Goal: Transaction & Acquisition: Purchase product/service

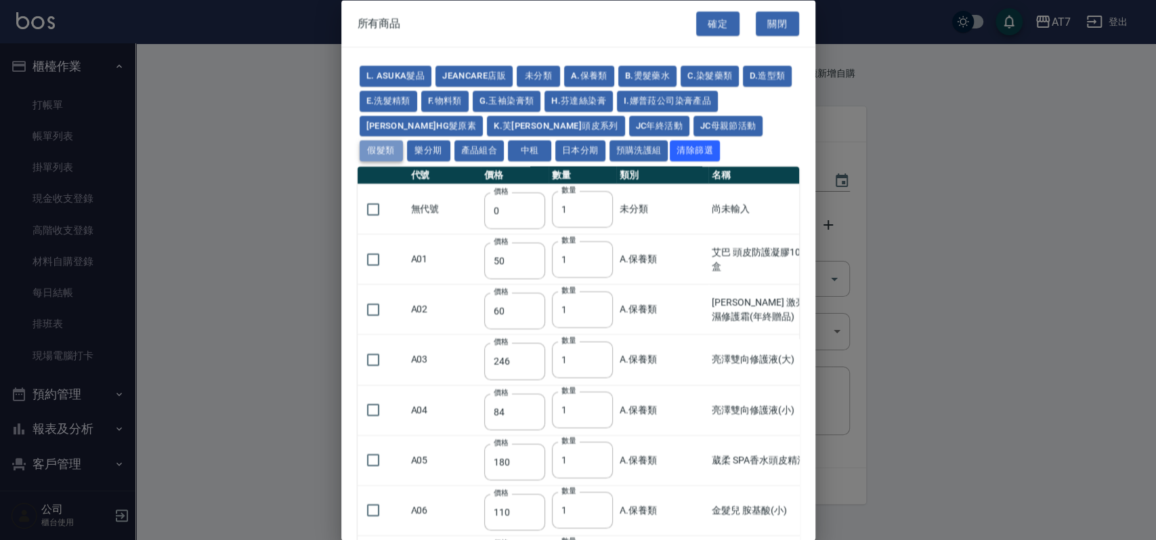
click at [403, 140] on button "假髮類" at bounding box center [381, 150] width 43 height 21
type input "62"
type input "64"
type input "800"
type input "80"
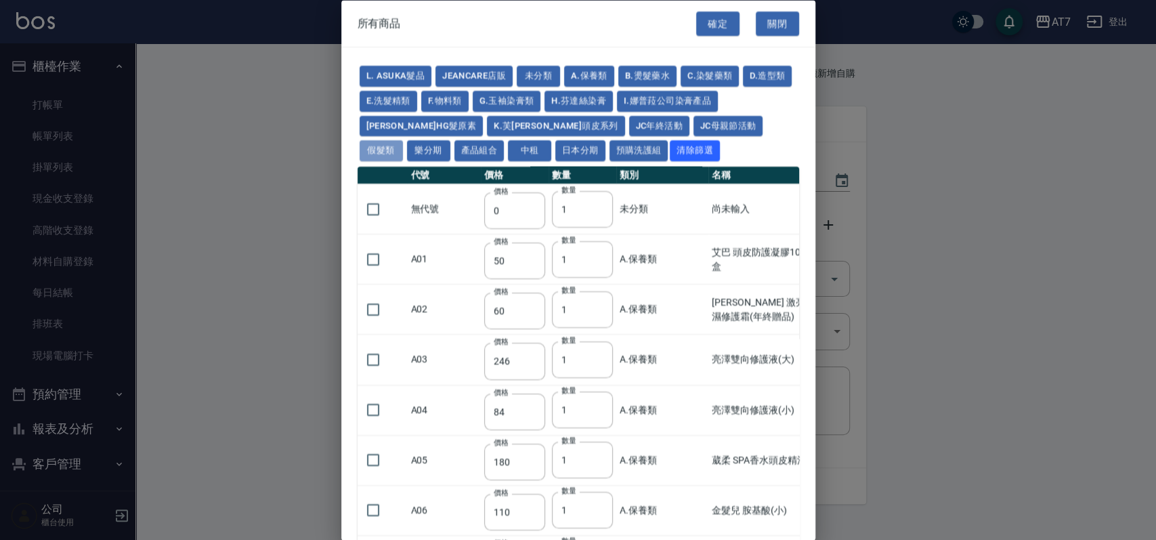
type input "350"
type input "25"
type input "400"
type input "100"
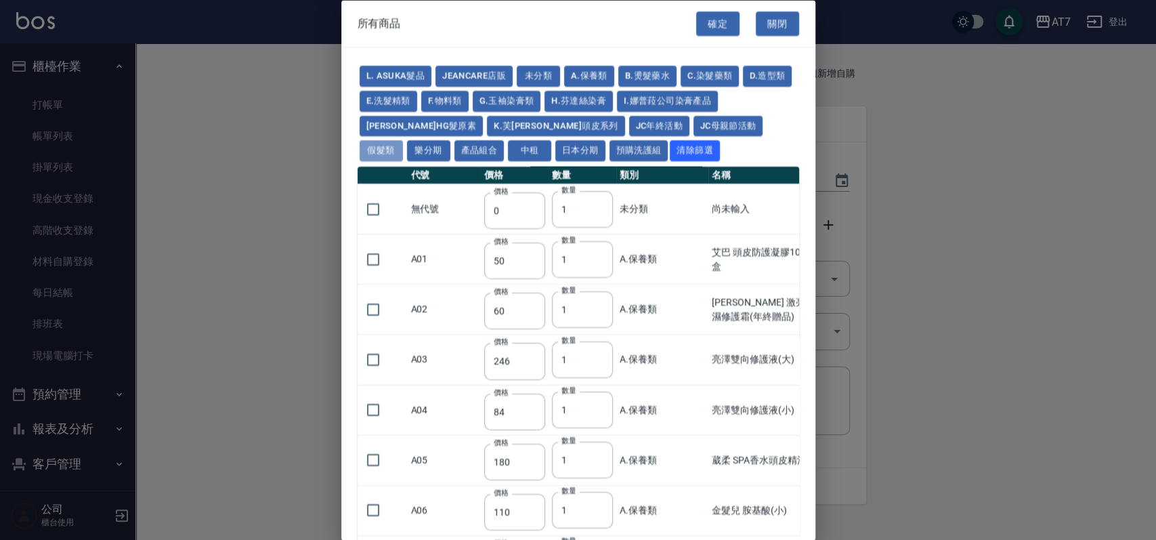
type input "880"
type input "930"
type input "980"
type input "1030"
type input "1130"
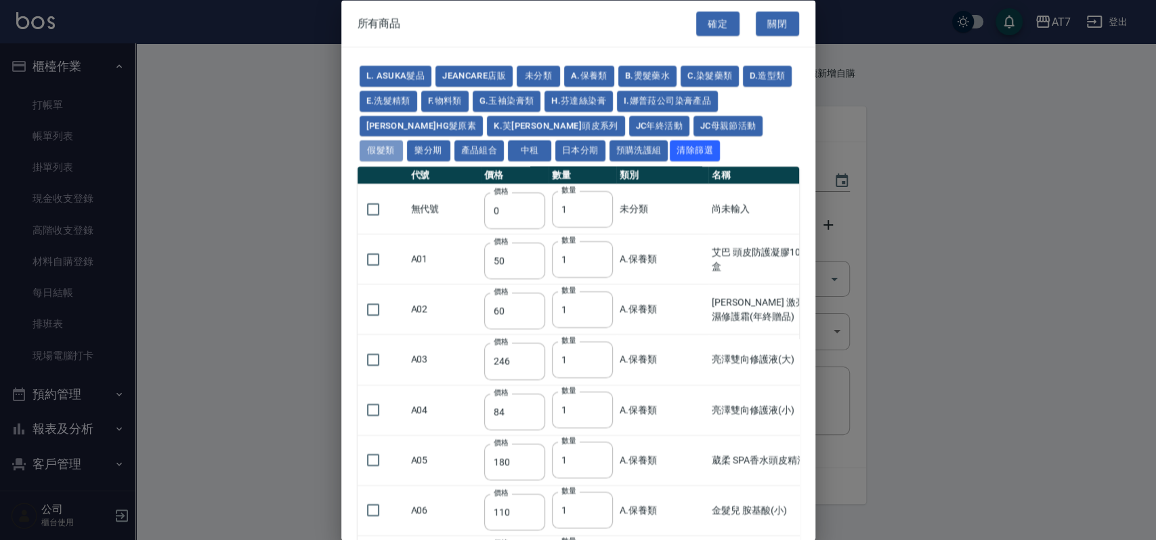
type input "1230"
type input "1330"
type input "1780"
type input "1980"
type input "2180"
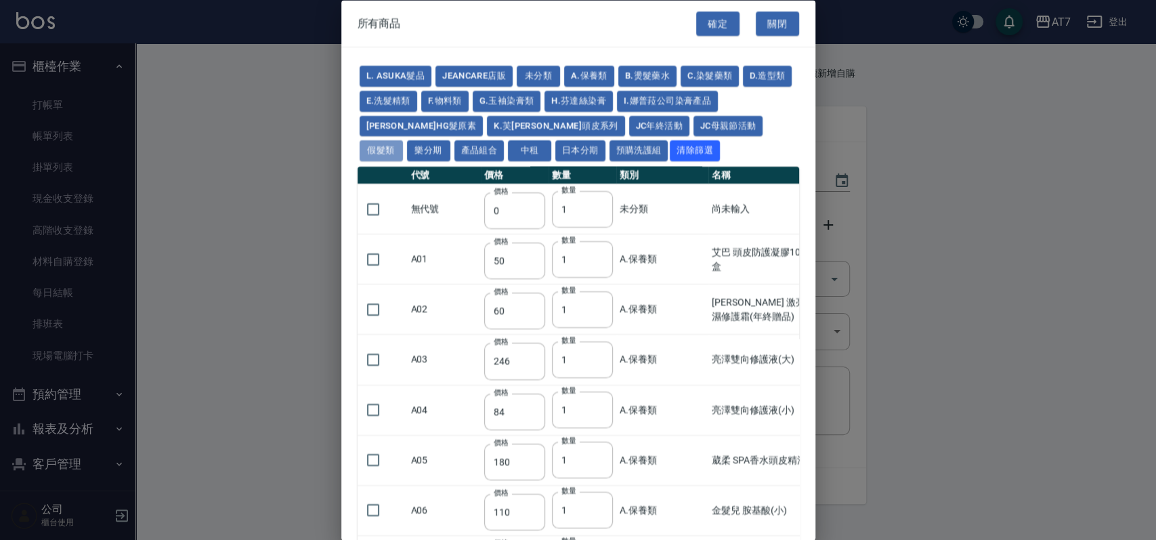
type input "2380"
type input "2580"
type input "2780"
type input "2980"
type input "1030"
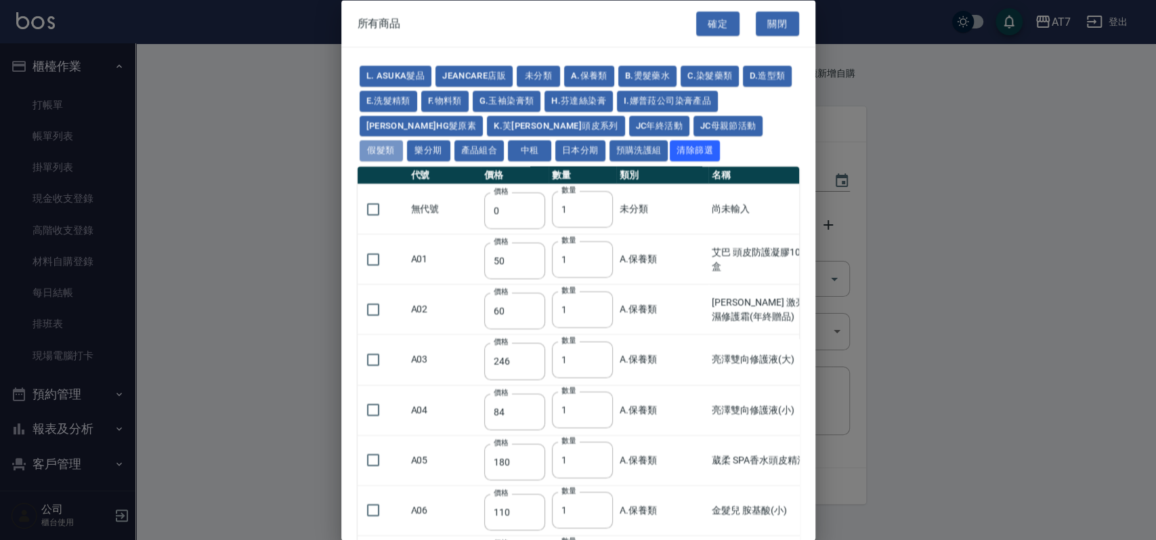
type input "1080"
type input "1130"
type input "1230"
type input "1280"
type input "1380"
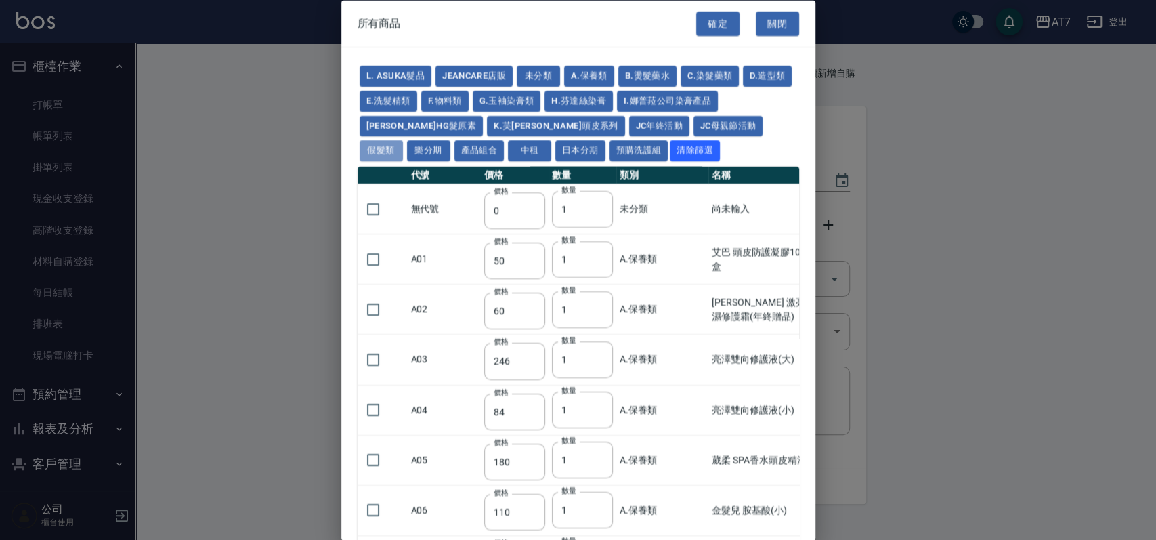
type input "2180"
type input "2380"
type input "2580"
type input "2780"
type input "2980"
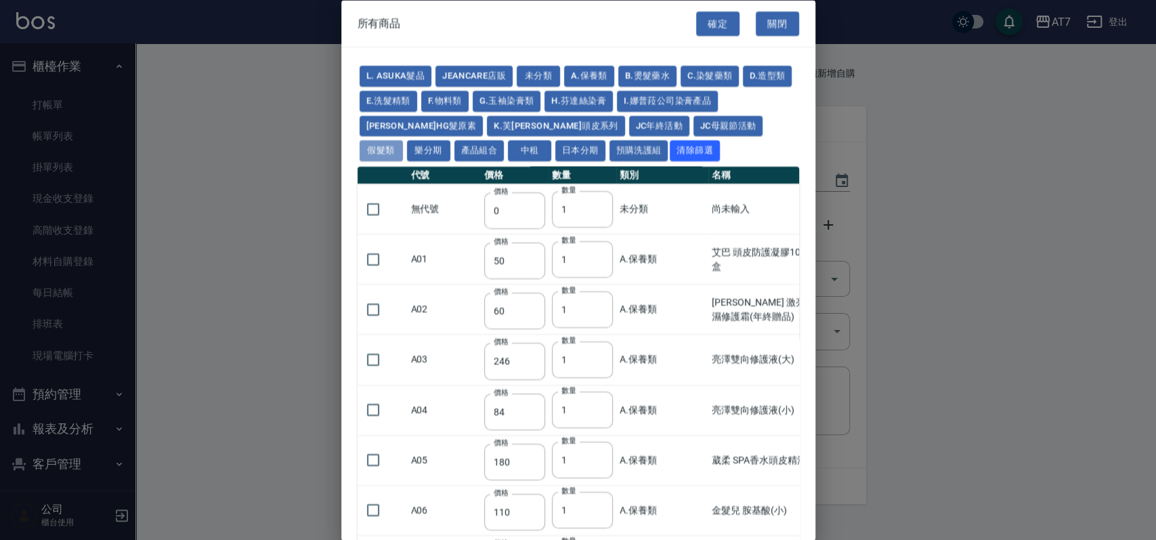
type input "730"
type input "780"
type input "830"
type input "930"
type input "980"
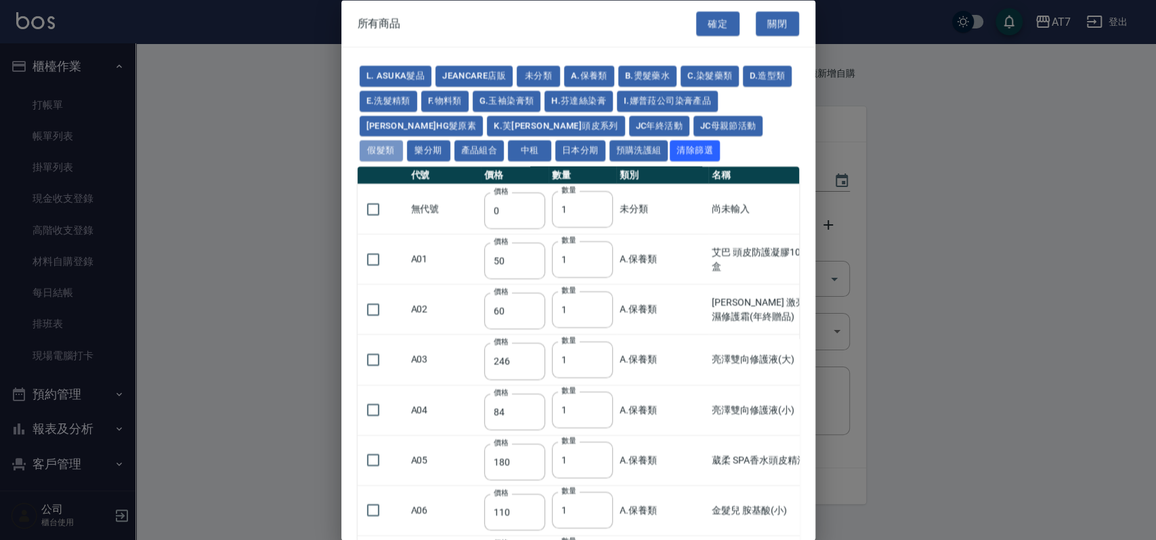
type input "560"
type input "775"
type input "580"
type input "2230"
type input "1180"
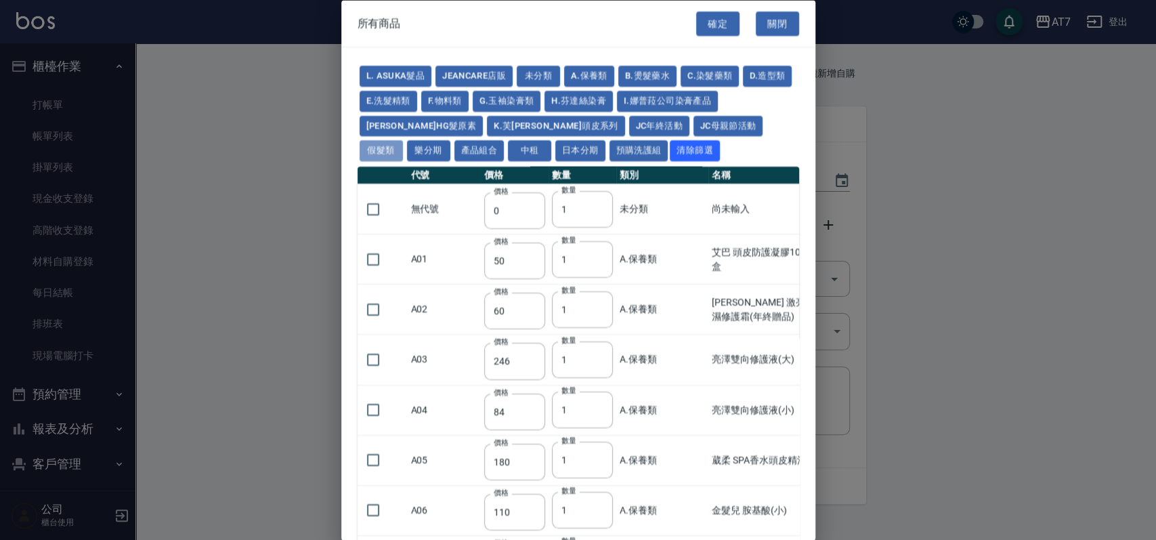
type input "1030"
type input "1080"
type input "1130"
type input "1180"
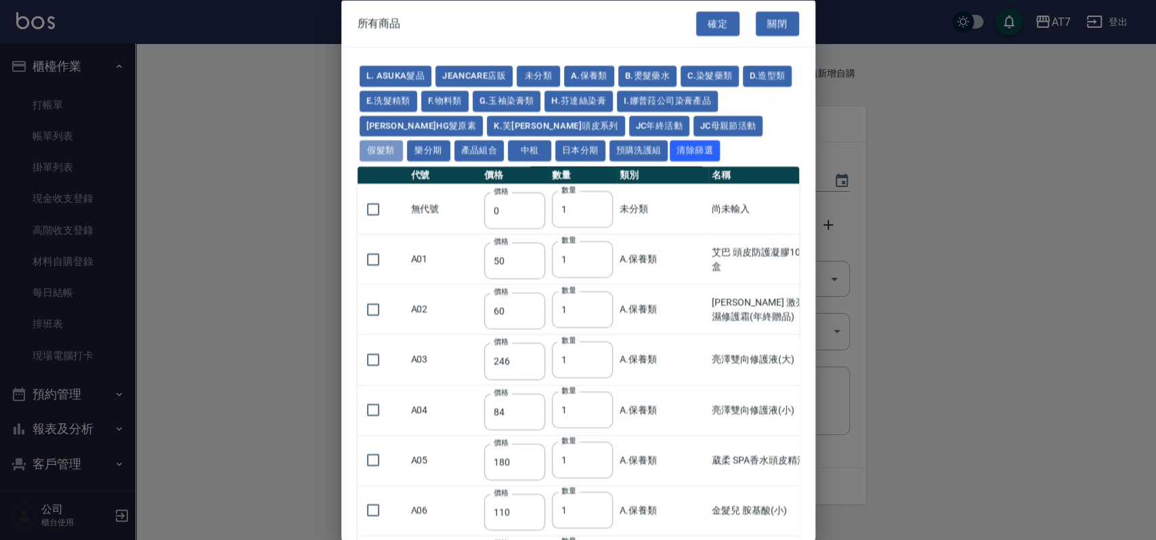
type input "1230"
type input "2130"
type input "2330"
type input "2530"
type input "930"
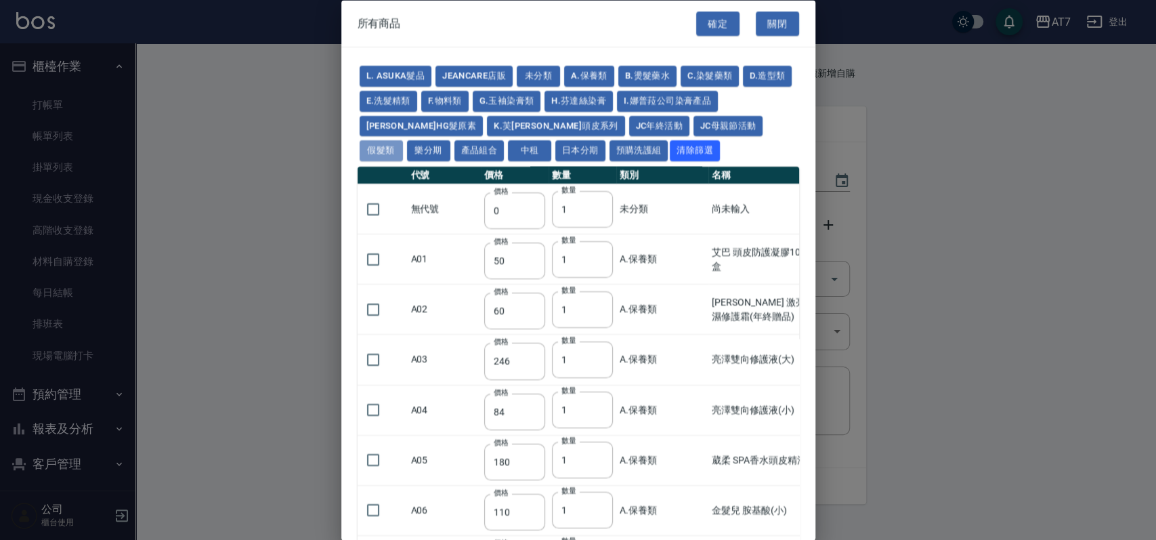
type input "170"
type input "1380"
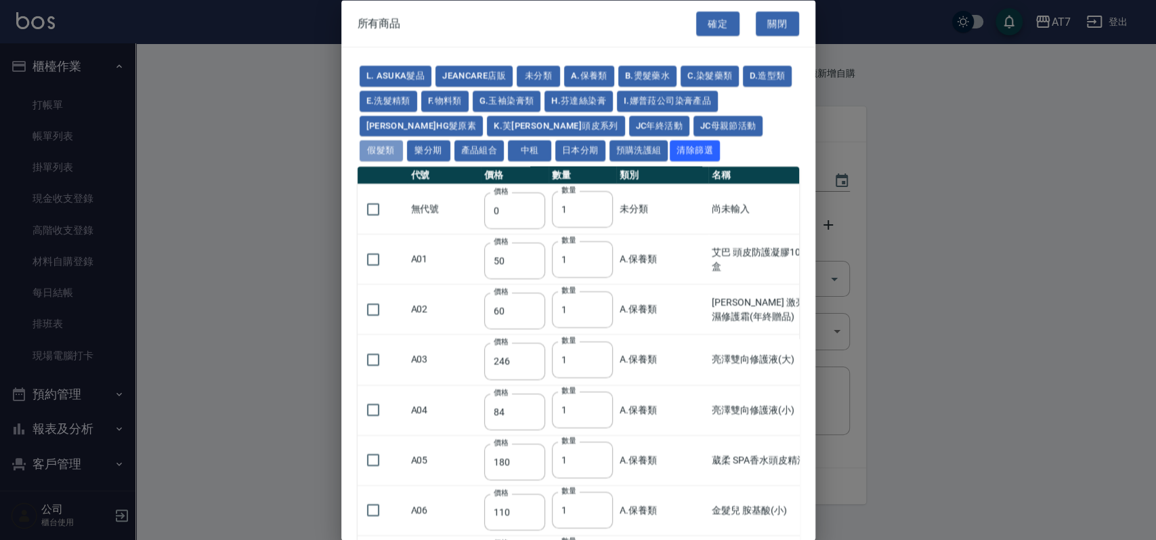
type input "1530"
type input "1680"
type input "1830"
type input "1980"
type input "2130"
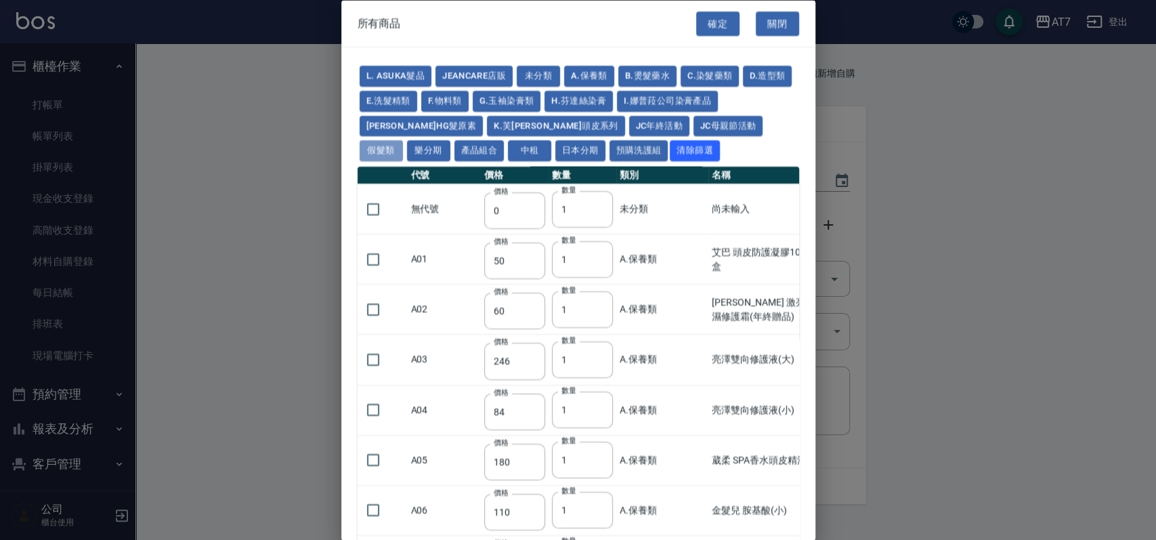
type input "1930"
type input "2730"
type input "2780"
type input "2980"
type input "2380"
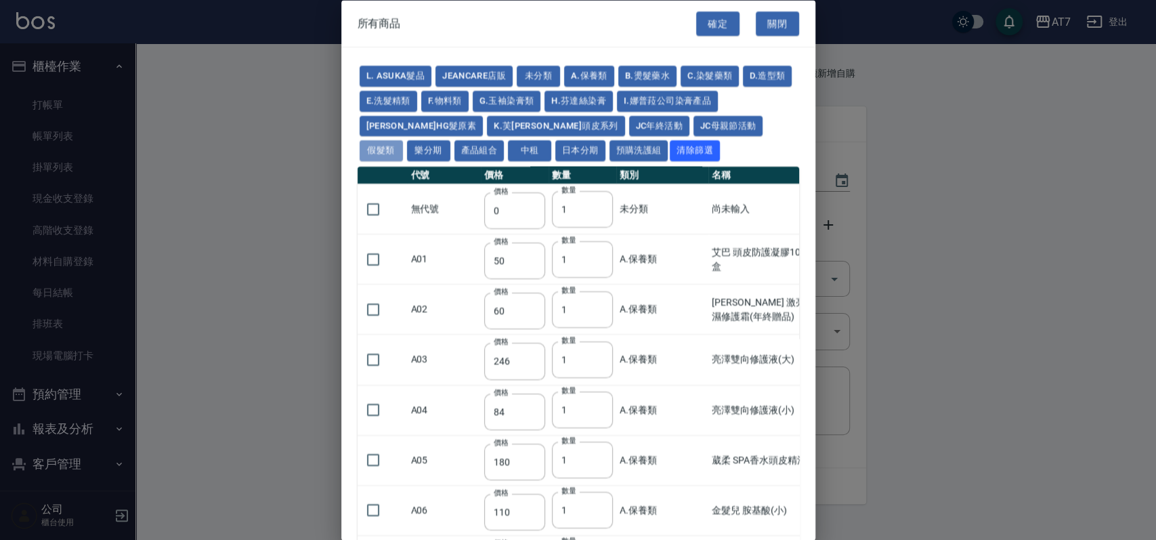
type input "2580"
type input "2780"
type input "2980"
type input "3180"
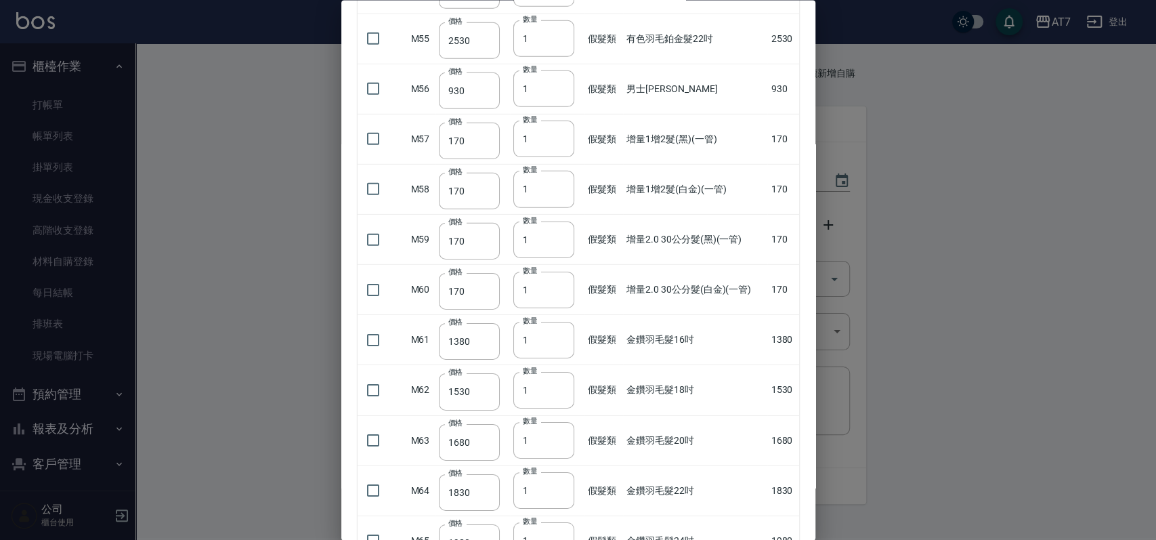
scroll to position [2800, 0]
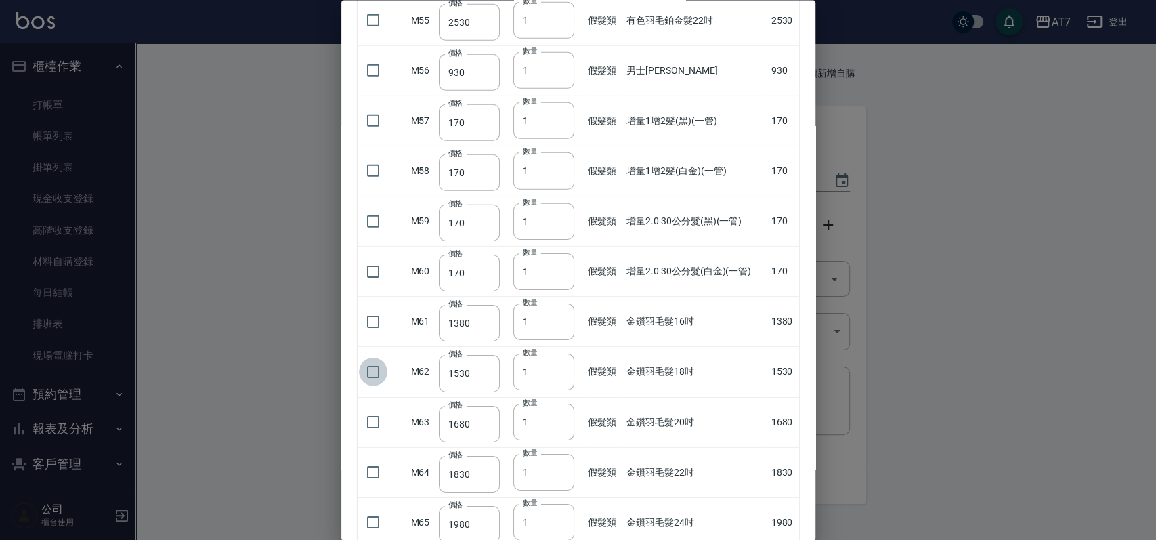
click at [377, 370] on input "checkbox" at bounding box center [373, 371] width 28 height 28
checkbox input "true"
click at [559, 366] on input "2" at bounding box center [544, 371] width 61 height 37
type input "3"
click at [559, 366] on input "3" at bounding box center [544, 371] width 61 height 37
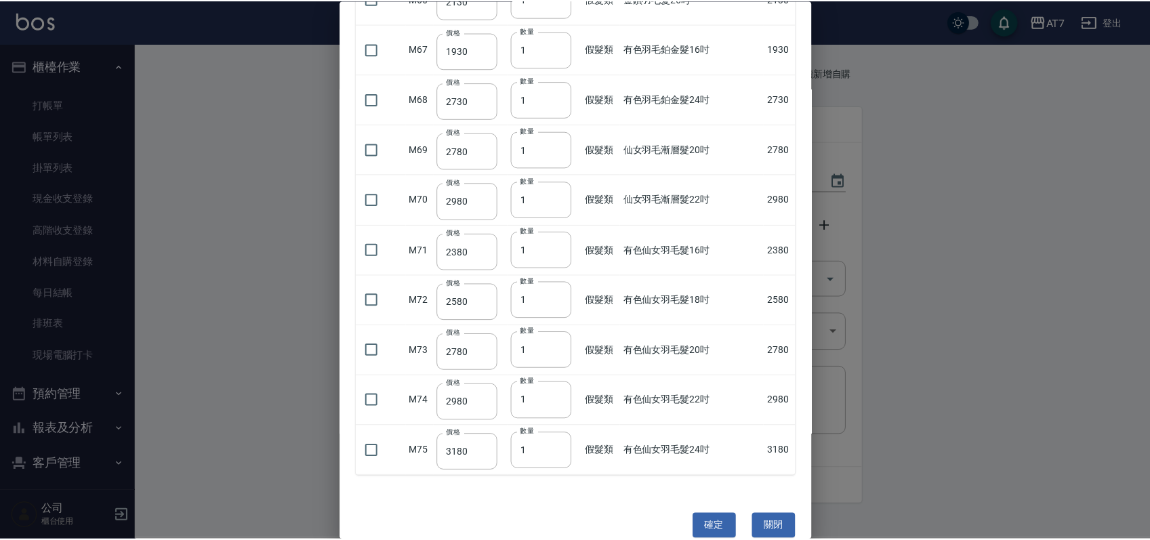
scroll to position [3387, 0]
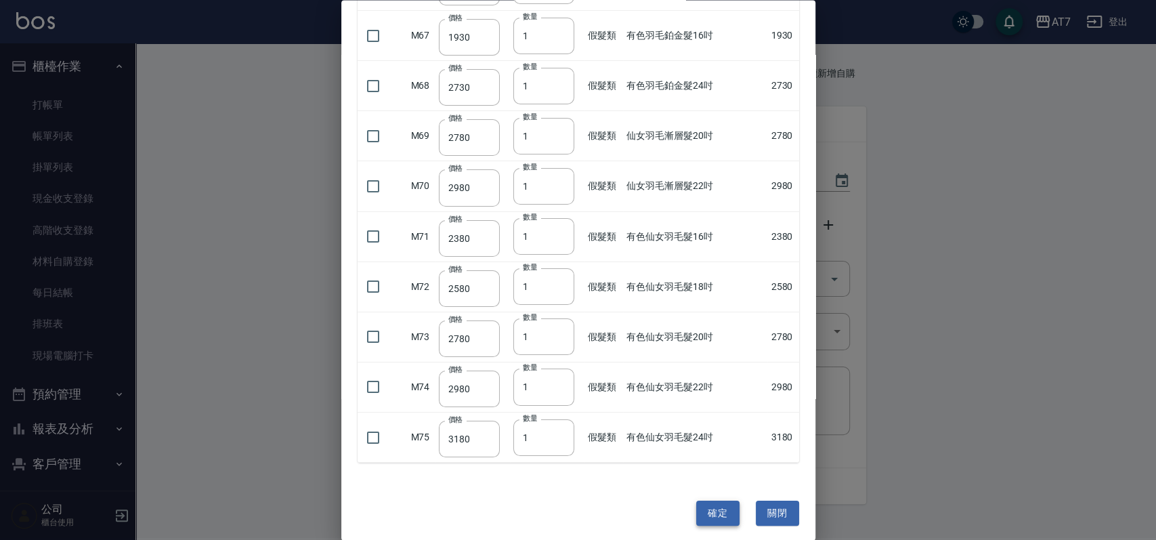
click at [709, 501] on button "確定" at bounding box center [717, 513] width 43 height 25
type input "金鑽羽毛髮18吋"
type input "1530"
type input "3"
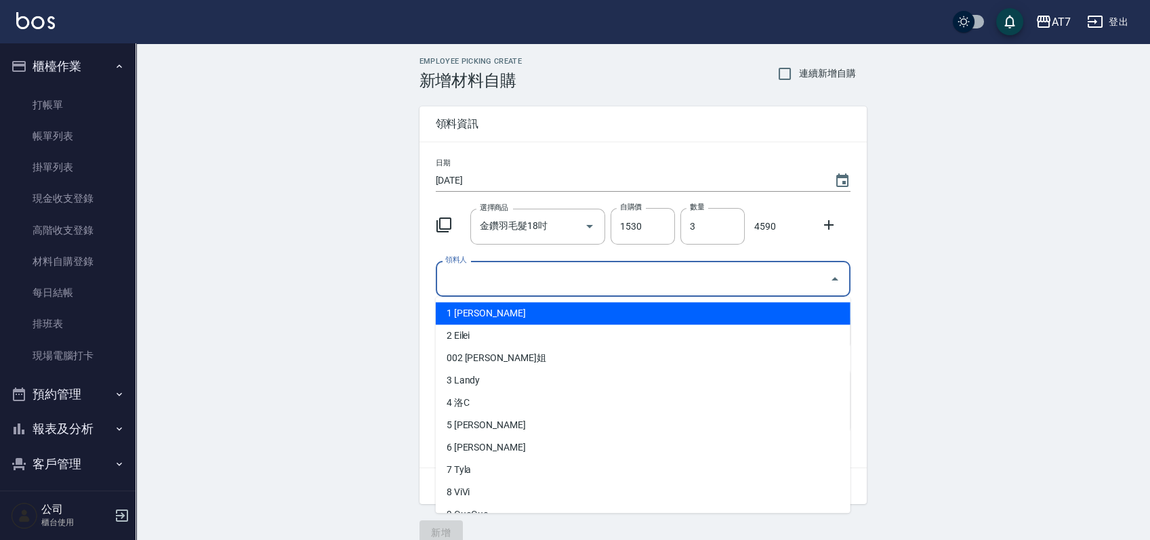
click at [685, 272] on input "領料人" at bounding box center [633, 279] width 382 height 24
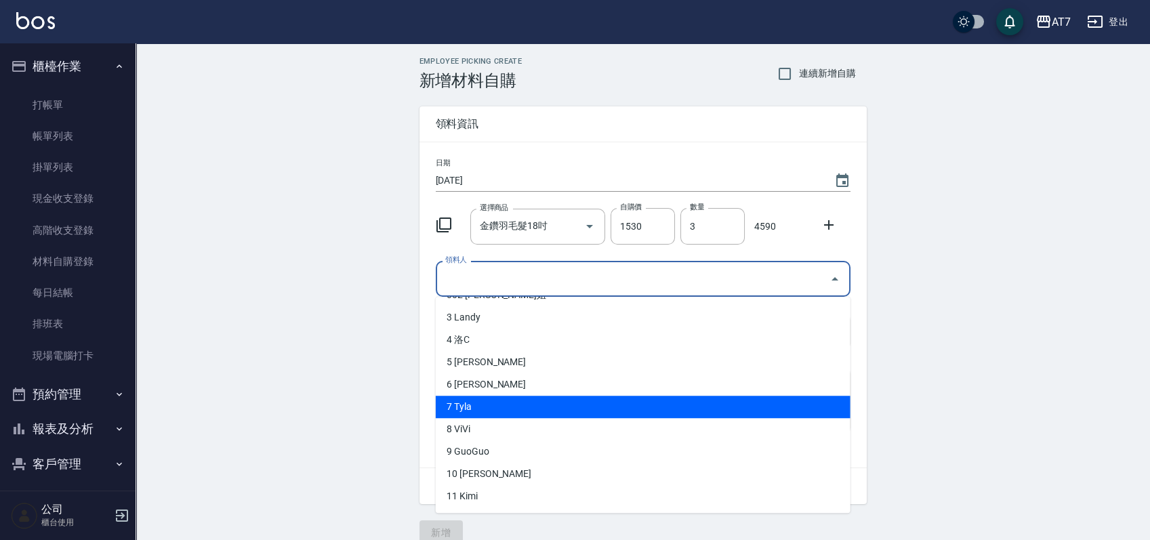
scroll to position [90, 0]
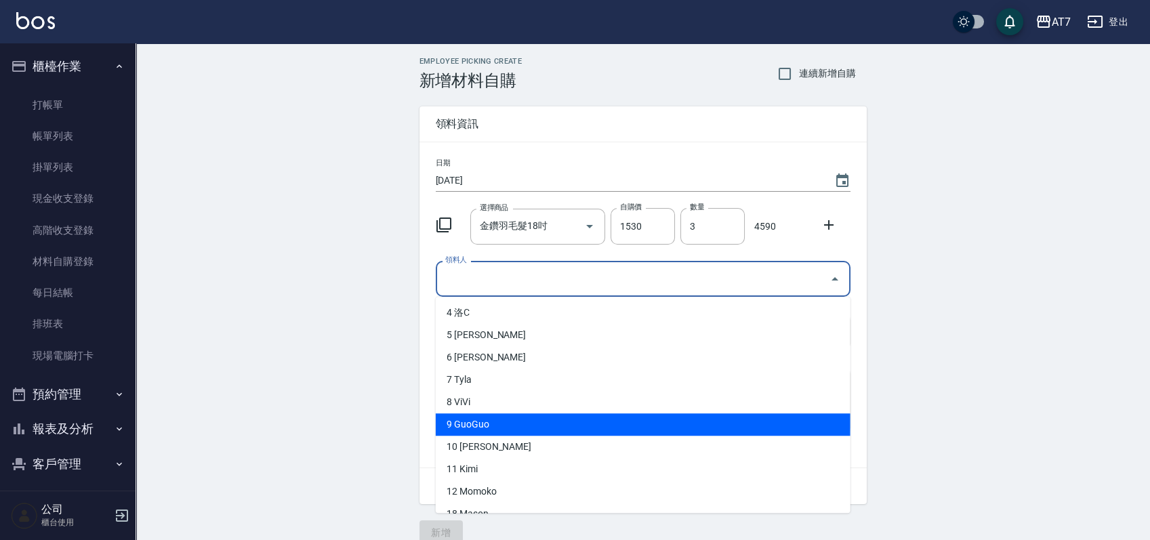
click at [519, 426] on li "9 GuoGuo" at bounding box center [643, 424] width 415 height 22
type input "GuoGuo"
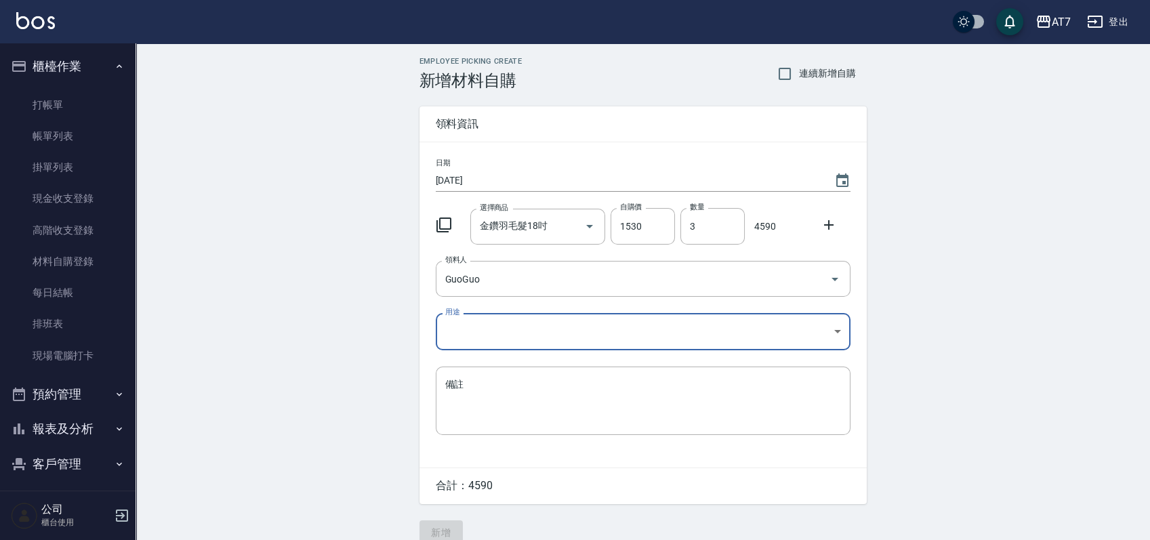
click at [525, 329] on body "AT7 登出 櫃檯作業 打帳單 帳單列表 掛單列表 現金收支登錄 高階收支登錄 材料自購登錄 每日結帳 排班表 現場電腦打卡 預約管理 預約管理 單日預約紀錄…" at bounding box center [575, 279] width 1150 height 558
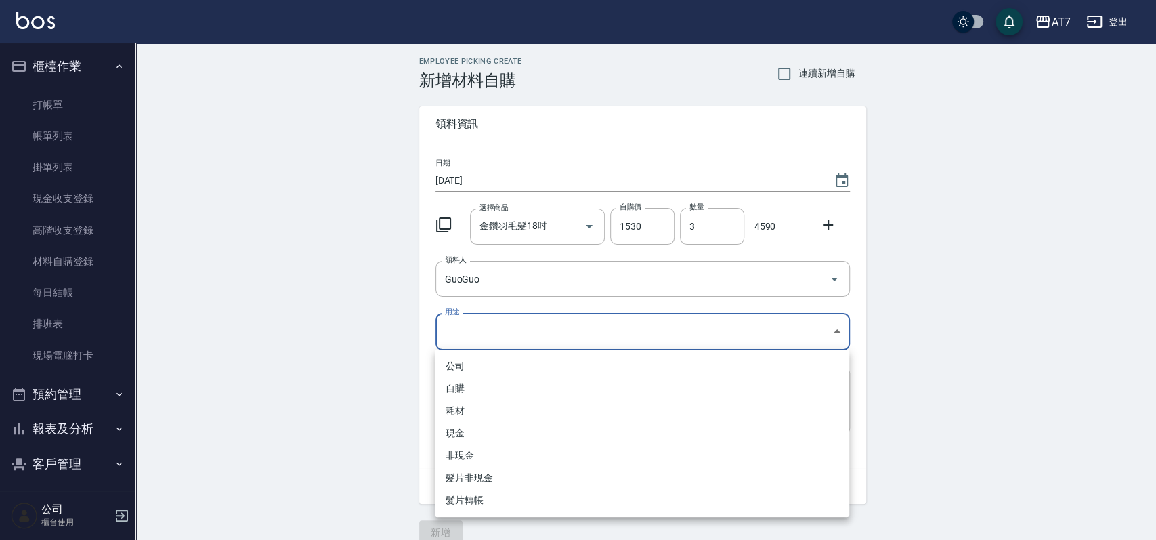
click at [502, 431] on li "現金" at bounding box center [642, 433] width 415 height 22
type input "現金"
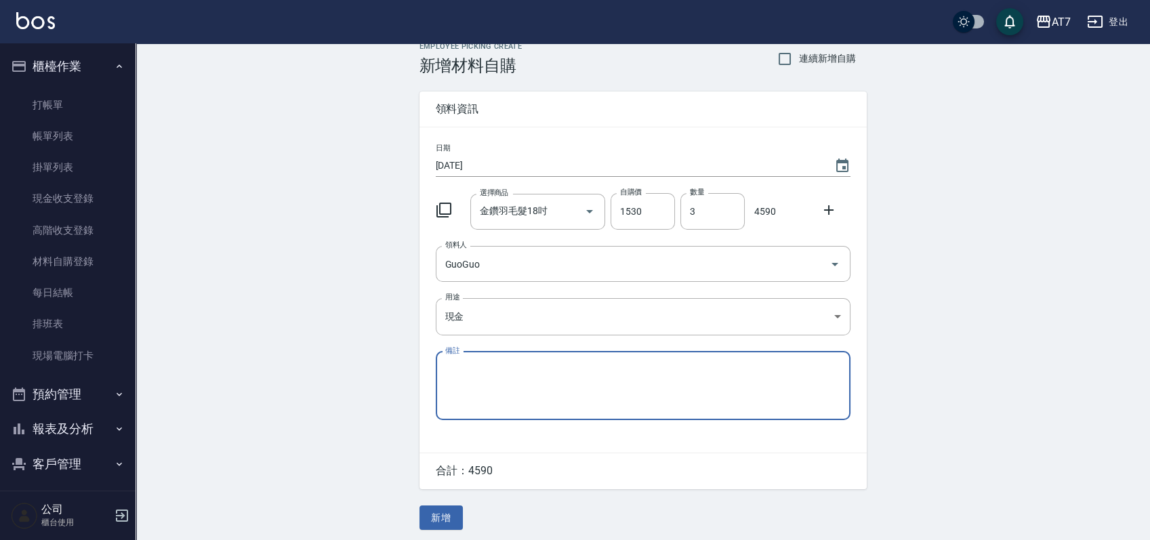
scroll to position [19, 0]
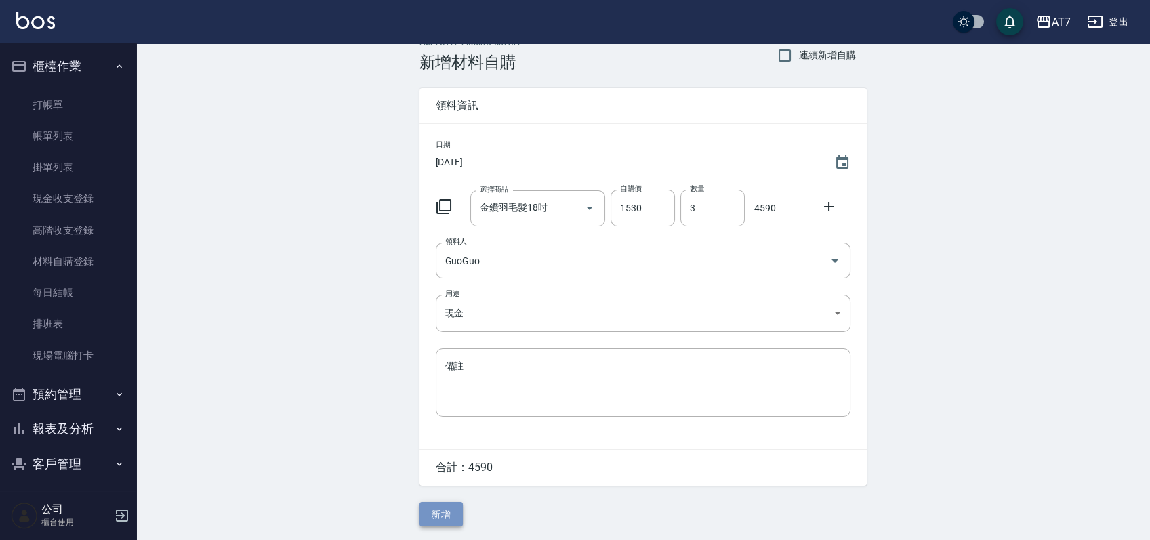
click at [443, 515] on button "新增" at bounding box center [440, 514] width 43 height 25
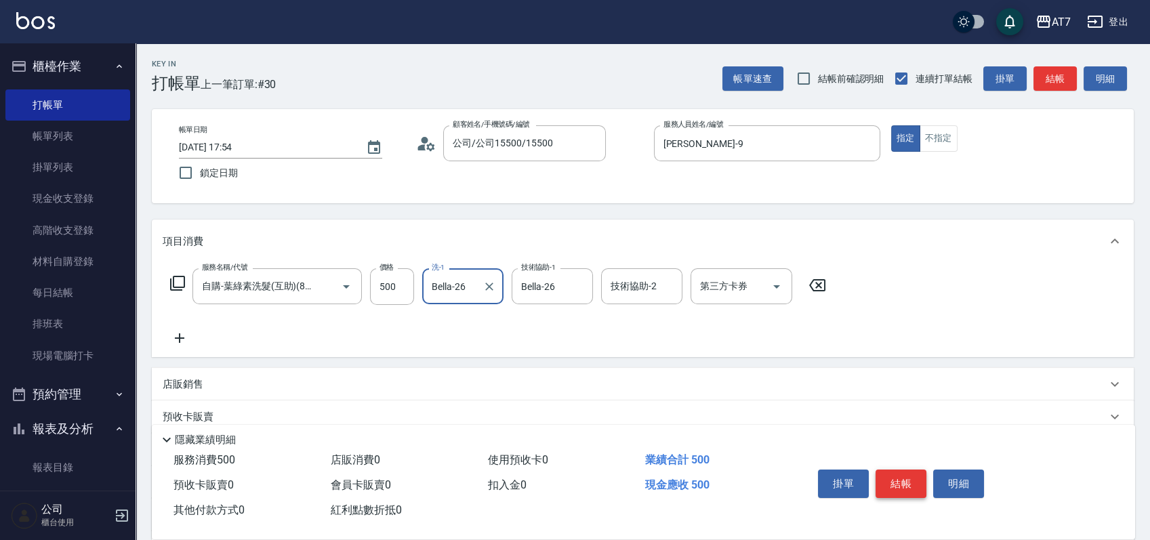
click at [901, 469] on button "結帳" at bounding box center [900, 483] width 51 height 28
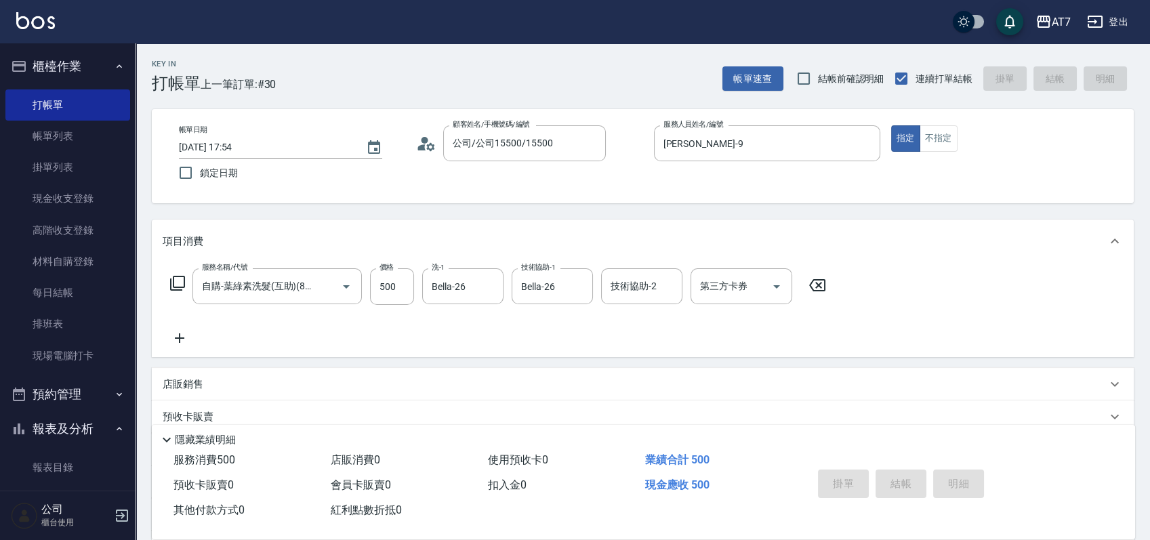
type input "2025/09/09 19:51"
type input "0"
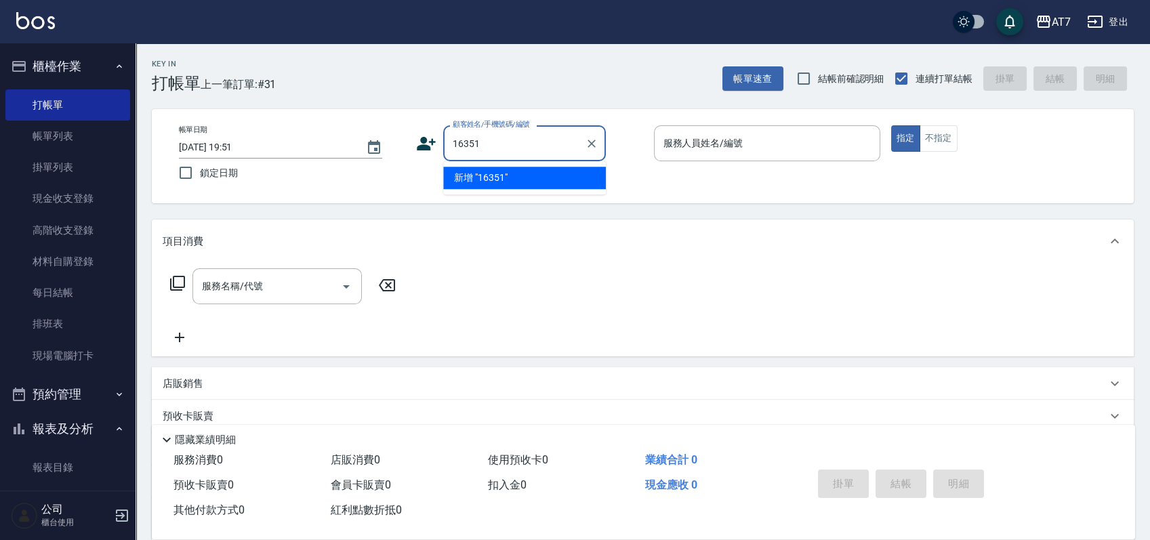
type input "16351"
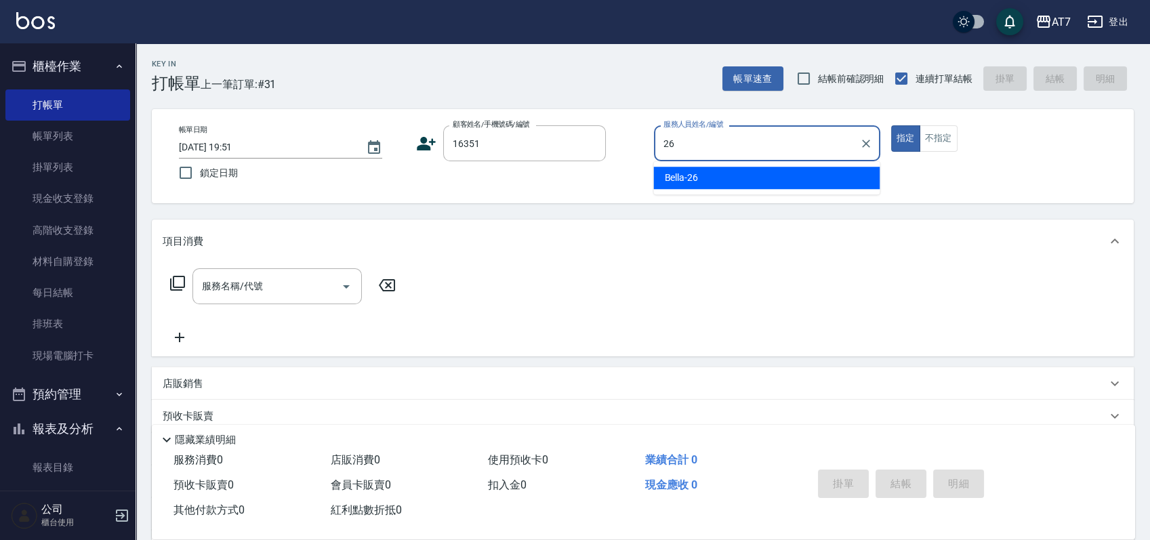
type input "Bella-26"
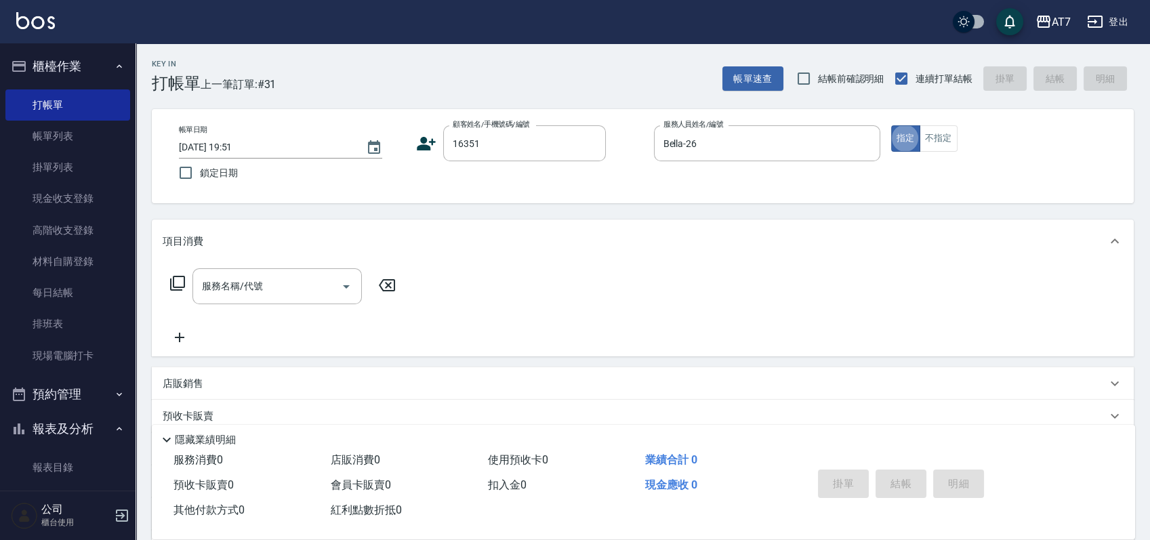
type button "true"
type input "公司/公司16351/16351"
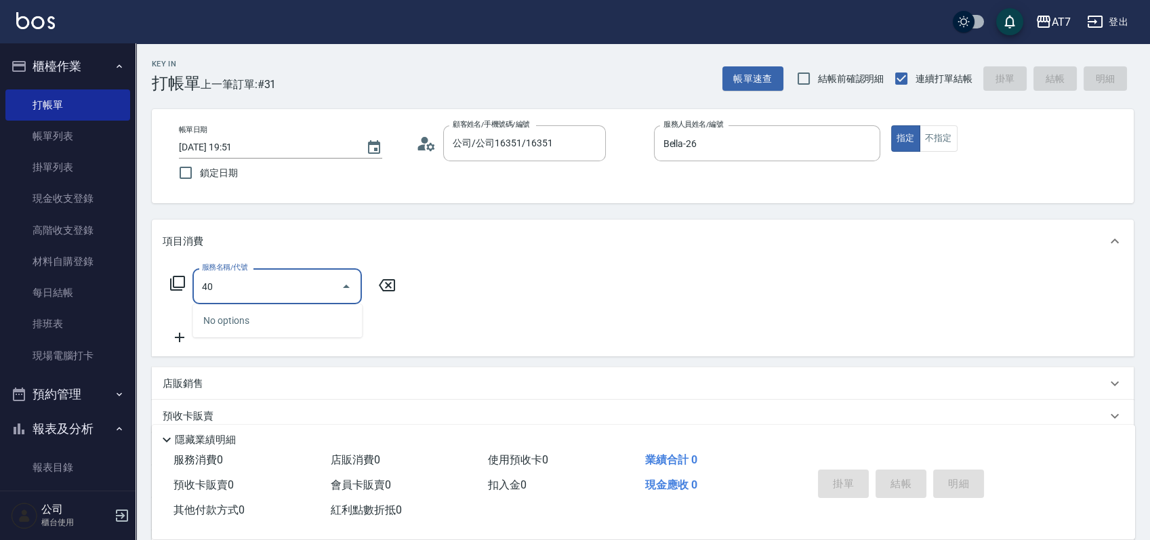
type input "401"
type input "150"
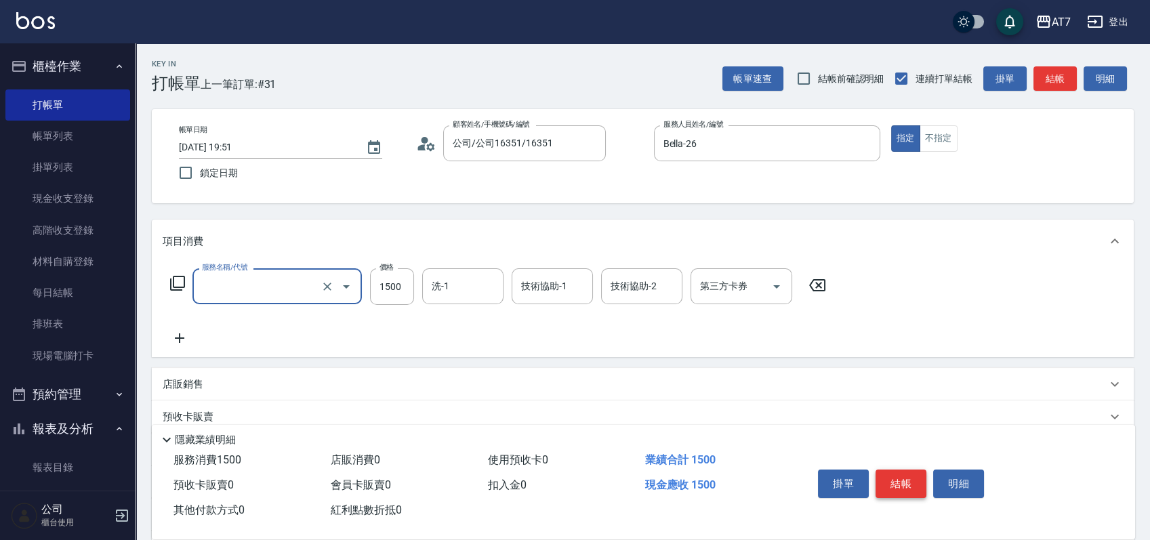
type input "0"
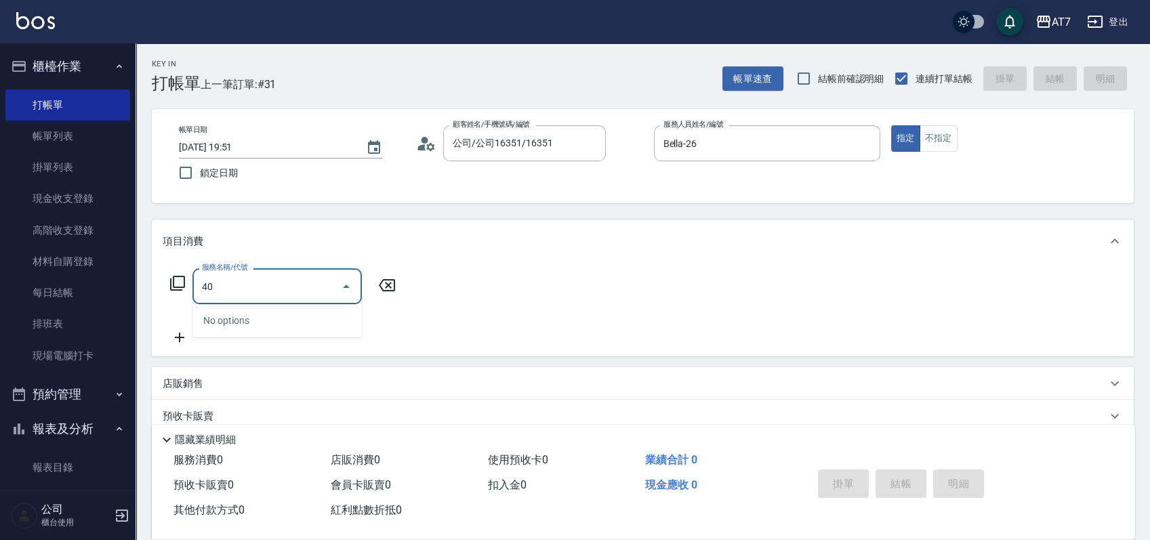
type input "400"
type input "150"
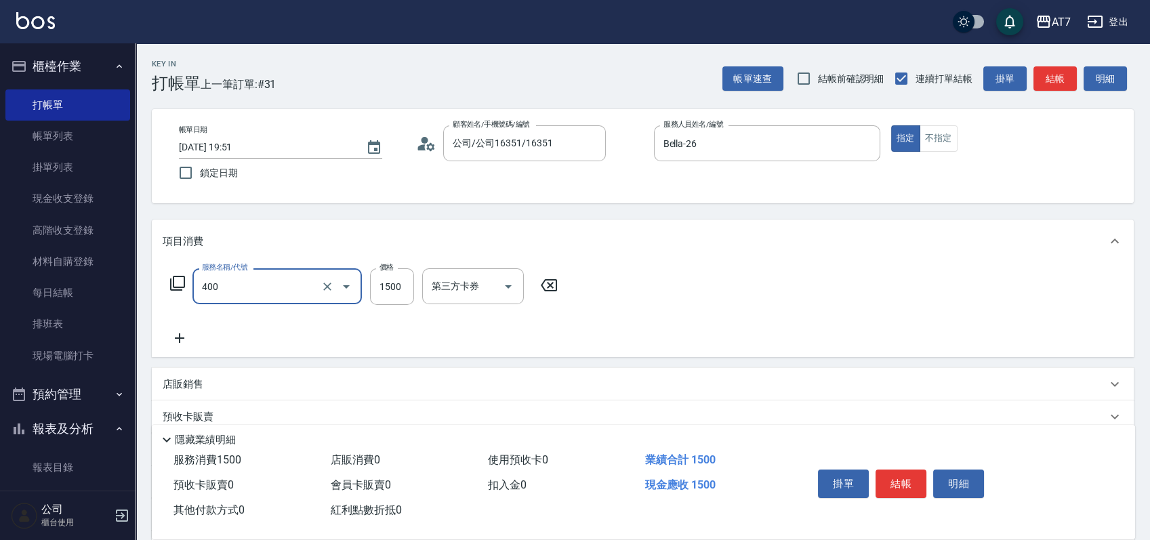
type input "染髮(400)"
type input "1"
type input "0"
type input "198"
type input "190"
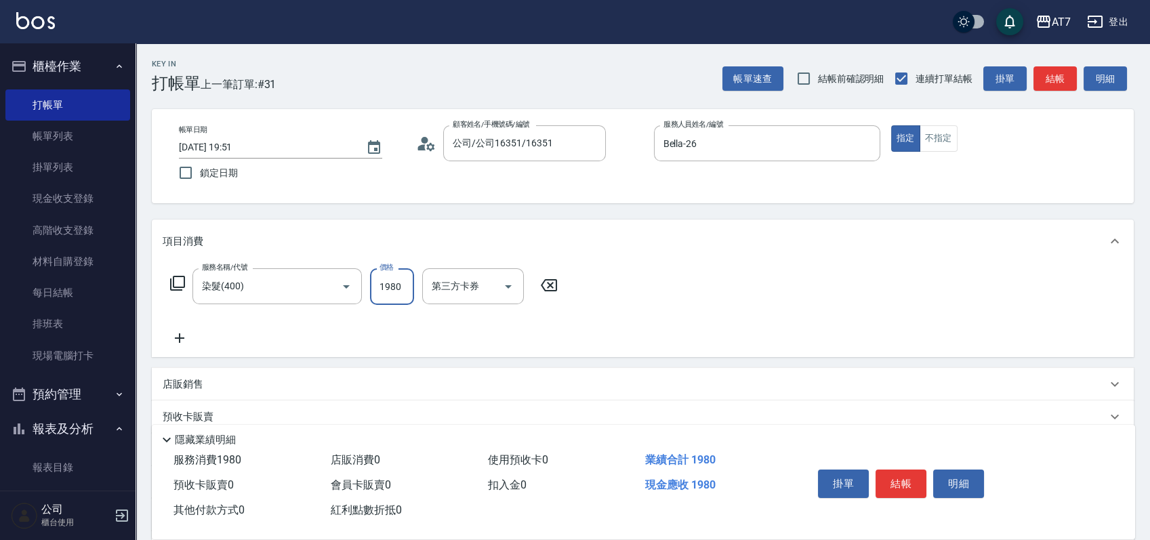
type input "1980"
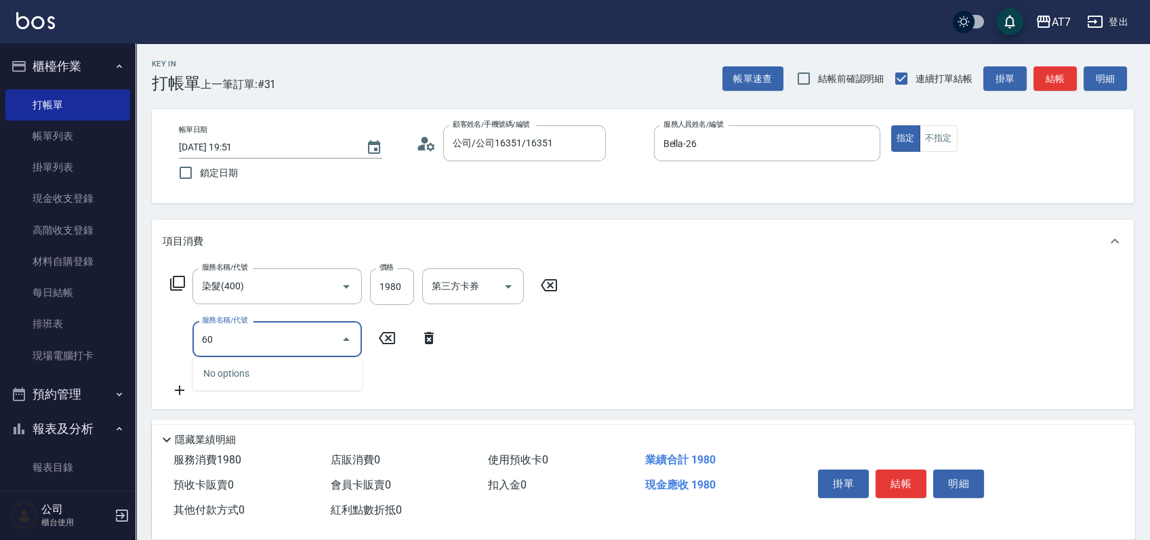
type input "606"
type input "340"
type input "東日玫瑰短（自）(606)"
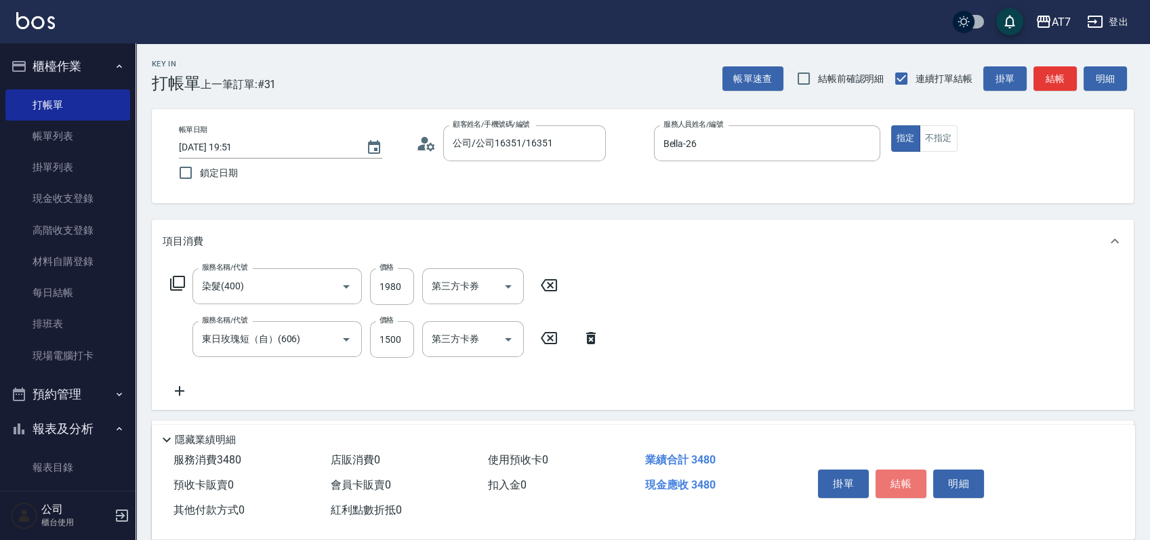
click at [900, 469] on button "結帳" at bounding box center [900, 483] width 51 height 28
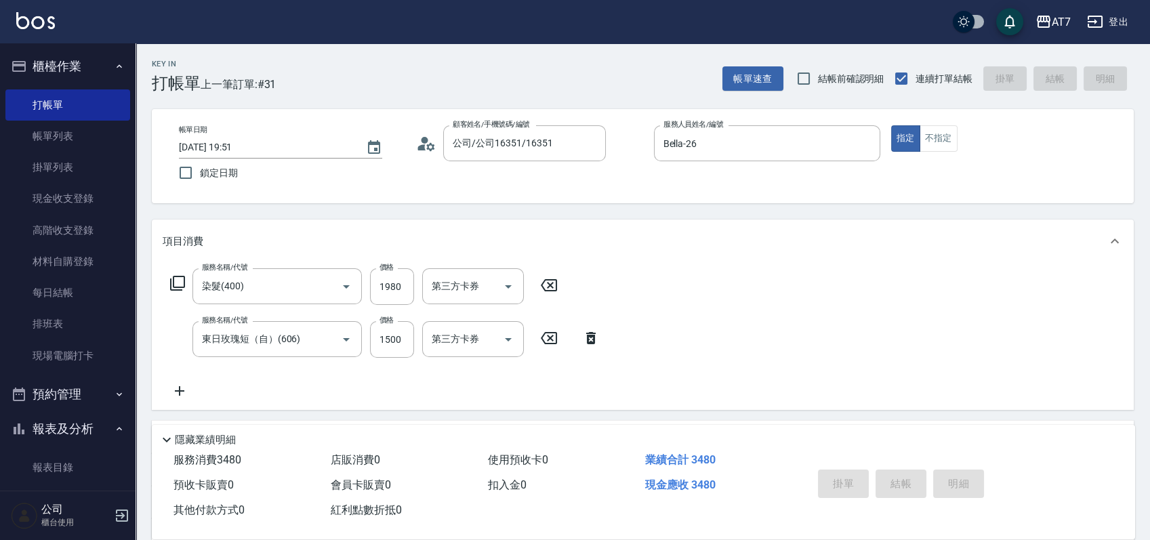
type input "0"
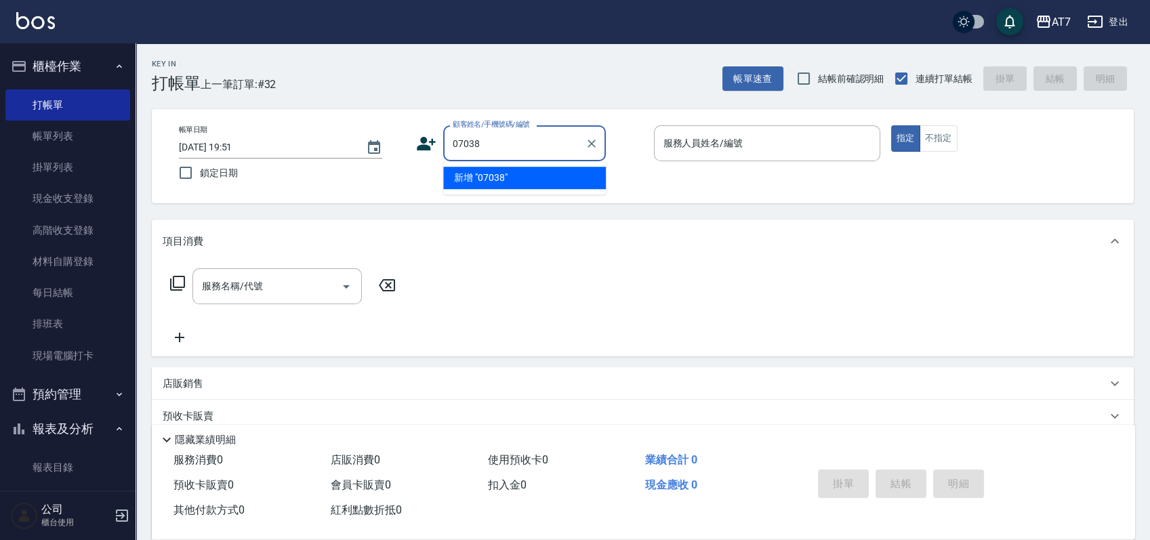
type input "07038"
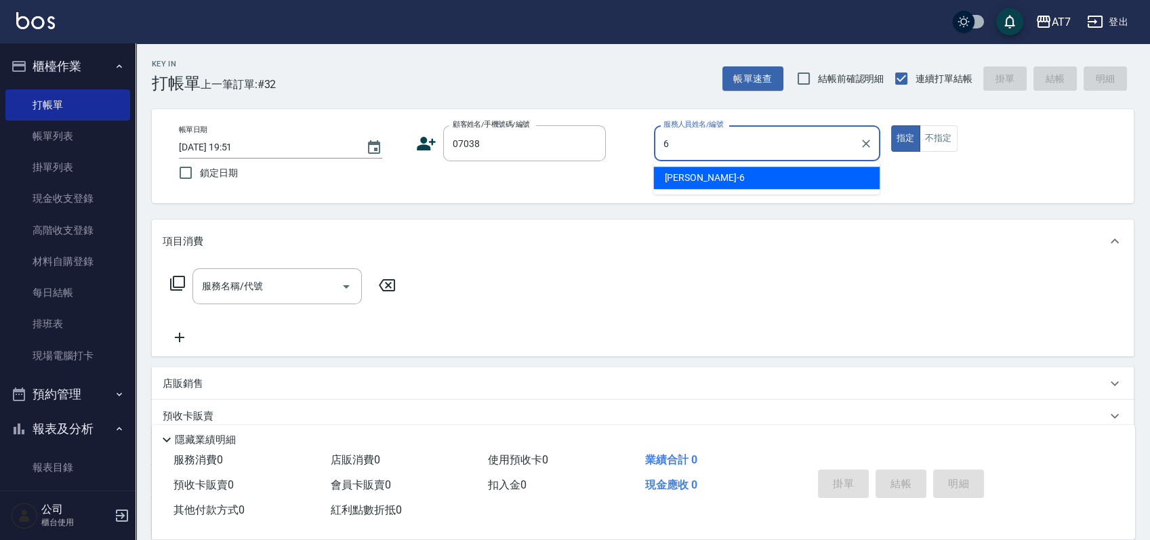
type input "杜莎莎-6"
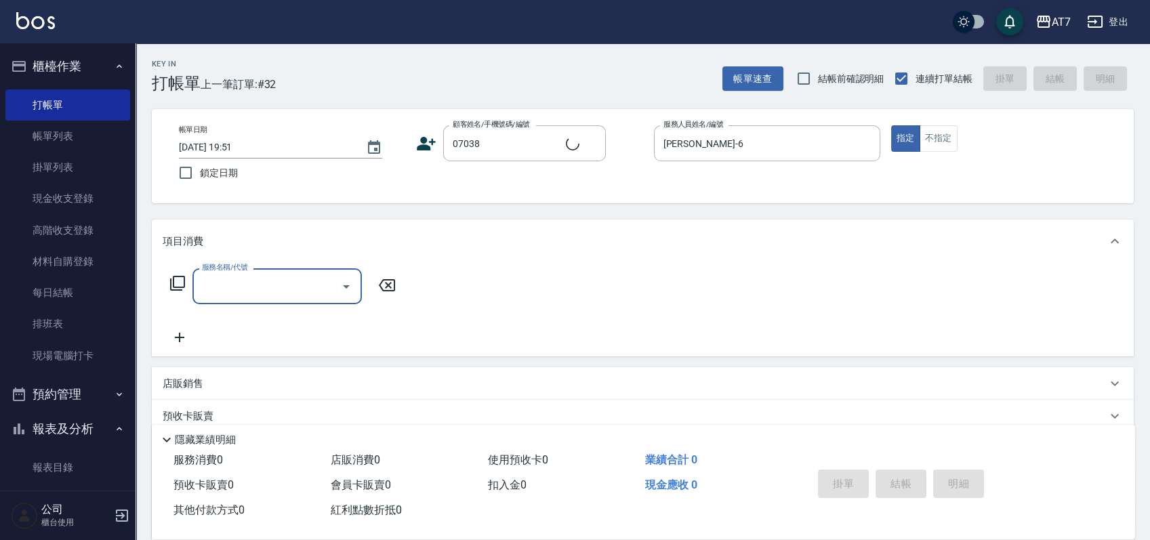
type input "3"
type input "公司/公司07038/07038"
type input "303"
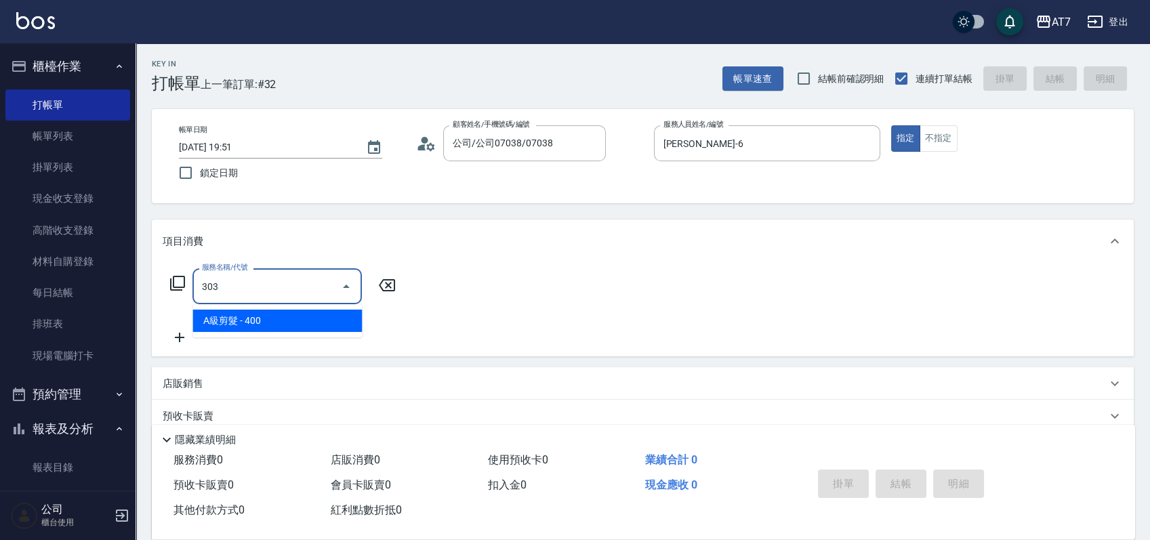
type input "40"
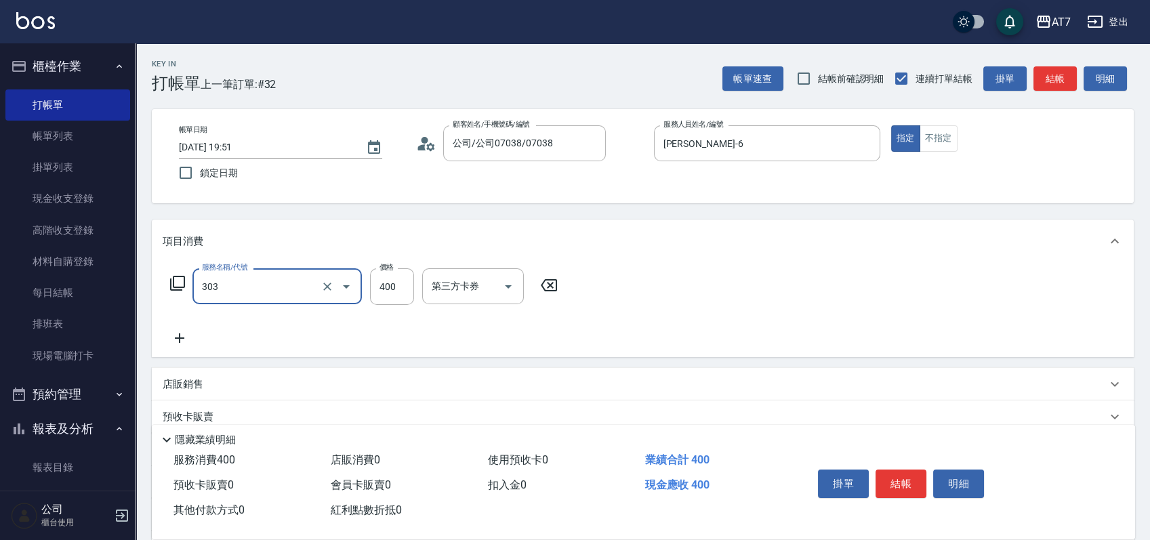
type input "A級剪髮(303)"
click at [900, 469] on button "結帳" at bounding box center [900, 483] width 51 height 28
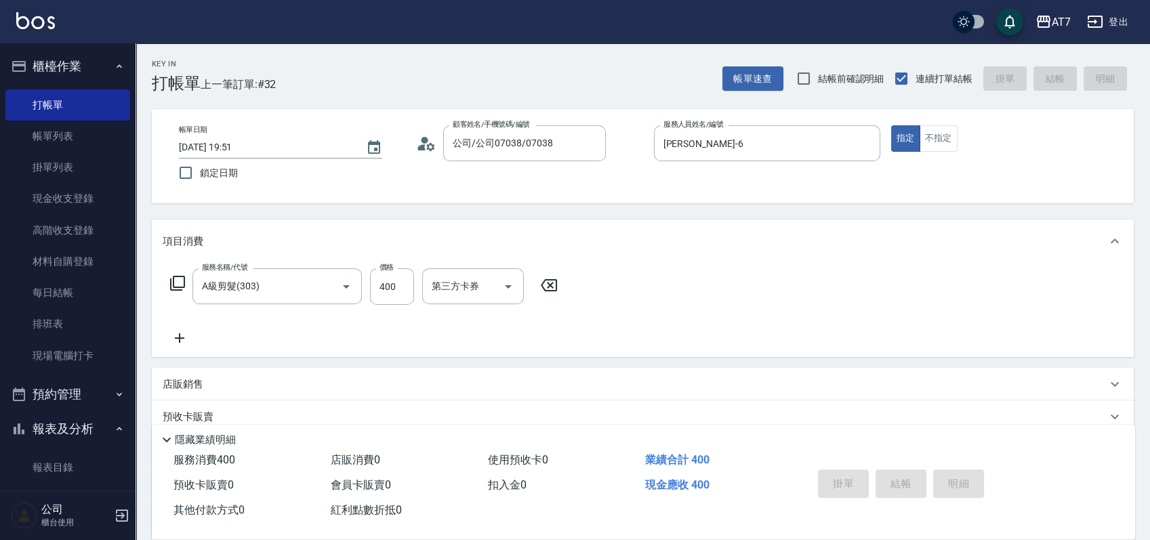
type input "0"
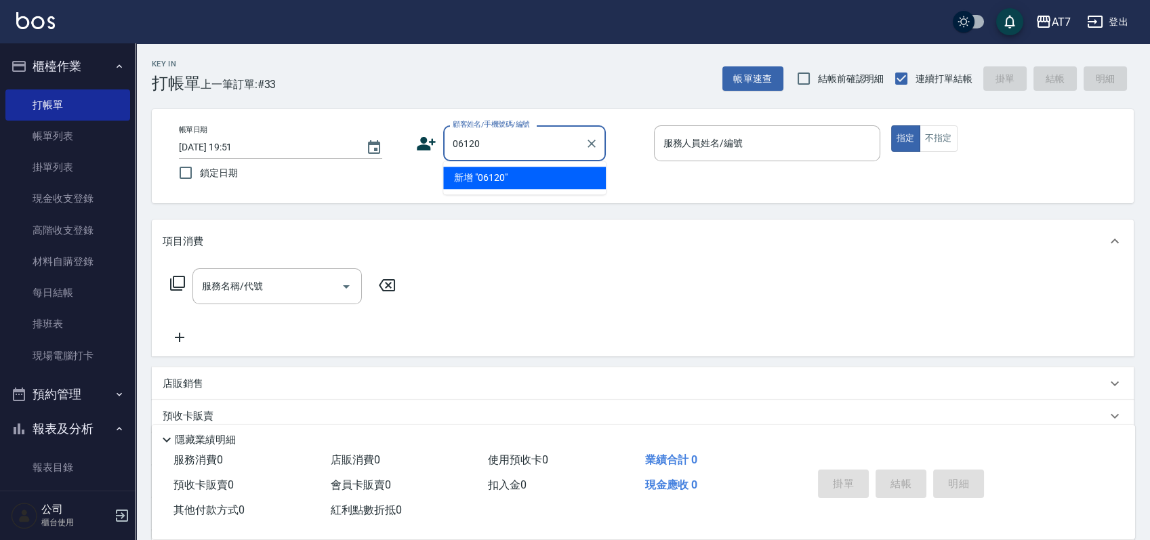
type input "06120"
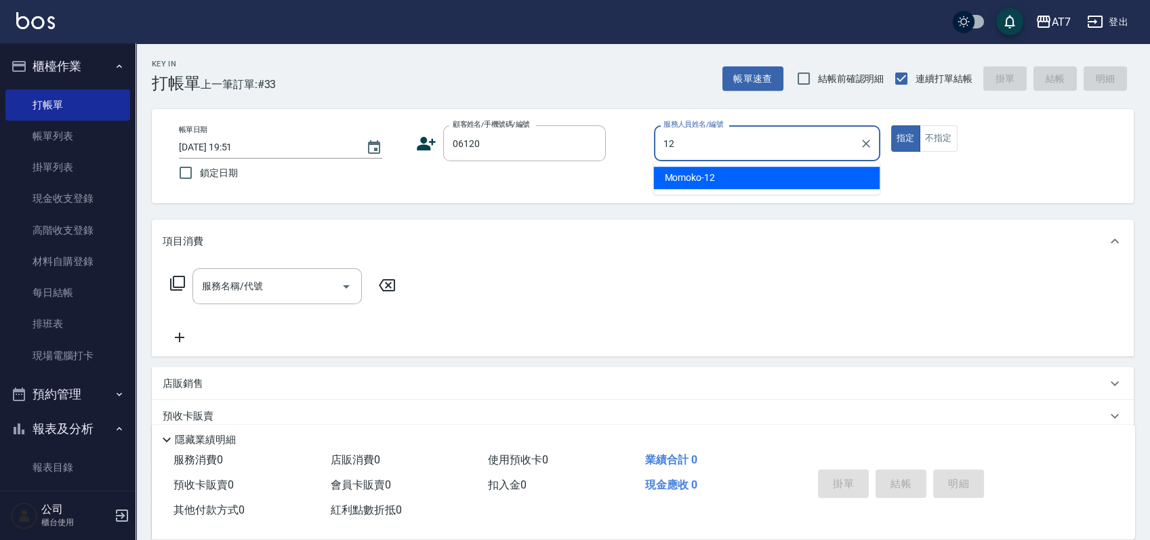
type input "Momoko-12"
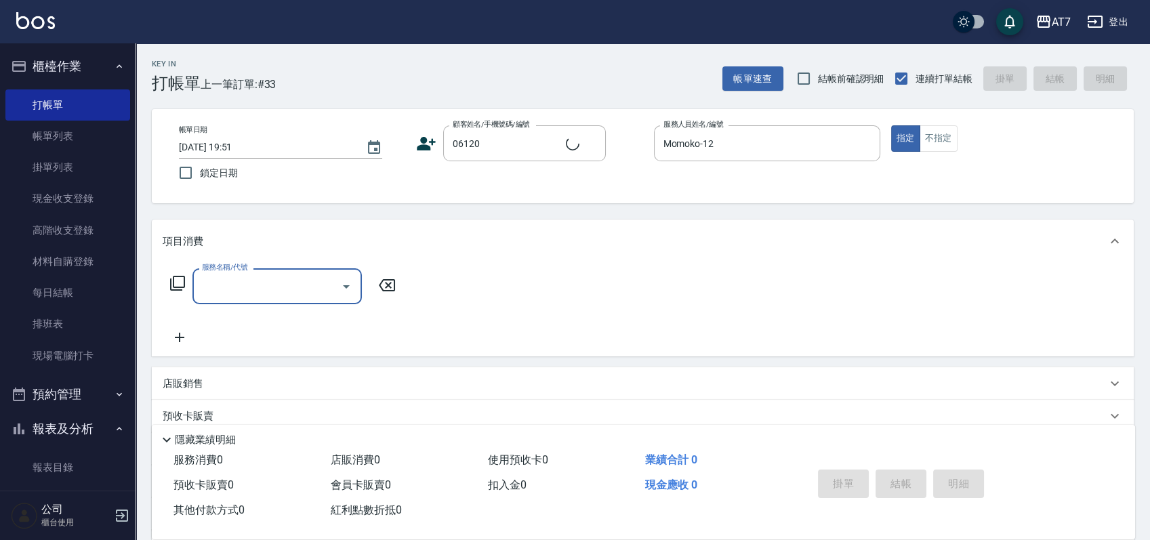
type input "公司單/06120-1/06120"
type input "501"
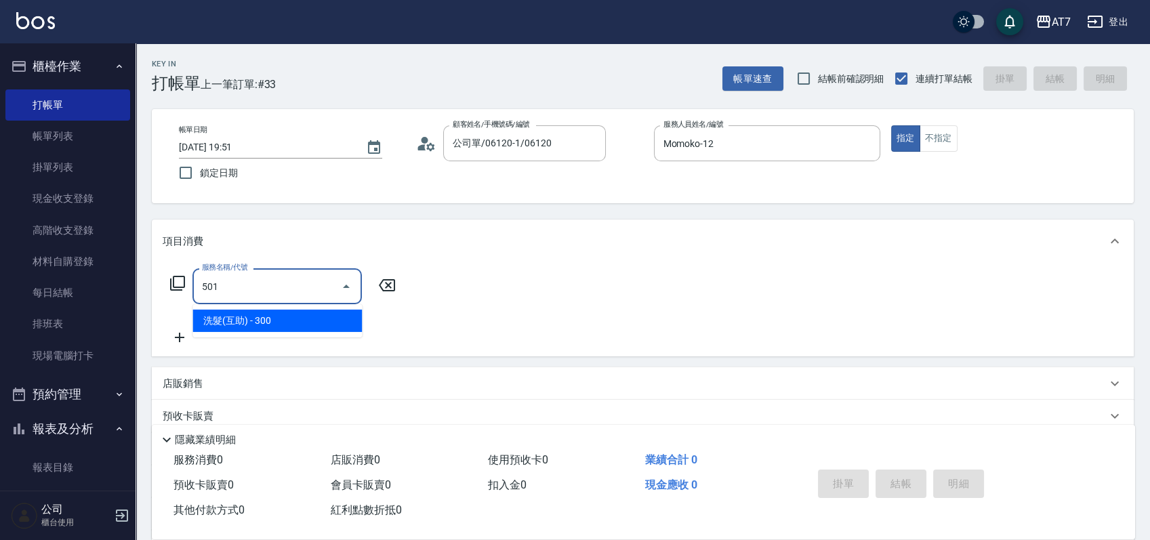
type input "30"
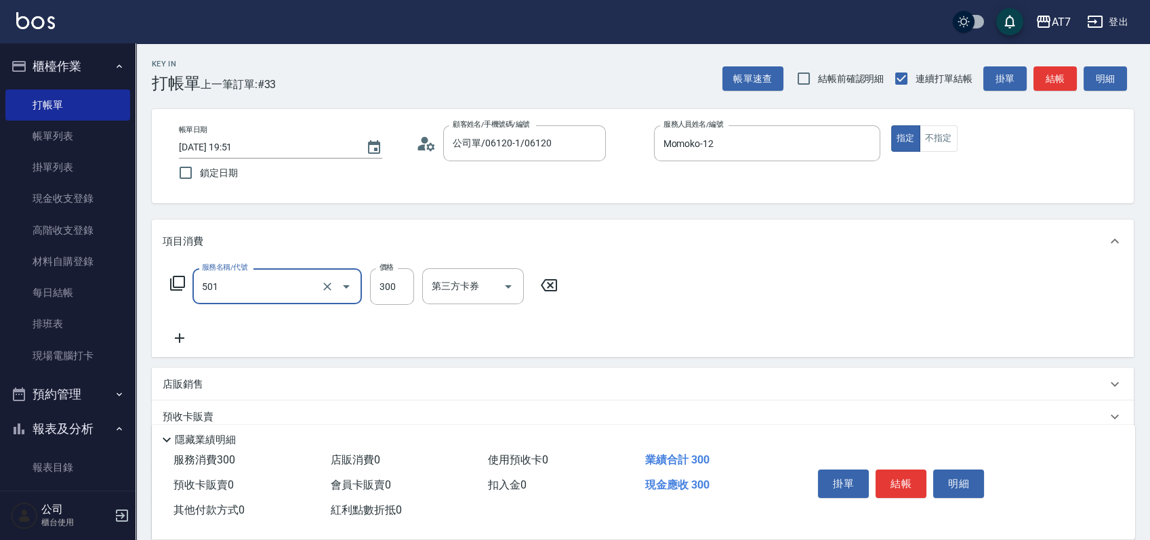
type input "洗髮(互助)(501)"
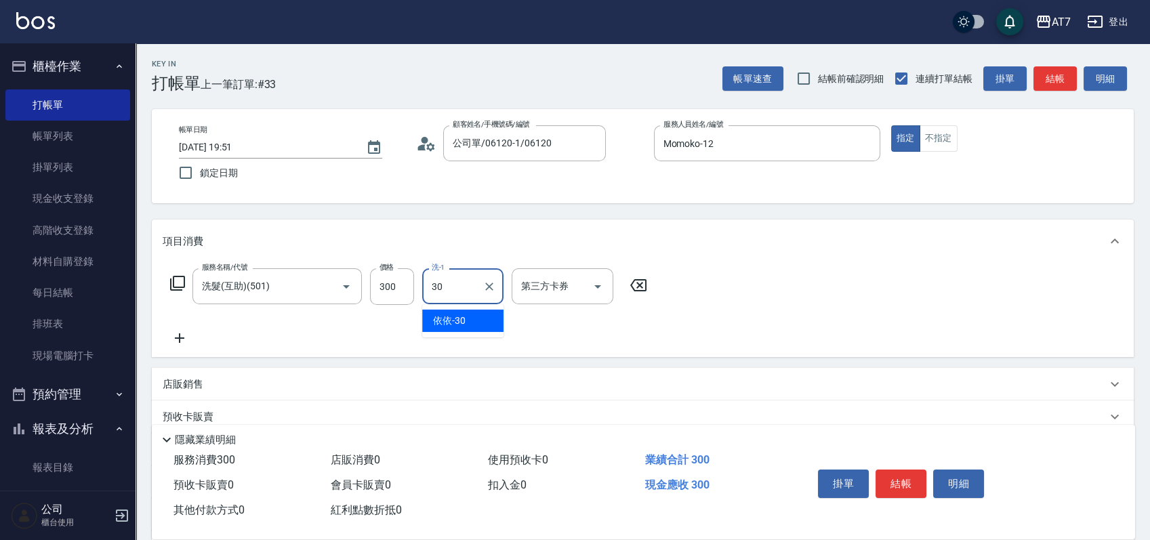
type input "依依-30"
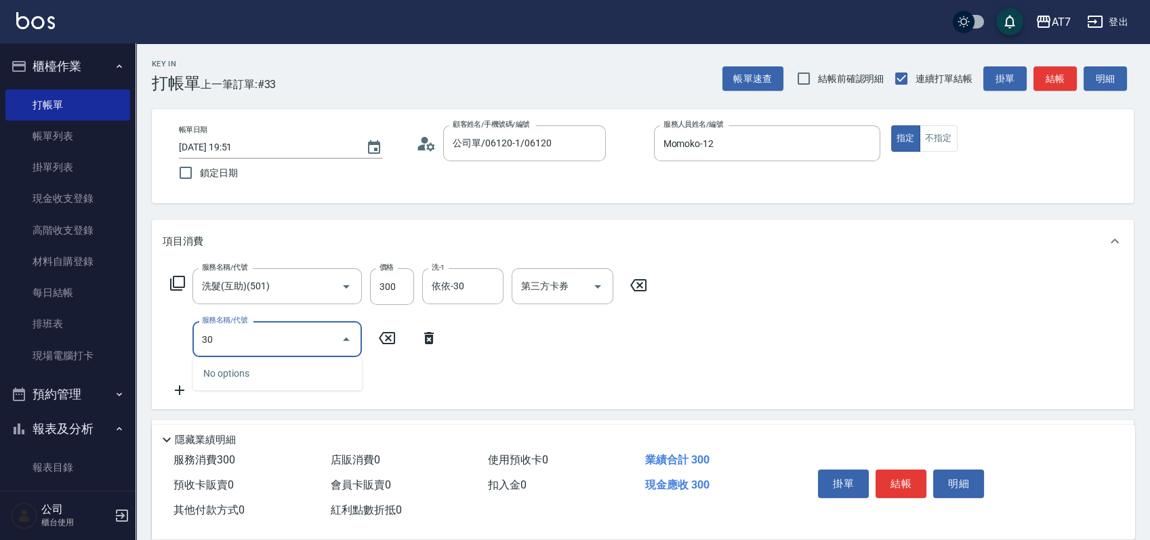
type input "304"
type input "70"
type input "A+級剪髮(304)"
click at [900, 469] on button "結帳" at bounding box center [900, 483] width 51 height 28
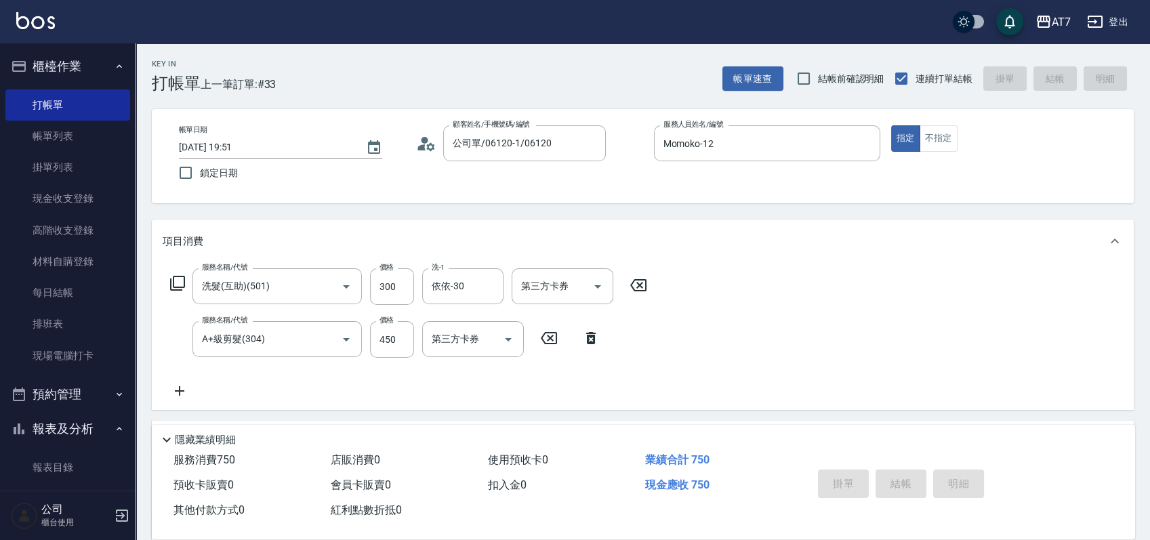
type input "2025/09/09 19:52"
type input "0"
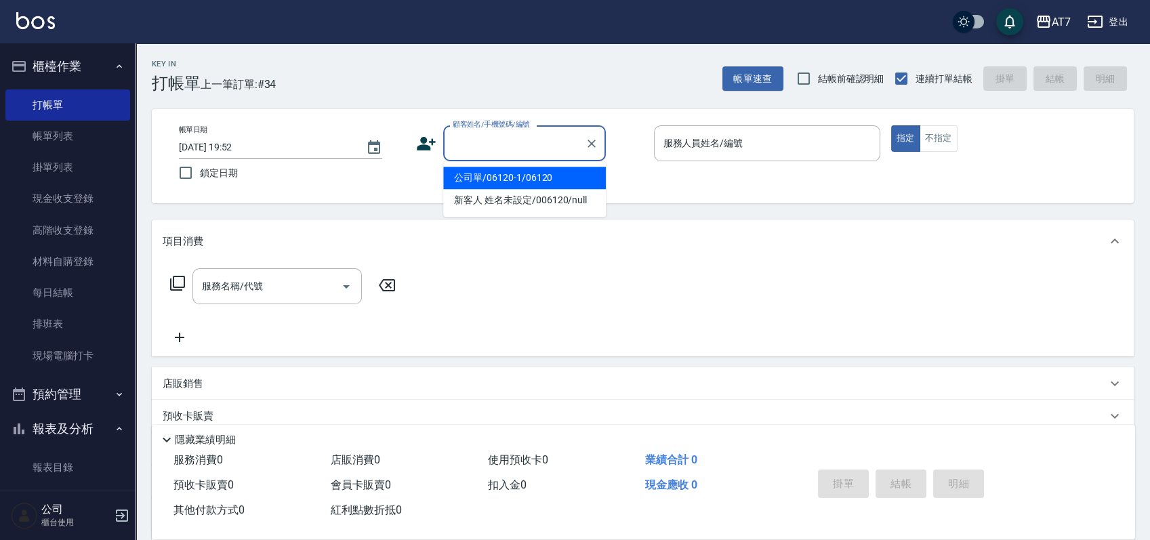
click at [548, 152] on input "顧客姓名/手機號碼/編號" at bounding box center [514, 143] width 130 height 24
type input "15500"
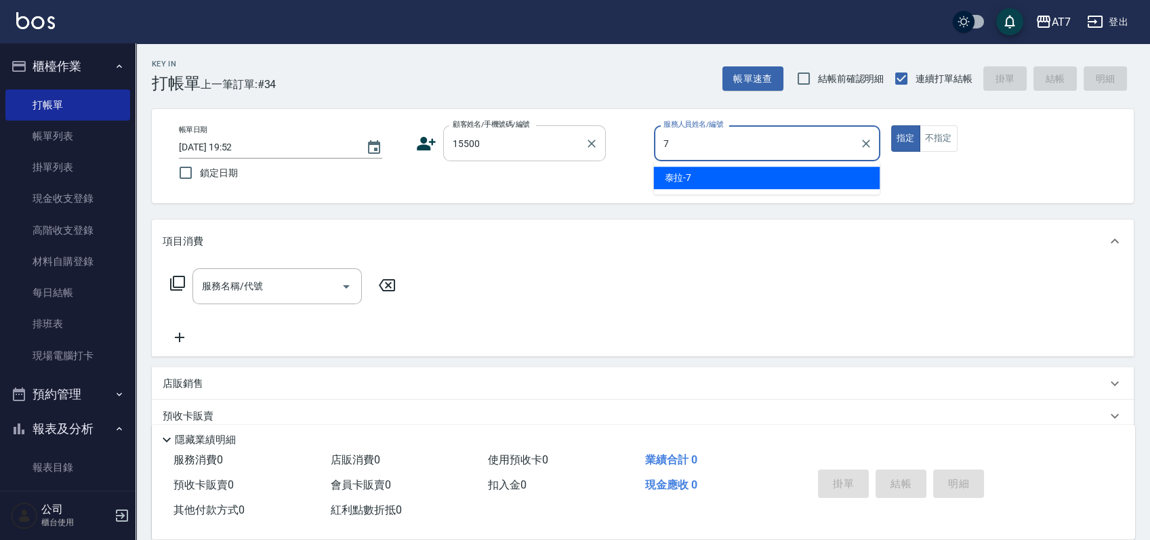
type input "泰拉-7"
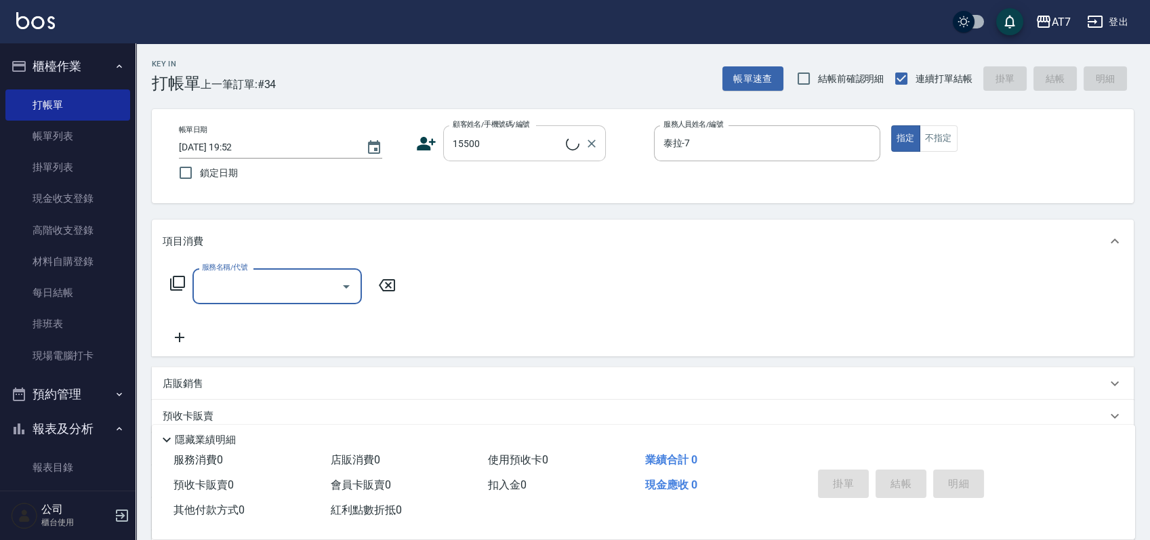
type input "公司/公司15500/15500"
type input "201"
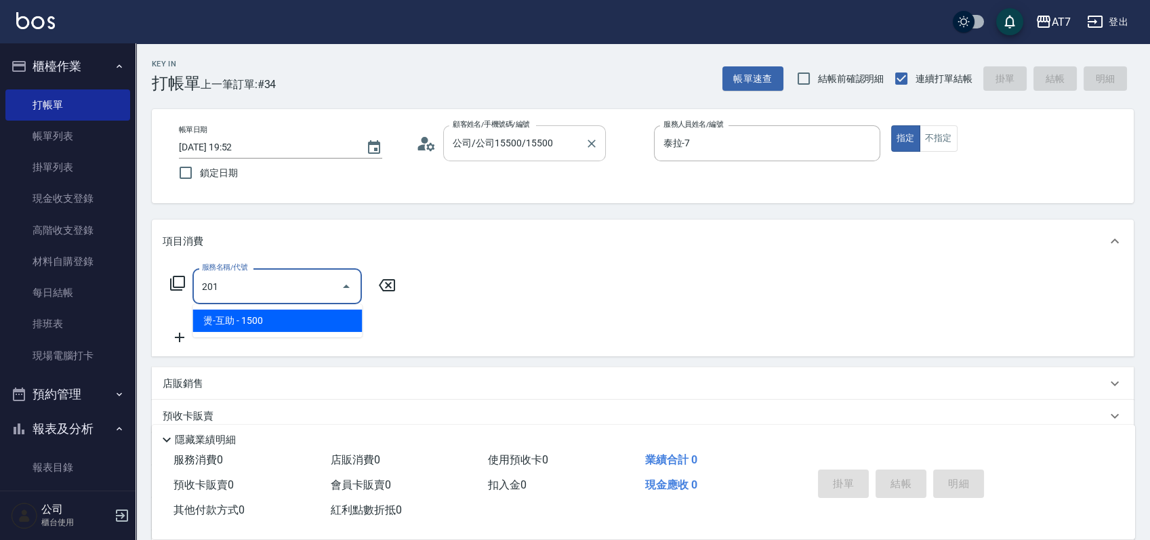
type input "150"
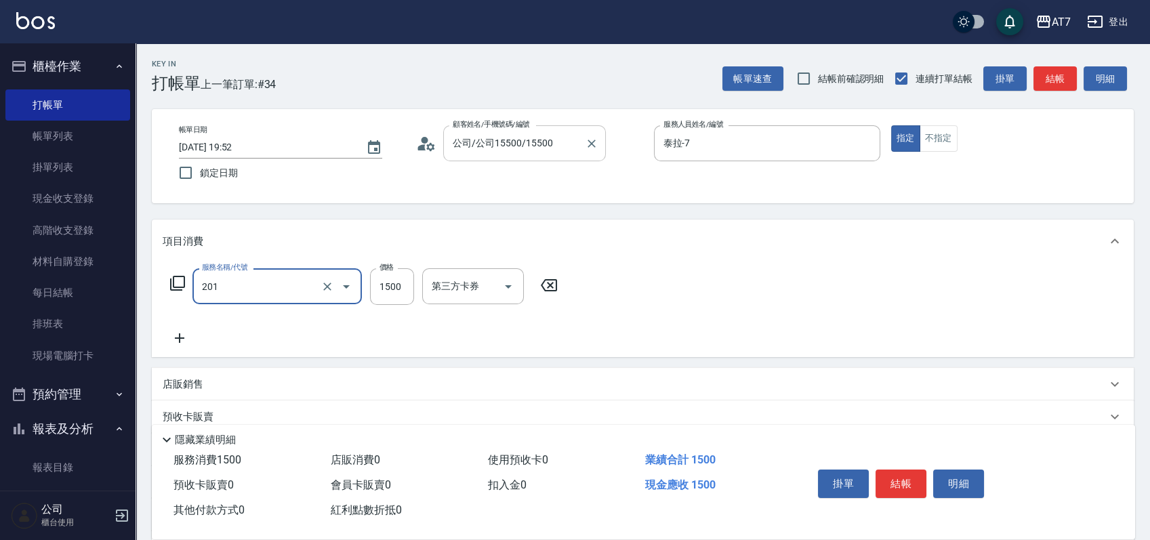
type input "燙-互助(201)"
type input "2"
type input "0"
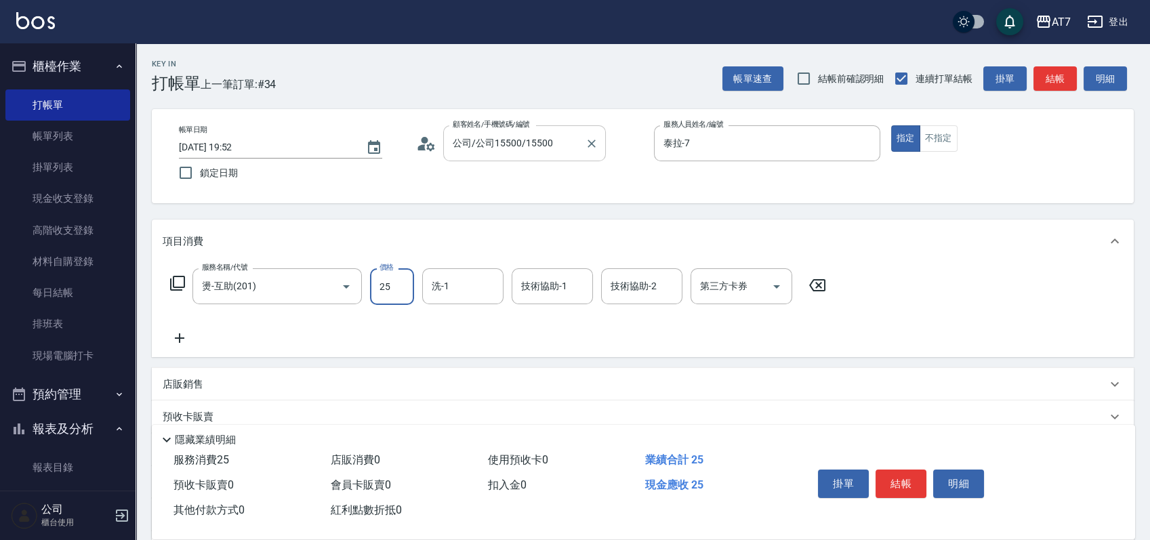
type input "250"
type input "20"
type input "2500"
type input "250"
type input "2500"
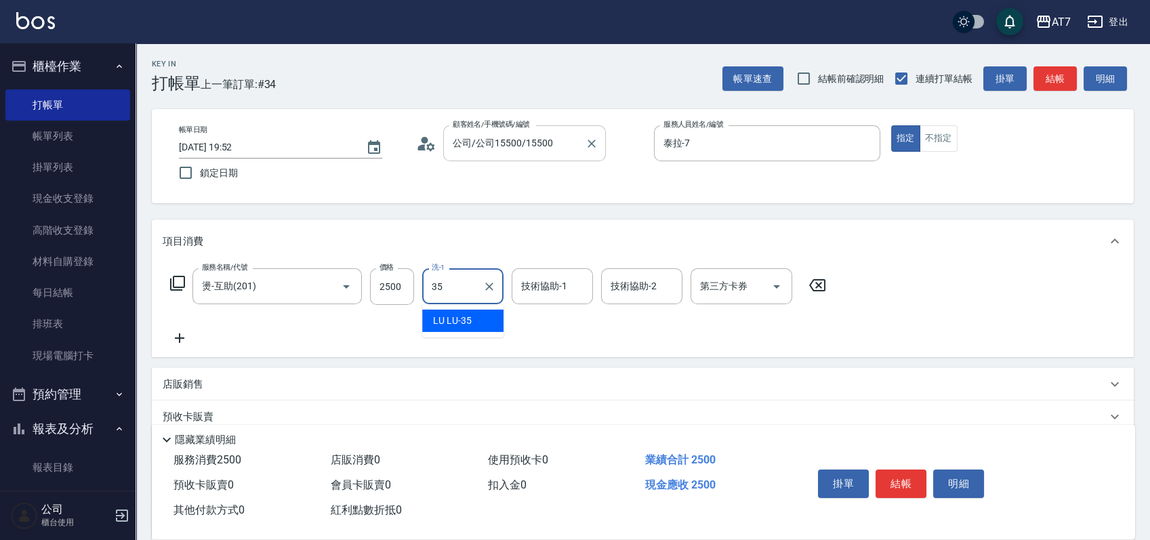
type input "LU LU-35"
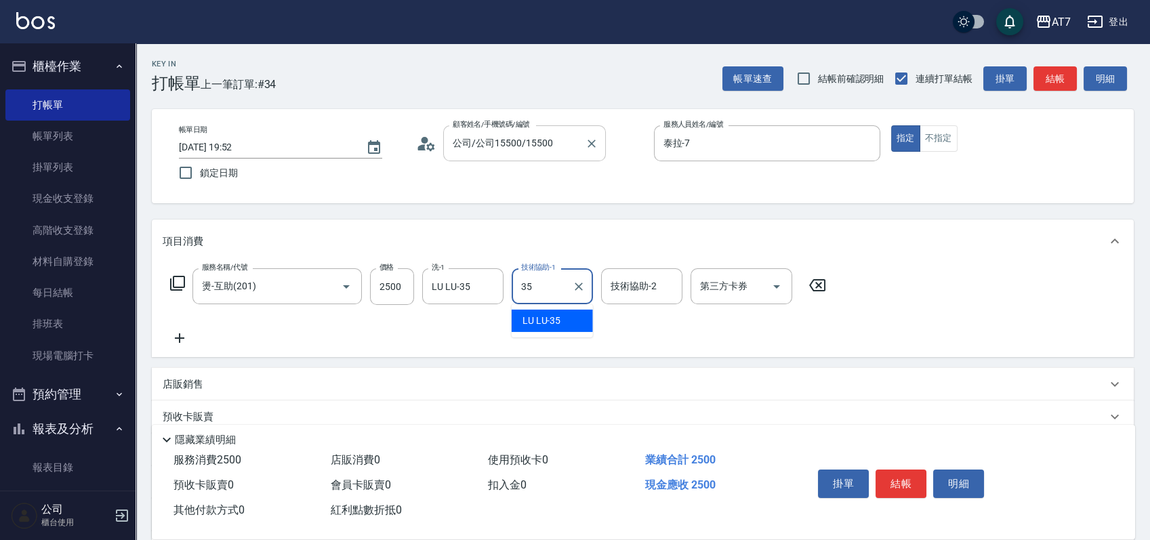
type input "LU LU-35"
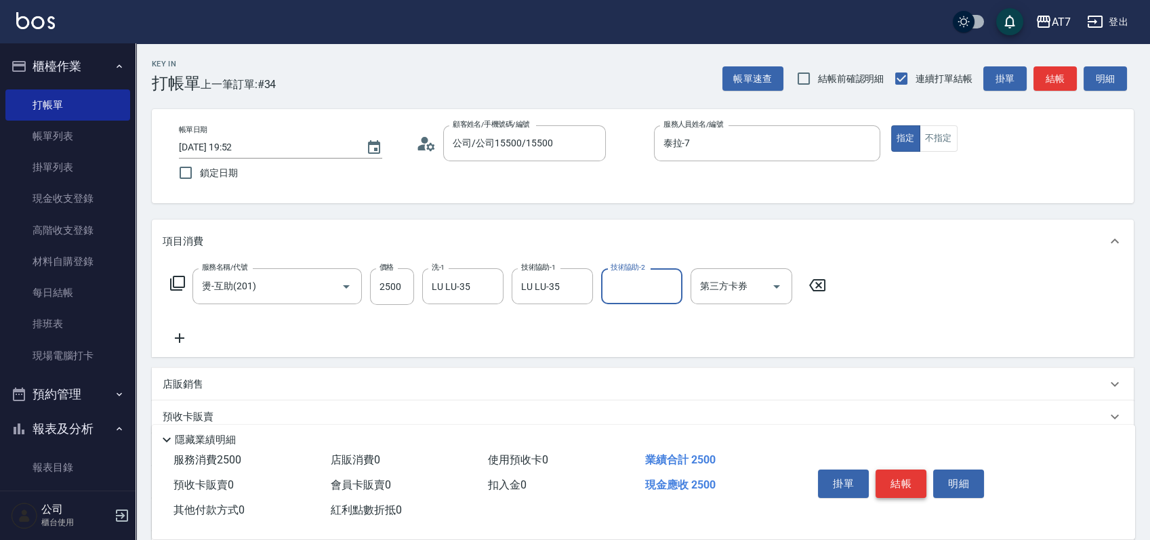
click at [894, 485] on button "結帳" at bounding box center [900, 483] width 51 height 28
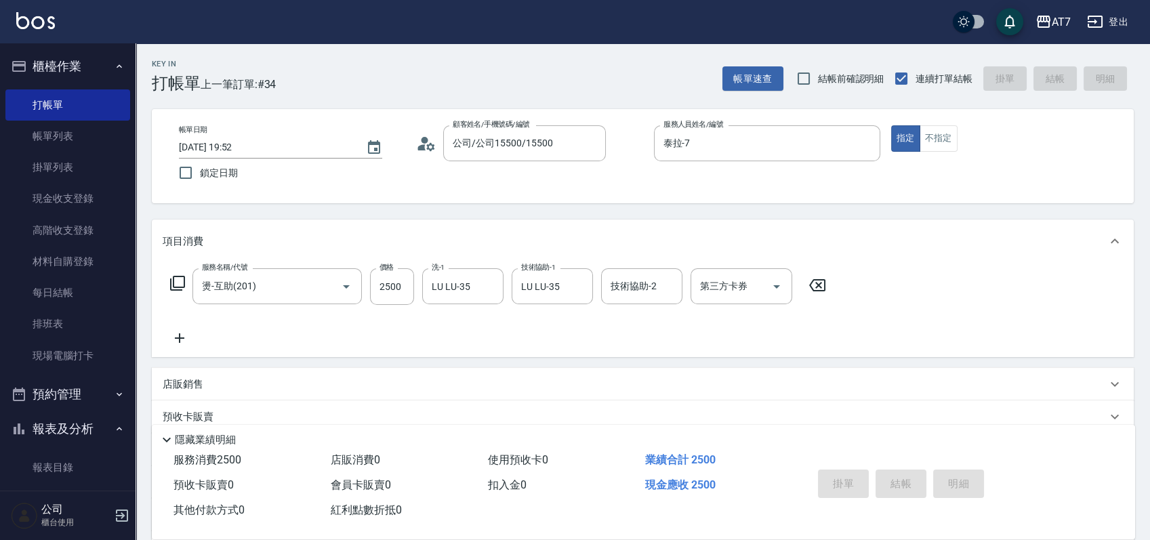
type input "0"
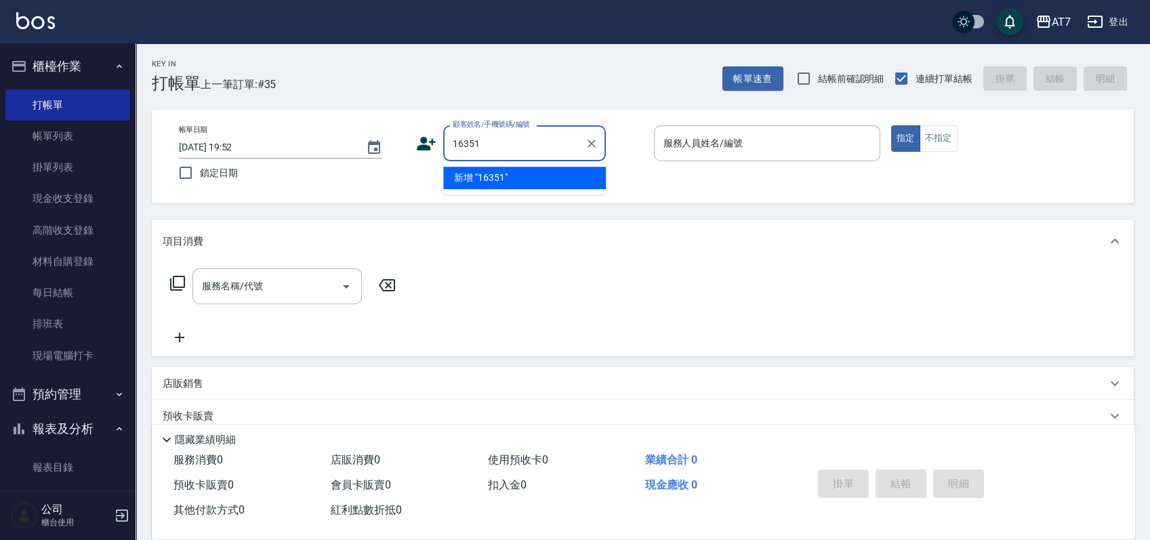
type input "16351"
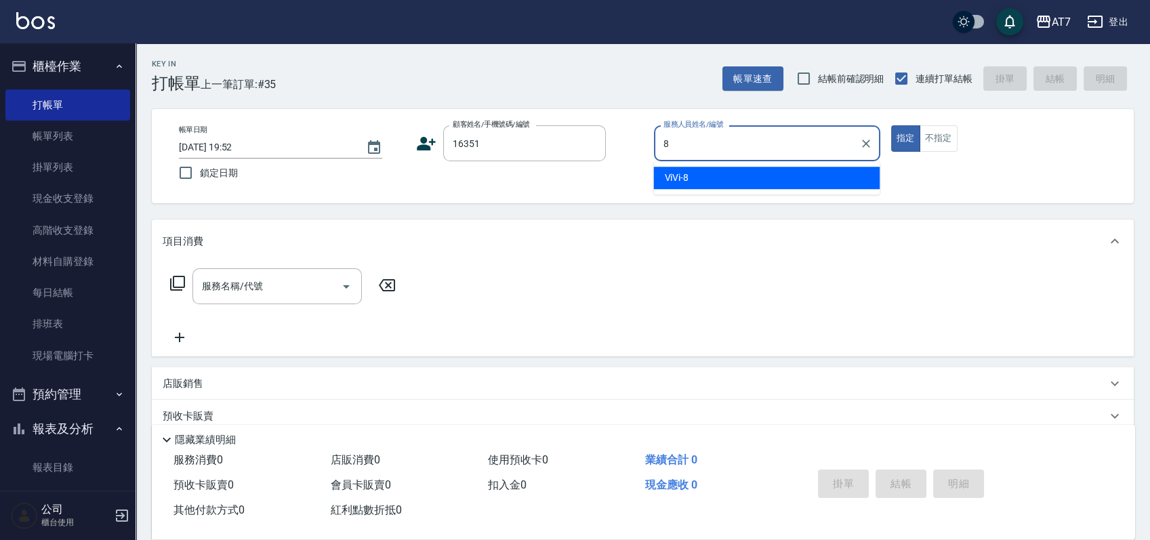
type input "ViVi-8"
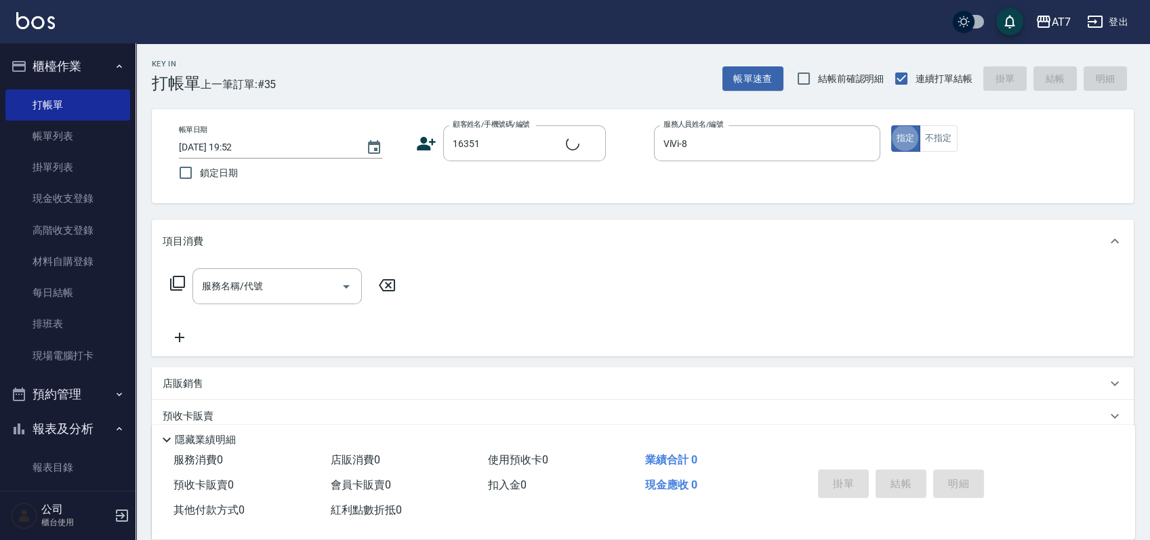
type input "公司/公司16351/16351"
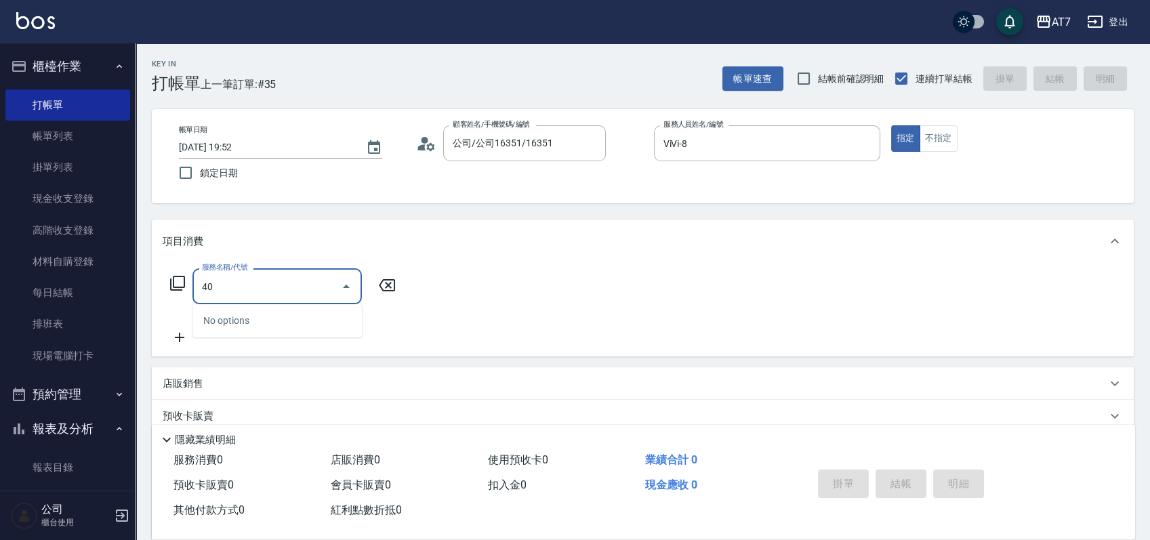
type input "401"
type input "150"
type input "染髮(互助)(401)"
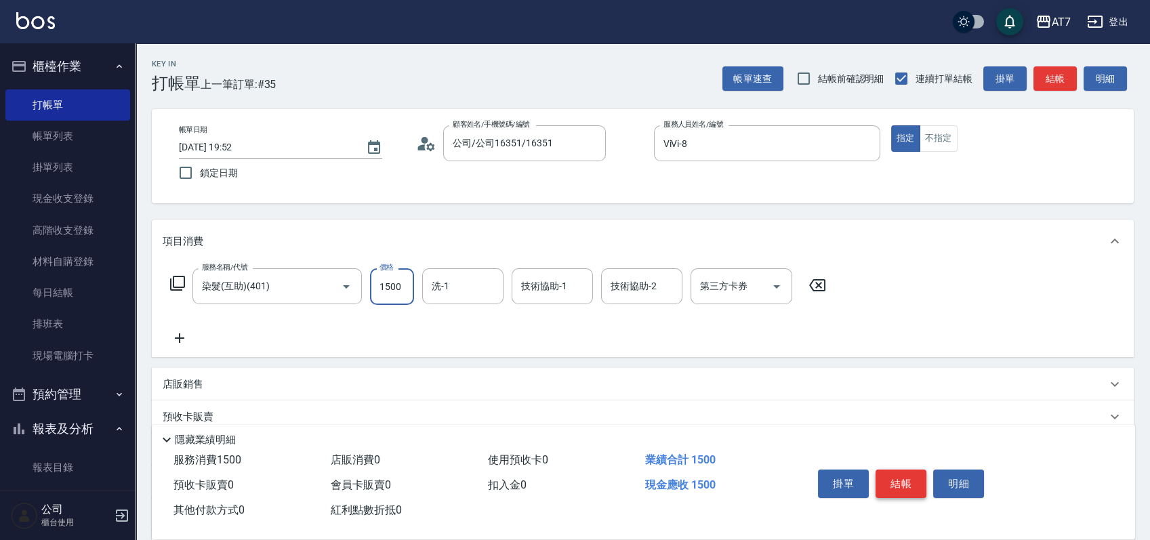
type input "1"
type input "0"
type input "199"
type input "10"
type input "1999"
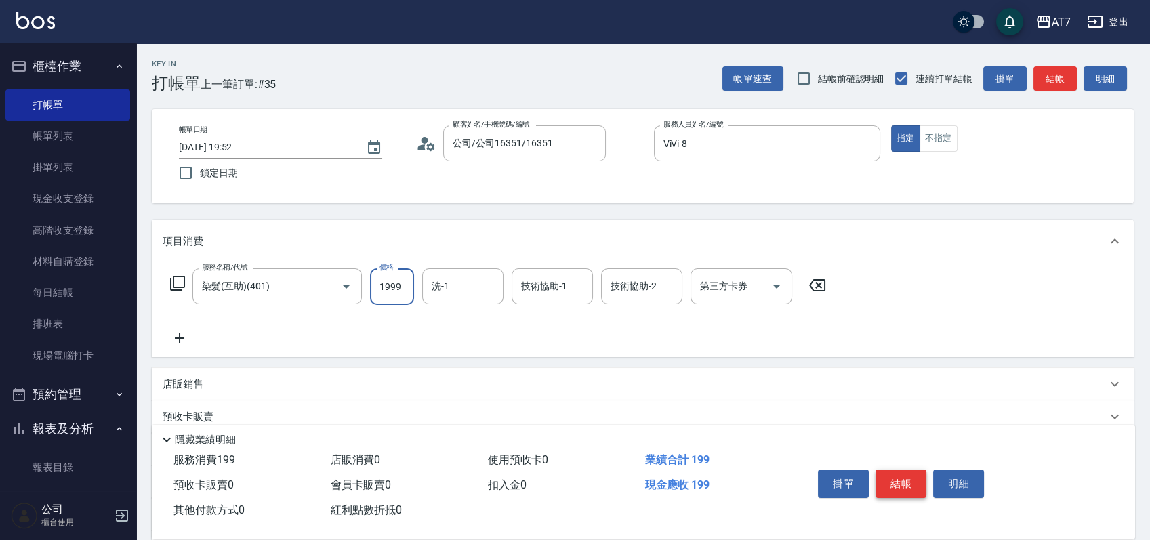
type input "190"
type input "1999"
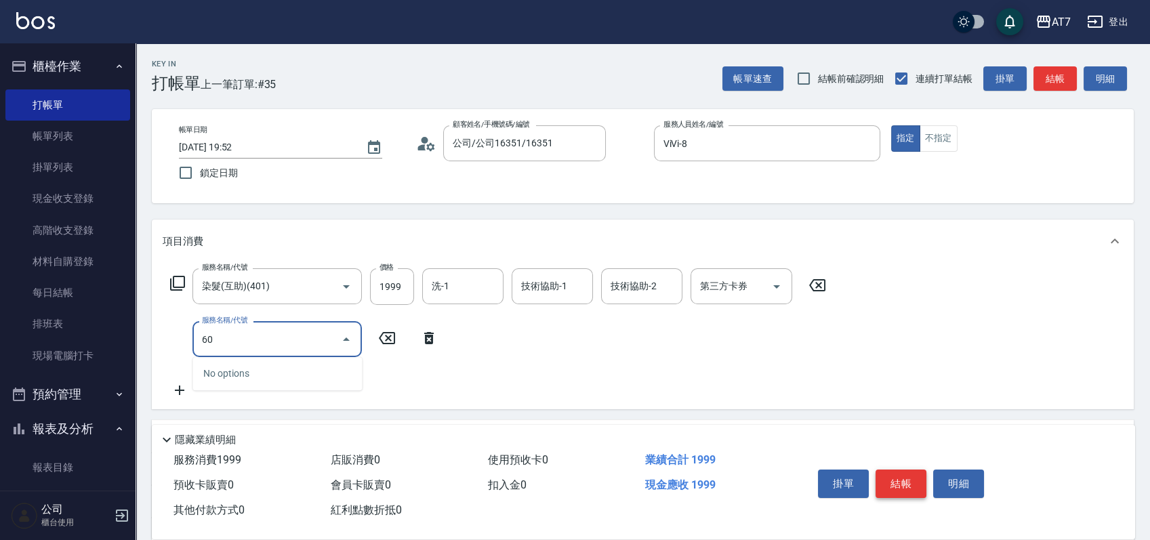
type input "607"
type input "340"
type input "東日玫瑰短（助）(607)"
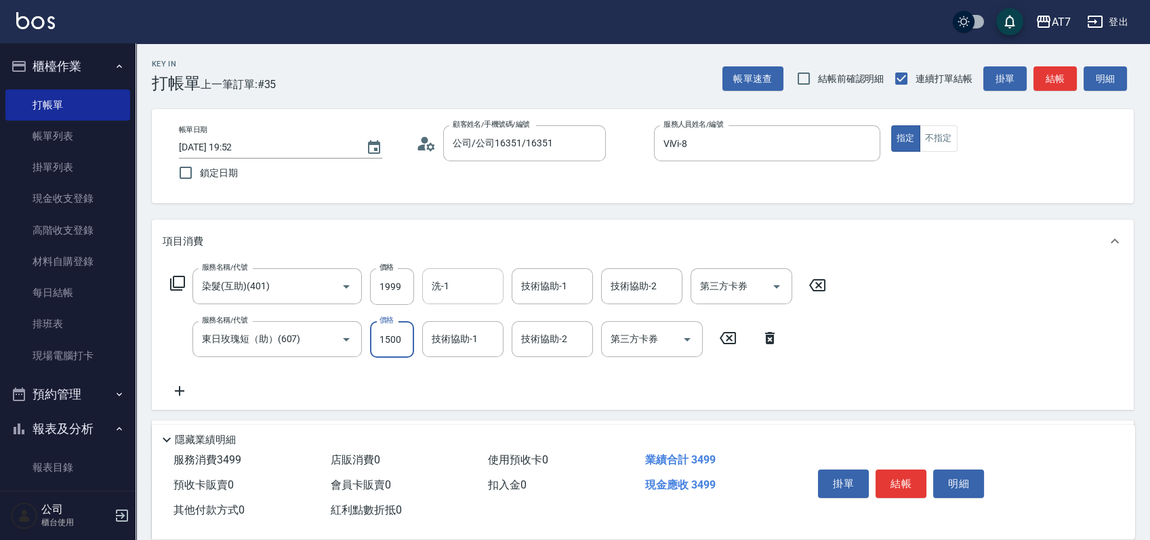
click at [432, 283] on div "洗-1 洗-1" at bounding box center [462, 286] width 81 height 36
type input "小慈-32"
click at [896, 478] on button "結帳" at bounding box center [900, 483] width 51 height 28
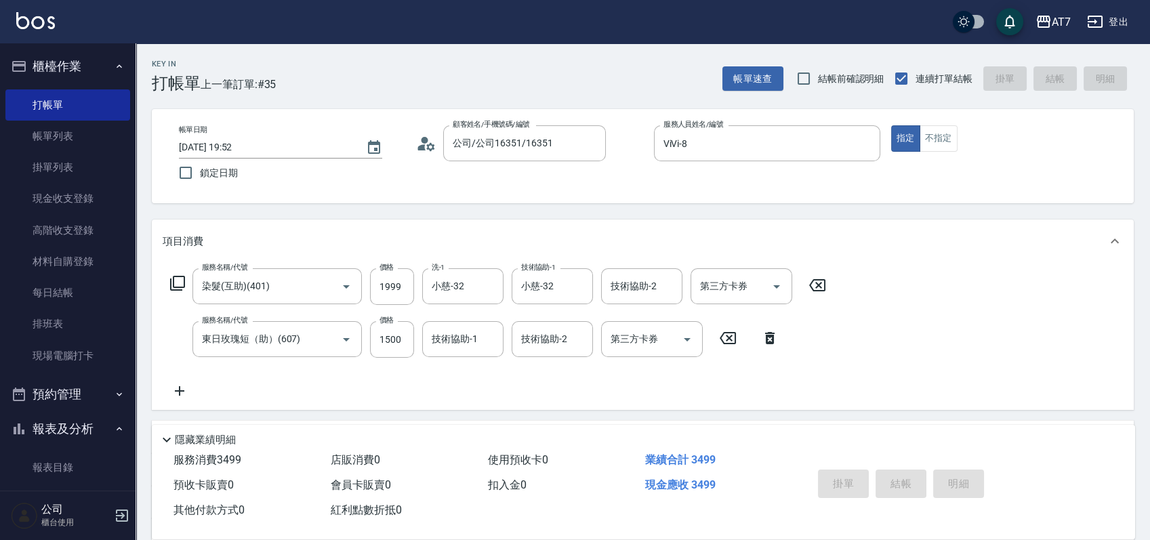
type input "0"
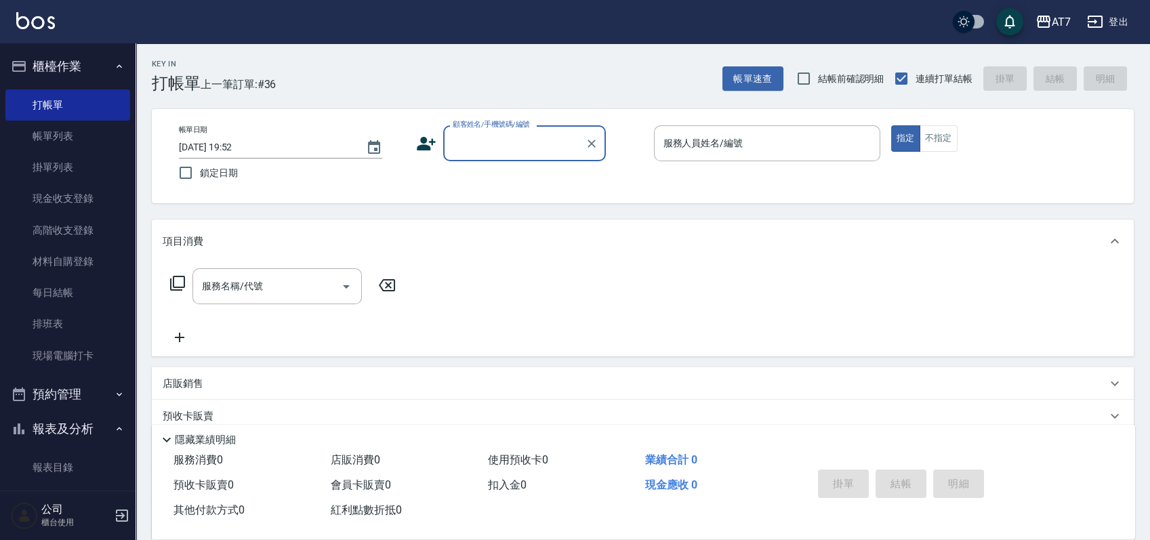
type input "0"
type input "16351"
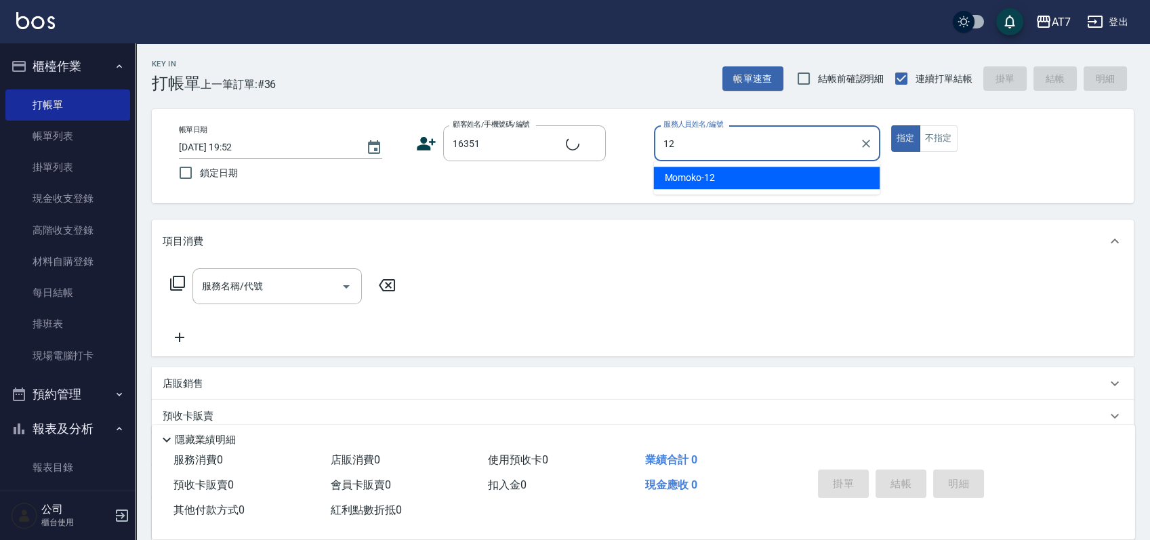
type input "12"
type input "公司/公司16351/16351"
type input "Momoko-12"
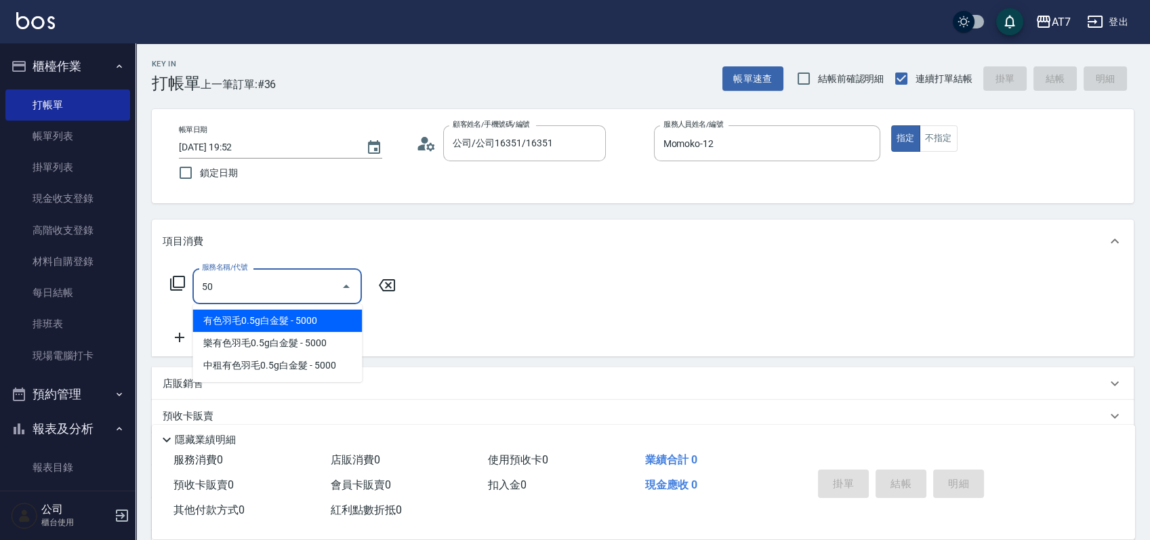
type input "501"
type input "30"
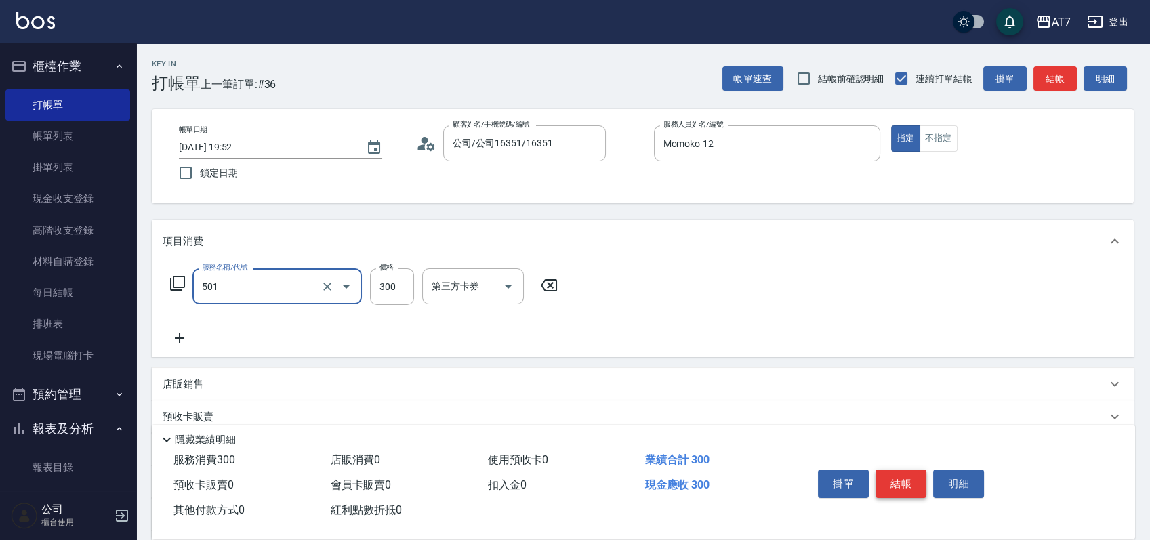
type input "洗髮(互助)(501)"
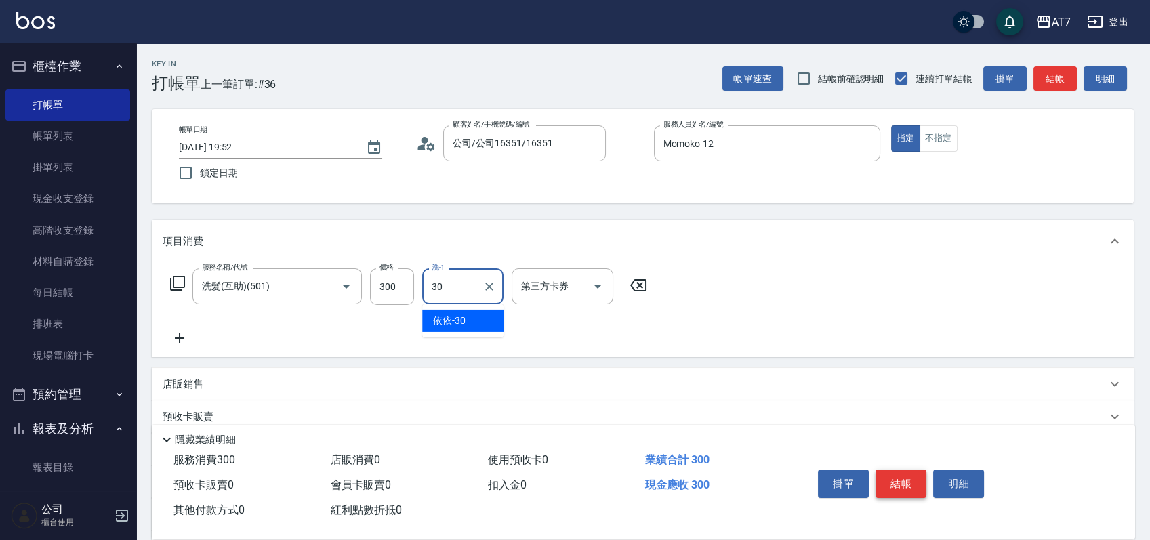
type input "依依-30"
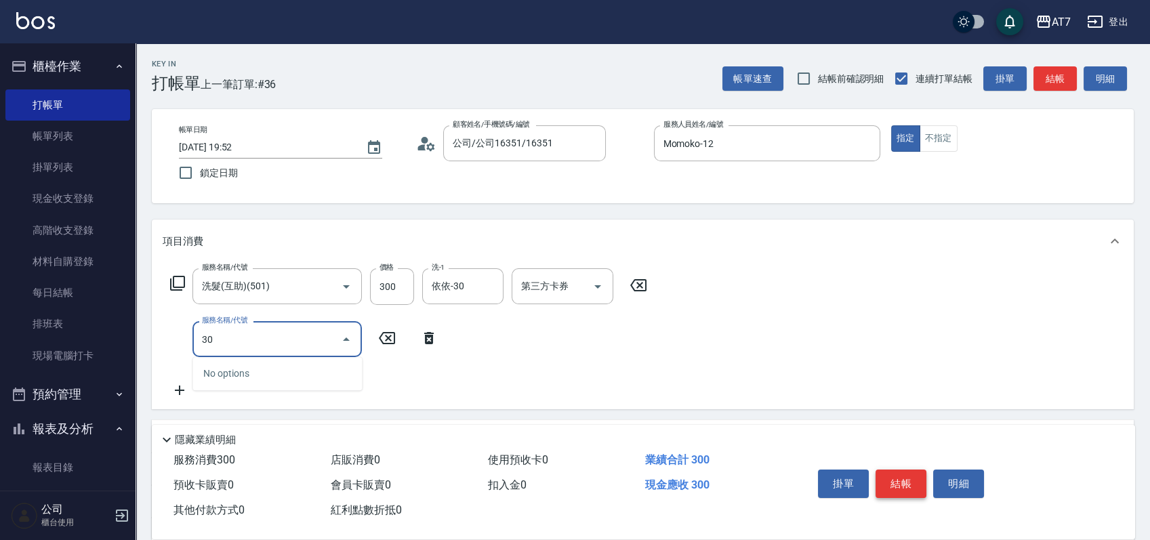
type input "304"
type input "70"
type input "A+級剪髮(304)"
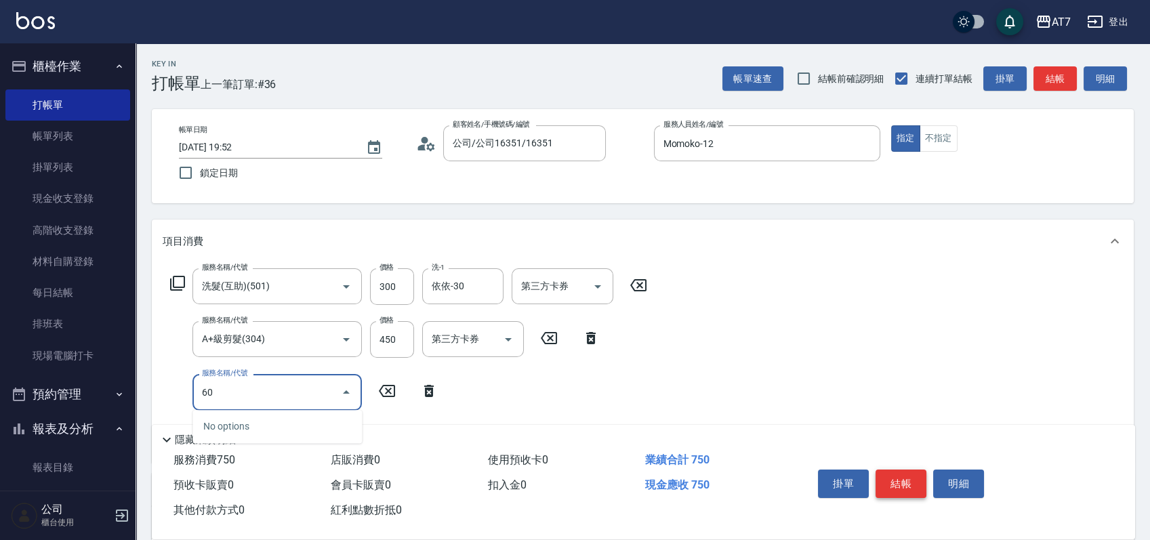
type input "603"
type input "150"
type input "TKO護髮（助(603)"
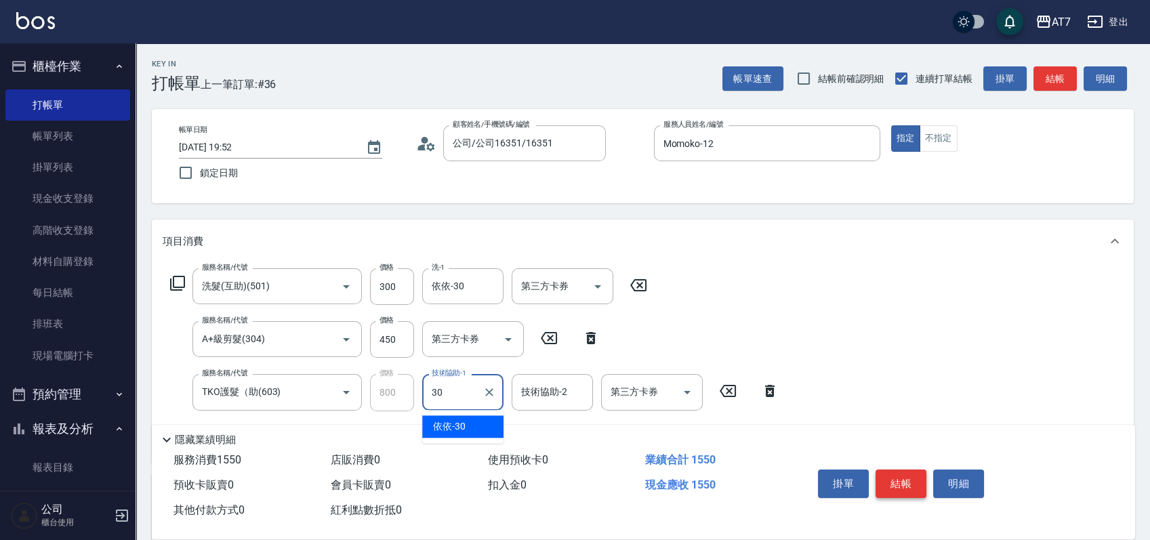
type input "依依-30"
click at [896, 478] on button "結帳" at bounding box center [900, 483] width 51 height 28
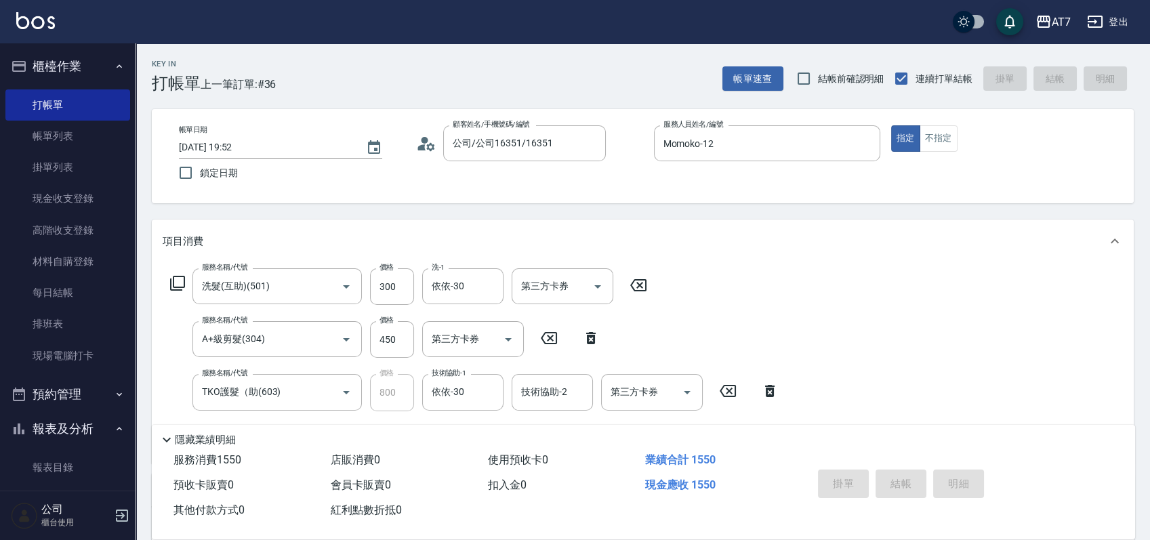
type input "2025/09/09 19:53"
type input "0"
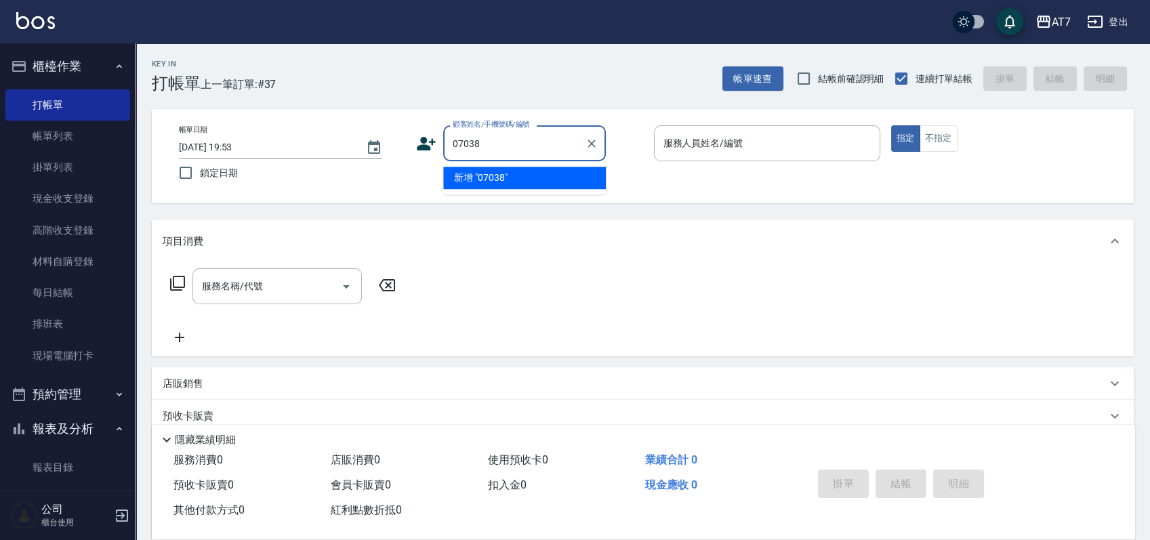
type input "07038"
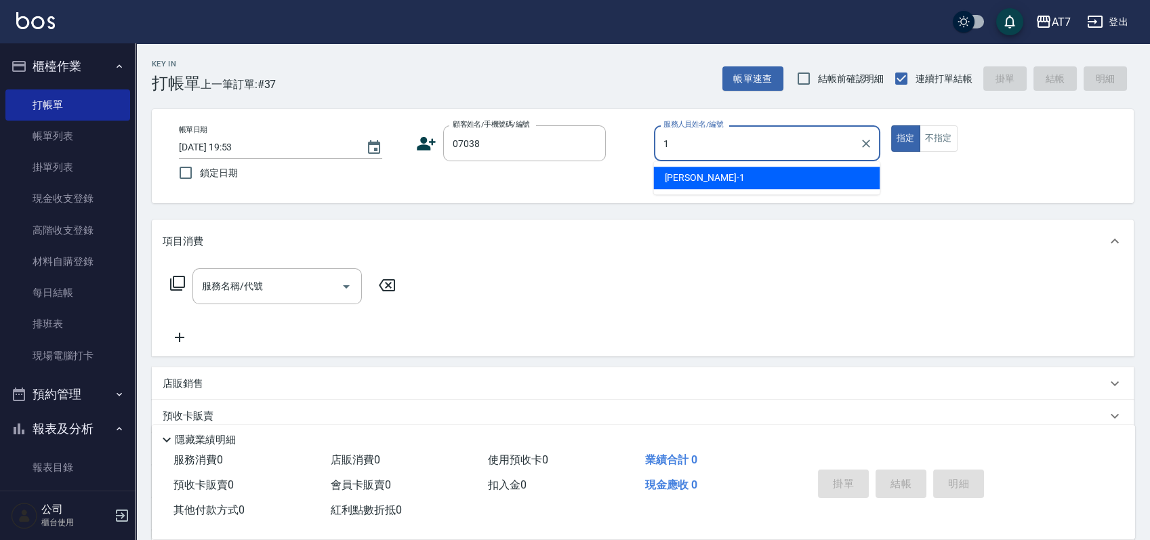
type input "米雪兒-1"
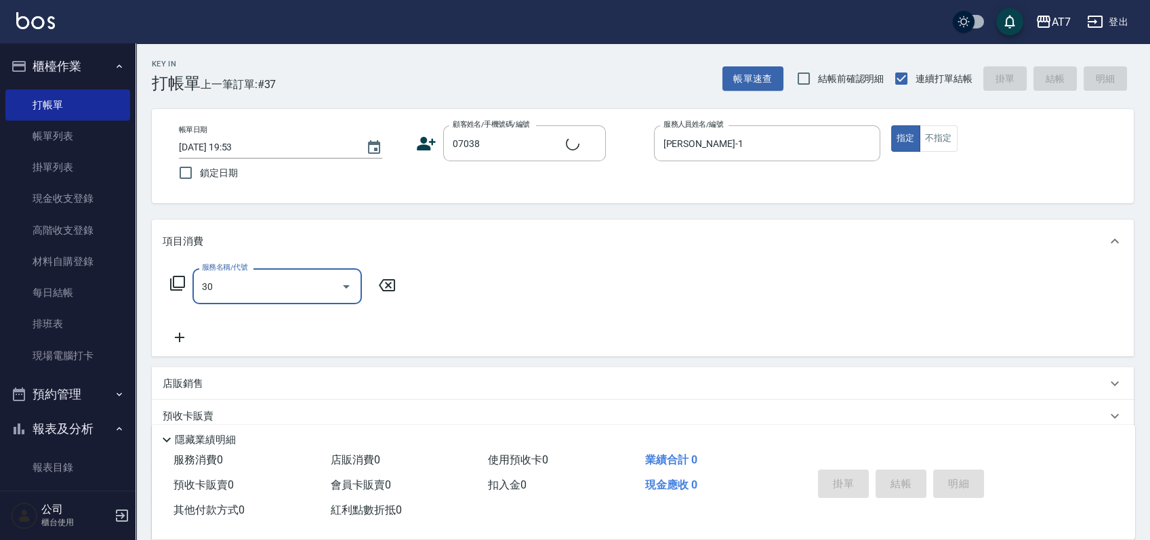
type input "301"
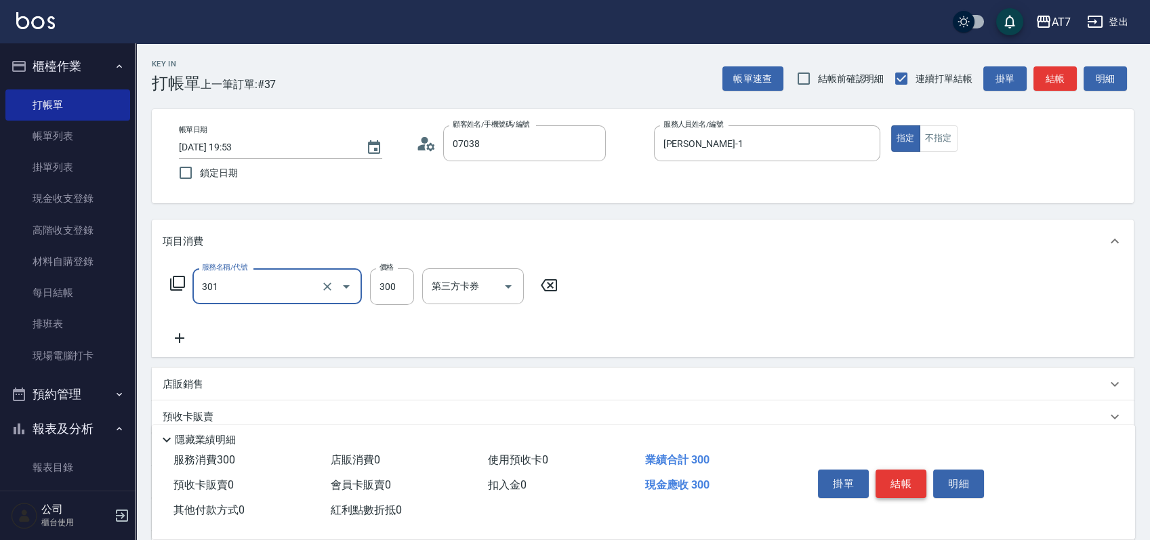
type input "公司/公司07038/07038"
type input "30"
type input "學生剪髮(301)"
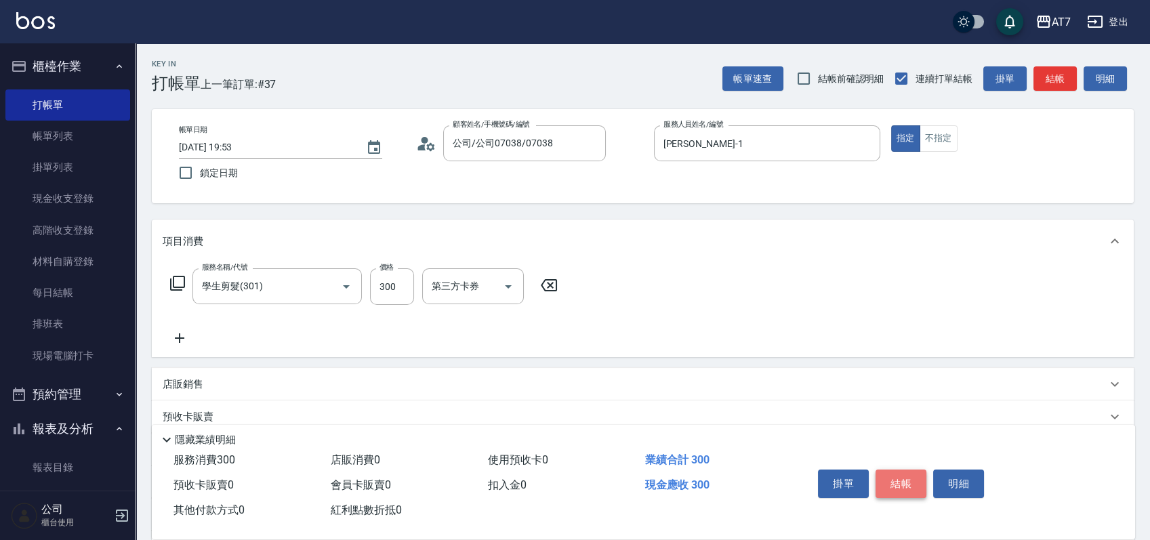
click at [896, 478] on button "結帳" at bounding box center [900, 483] width 51 height 28
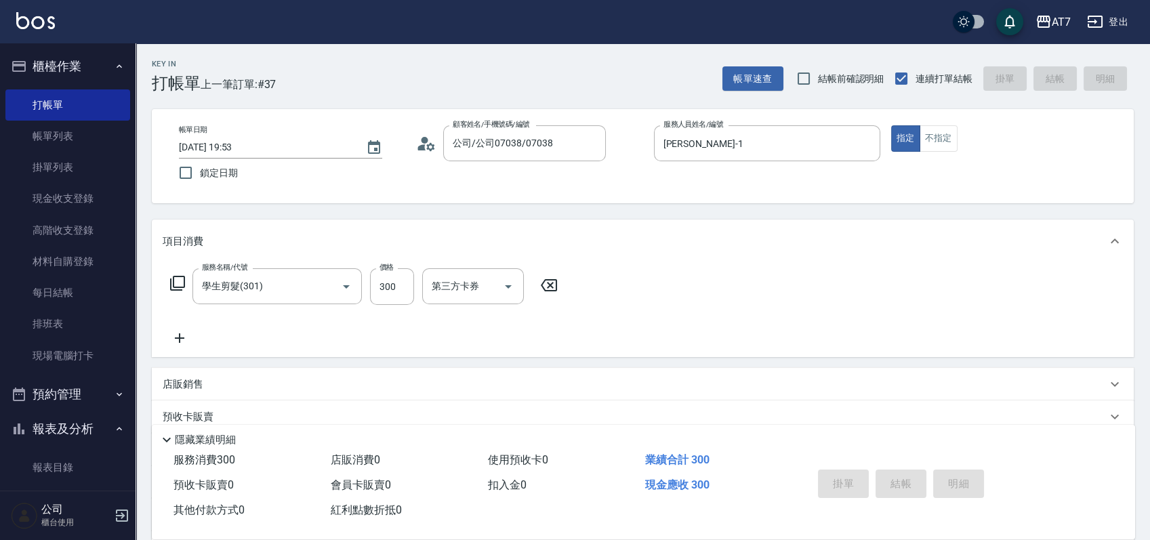
type input "0"
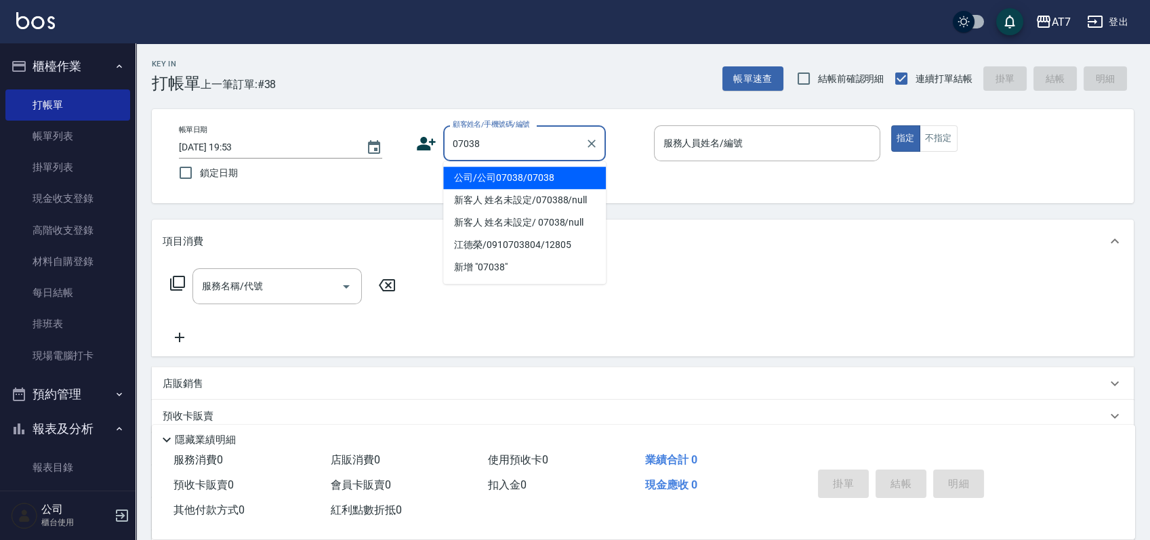
type input "07038"
type input "2"
type input "公司/公司07038/07038"
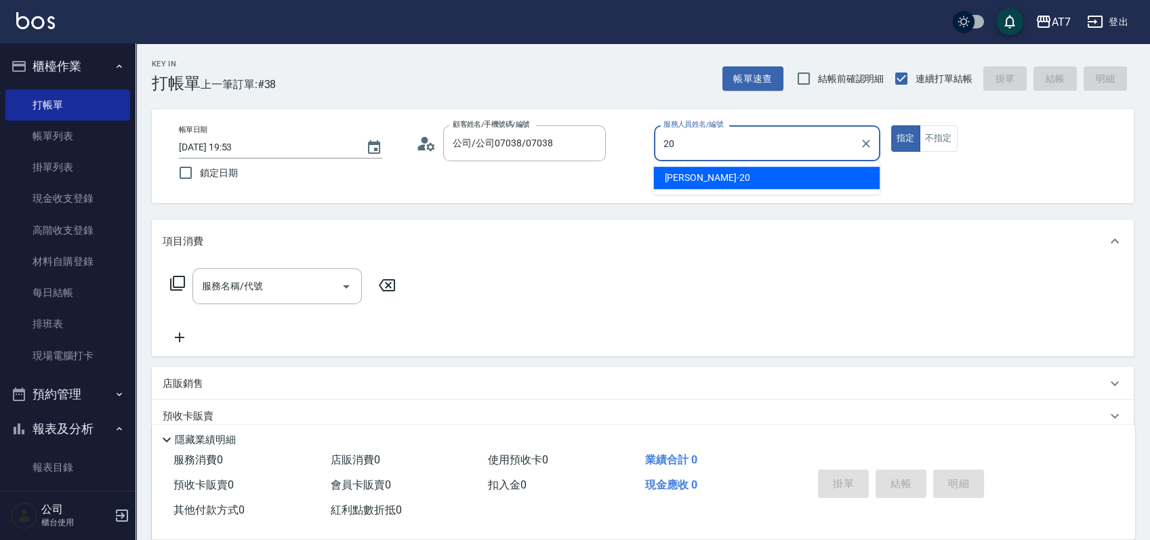
type input "妮可-20"
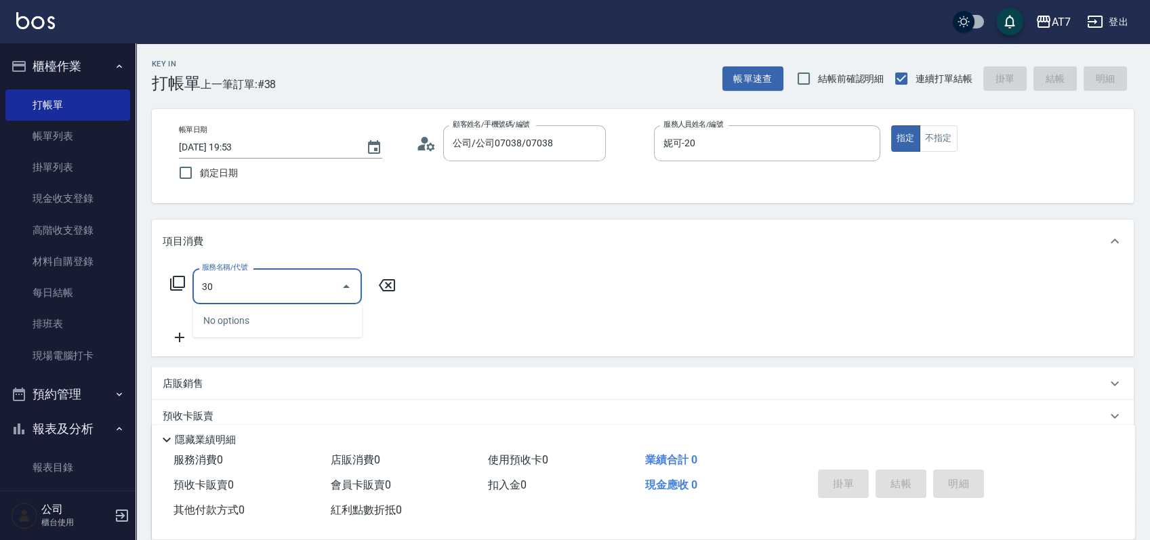
type input "301"
type input "30"
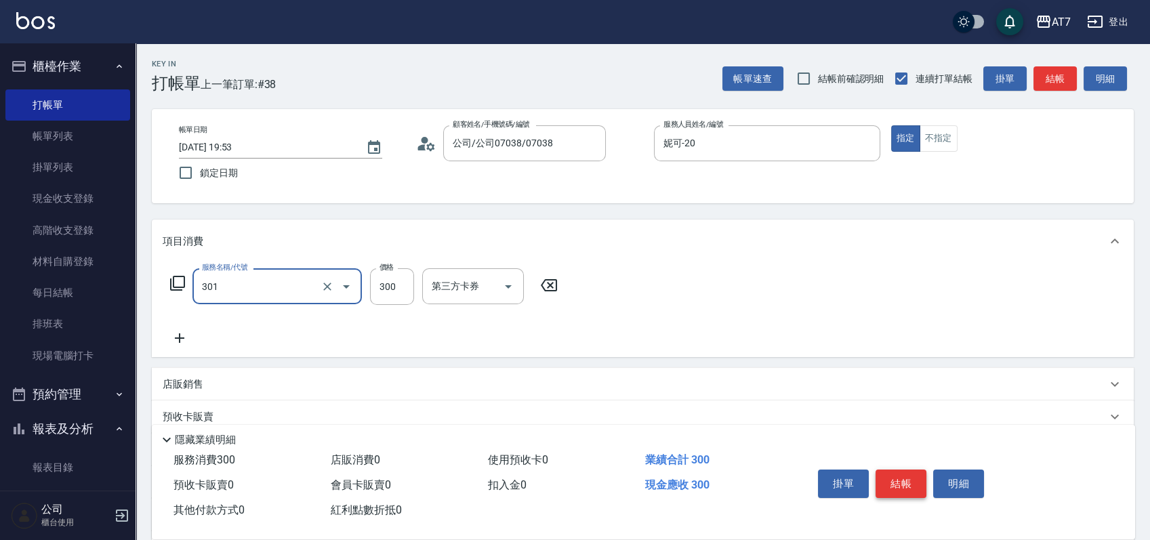
type input "學生剪髮(301)"
click at [896, 478] on button "結帳" at bounding box center [900, 483] width 51 height 28
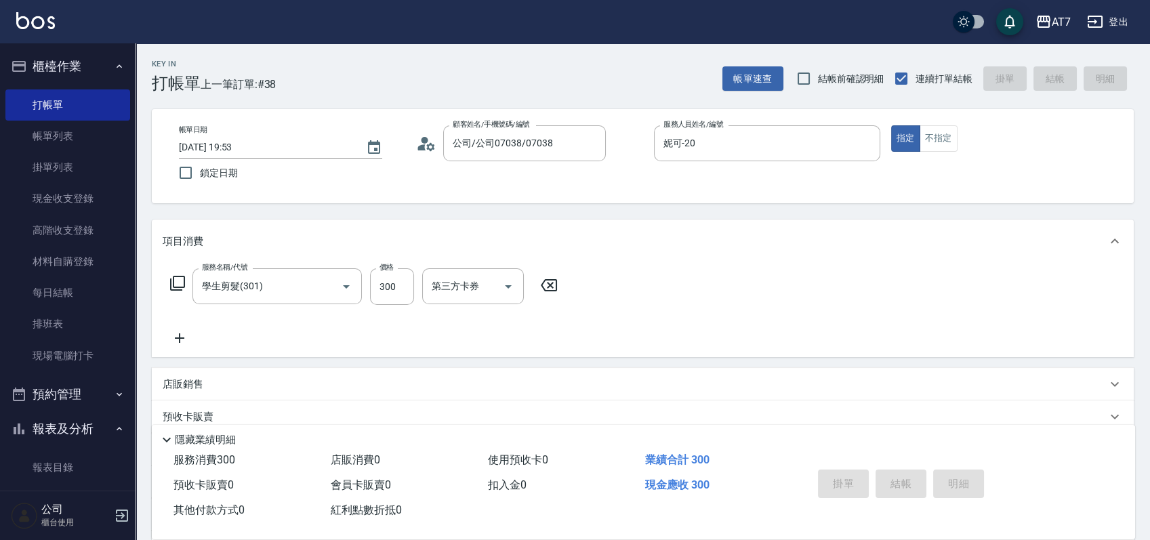
type input "0"
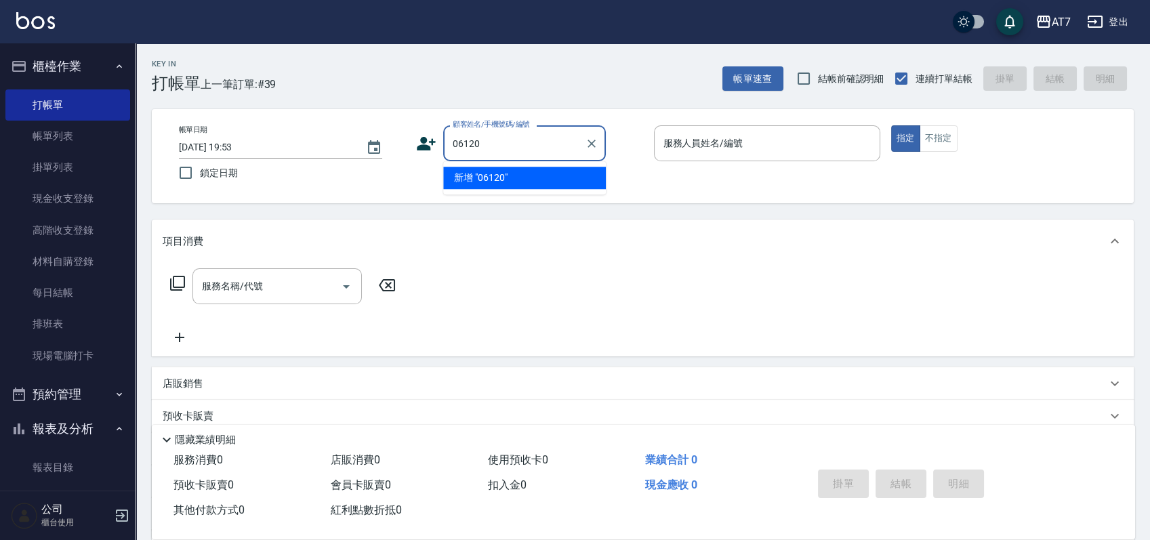
type input "06120"
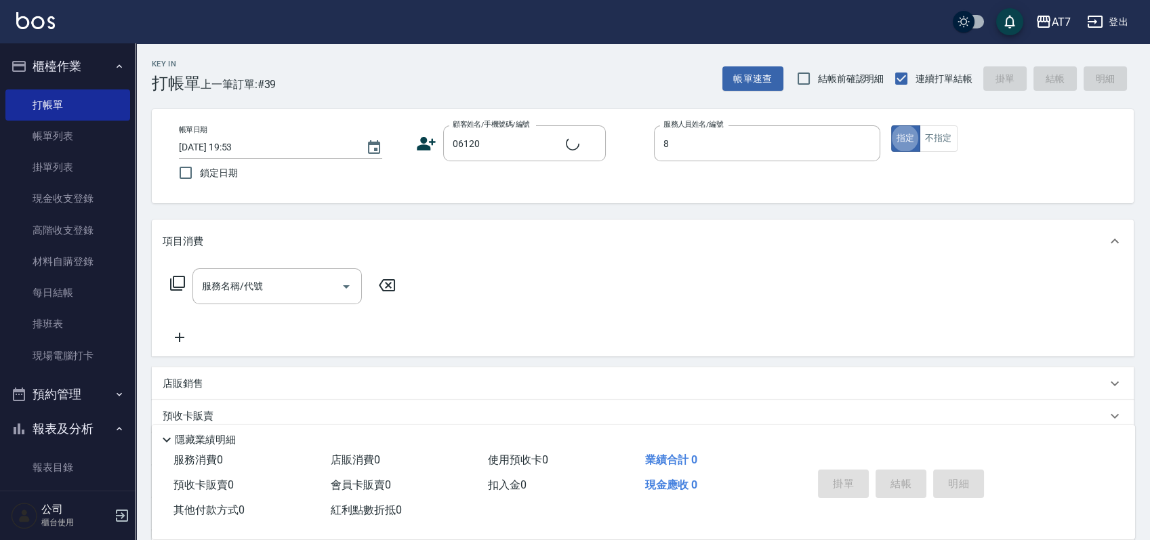
type input "ViVi-8"
type input "公司單/06120-1/06120"
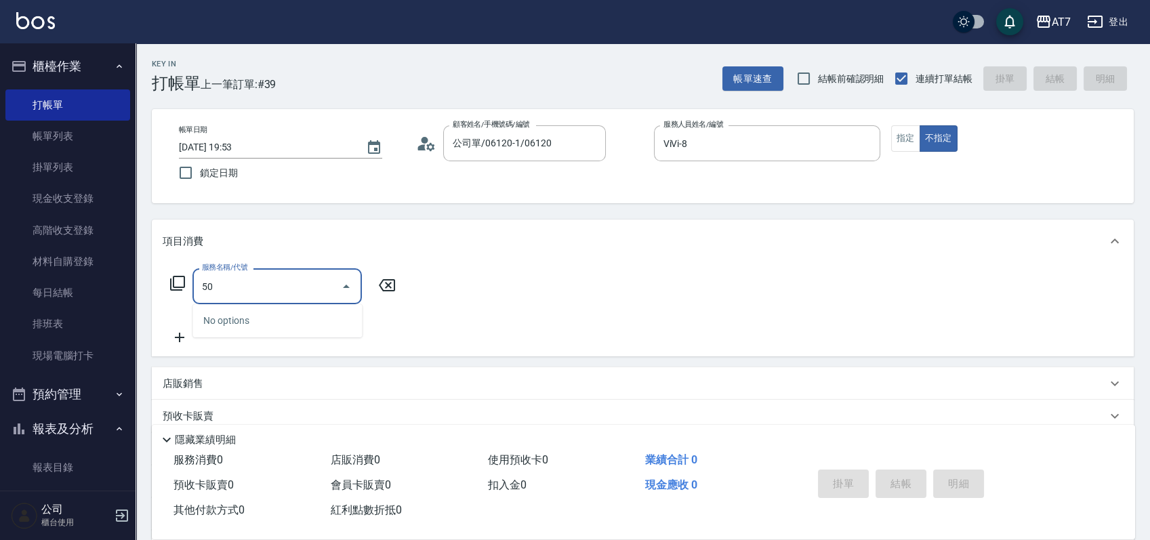
type input "501"
type input "30"
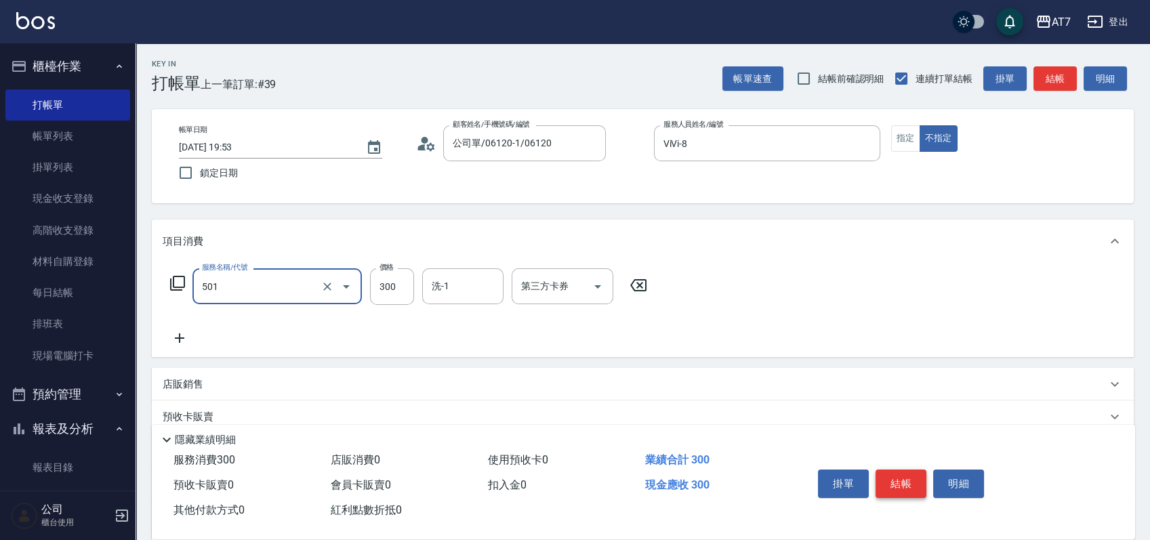
type input "洗髮(互助)(501)"
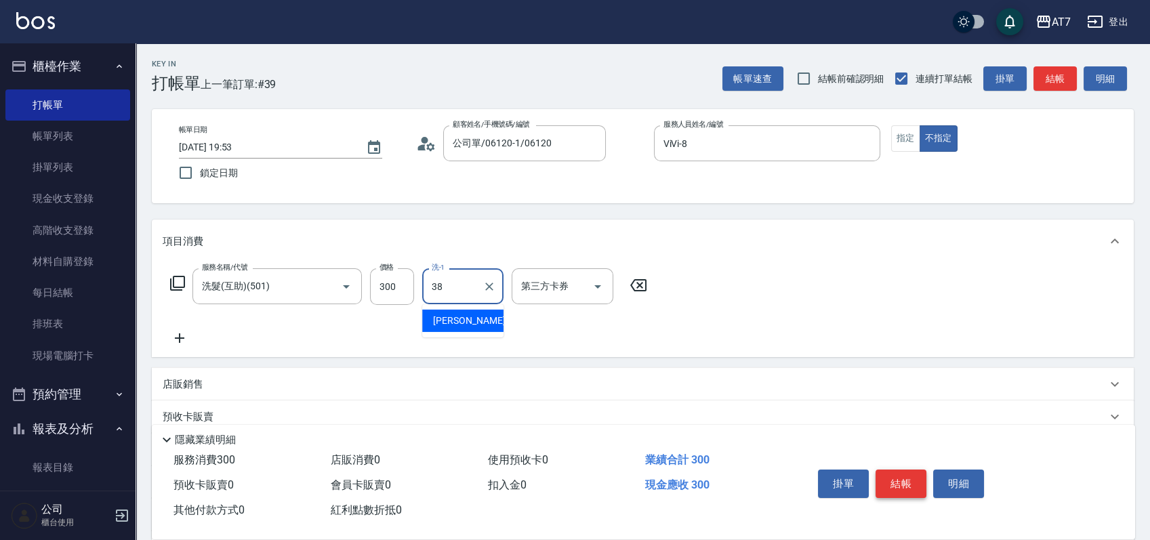
type input "Josh-38"
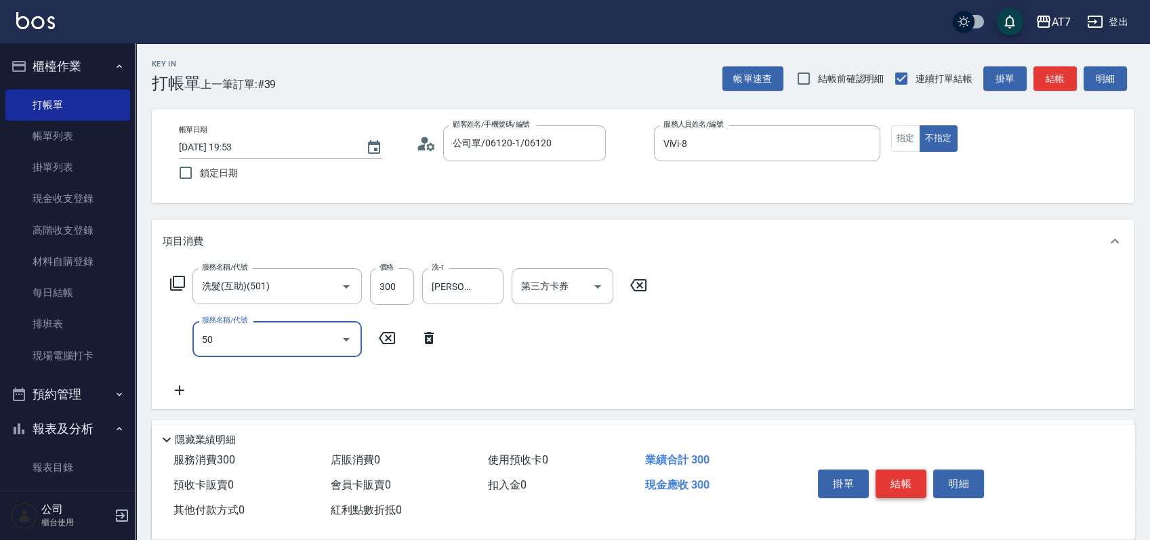
type input "503"
type input "40"
type input "精油-快速修護髮(互助)(503)"
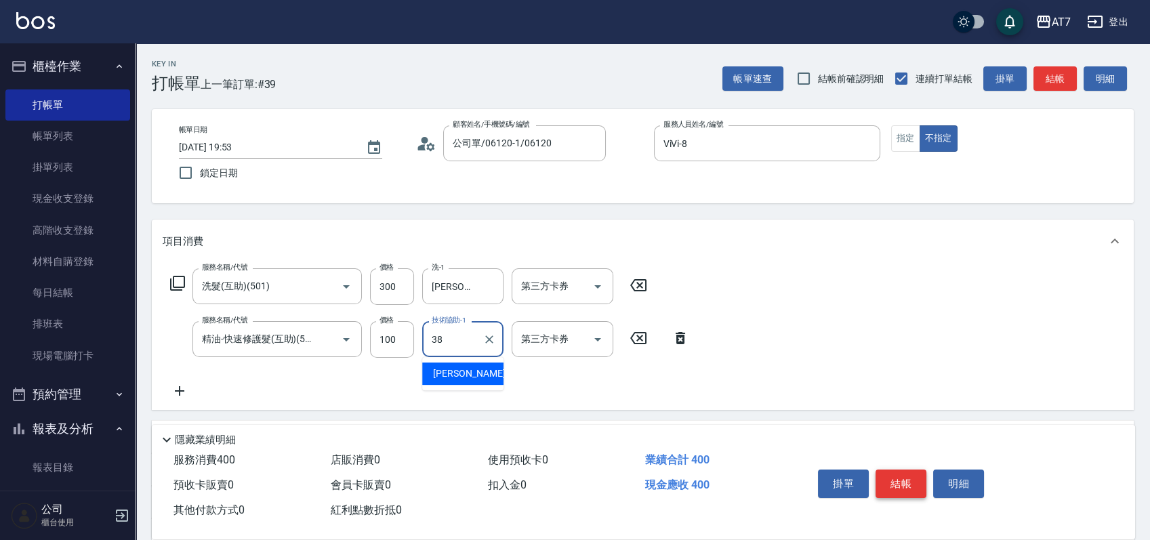
type input "Josh-38"
click at [896, 478] on button "結帳" at bounding box center [900, 483] width 51 height 28
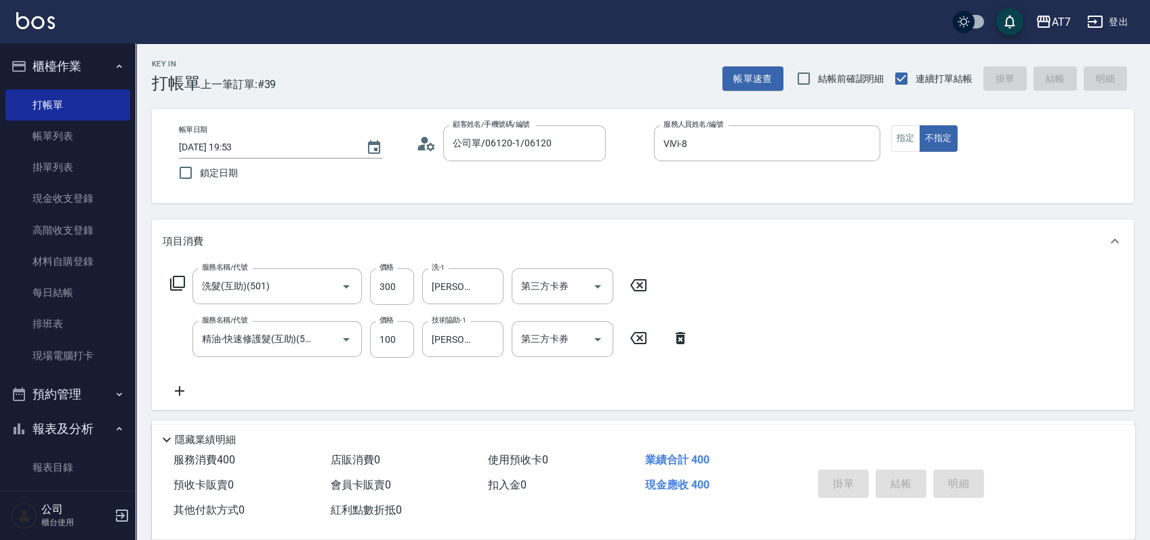
type input "0"
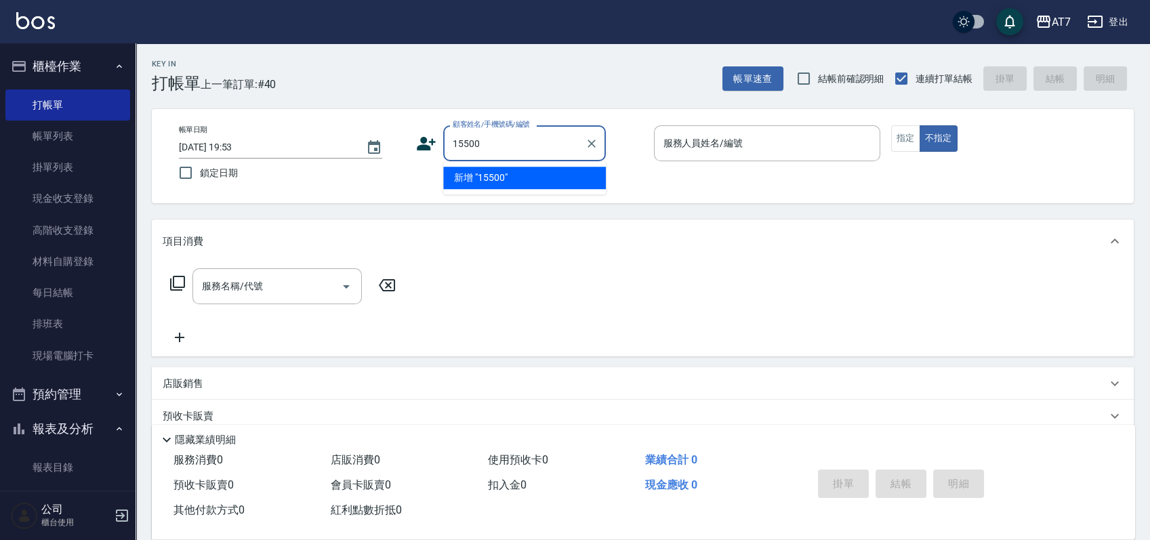
type input "15500"
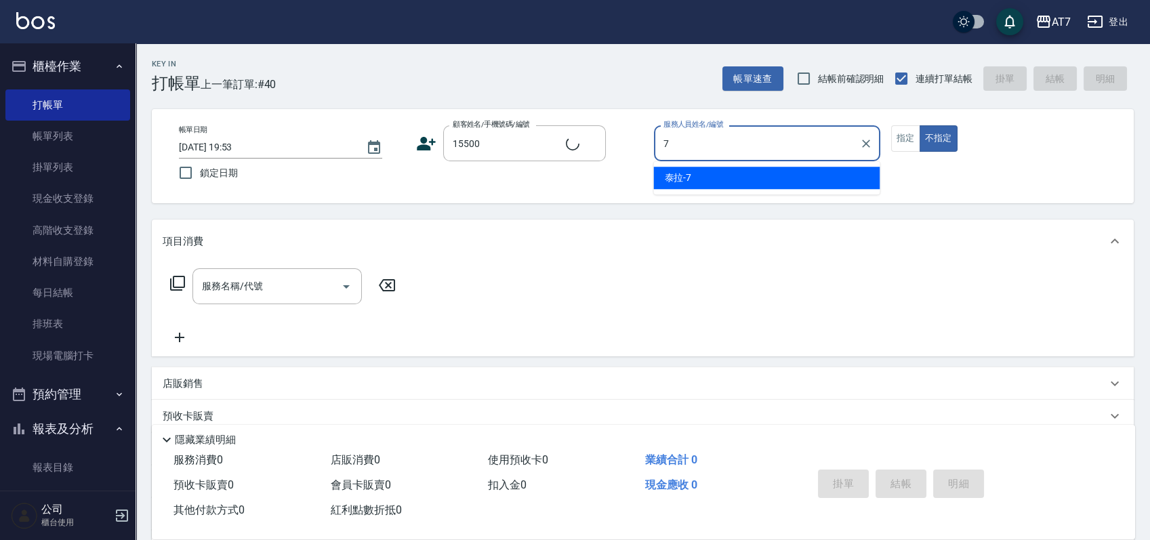
type input "泰拉-7"
type button "false"
type input "公司/公司15500/15500"
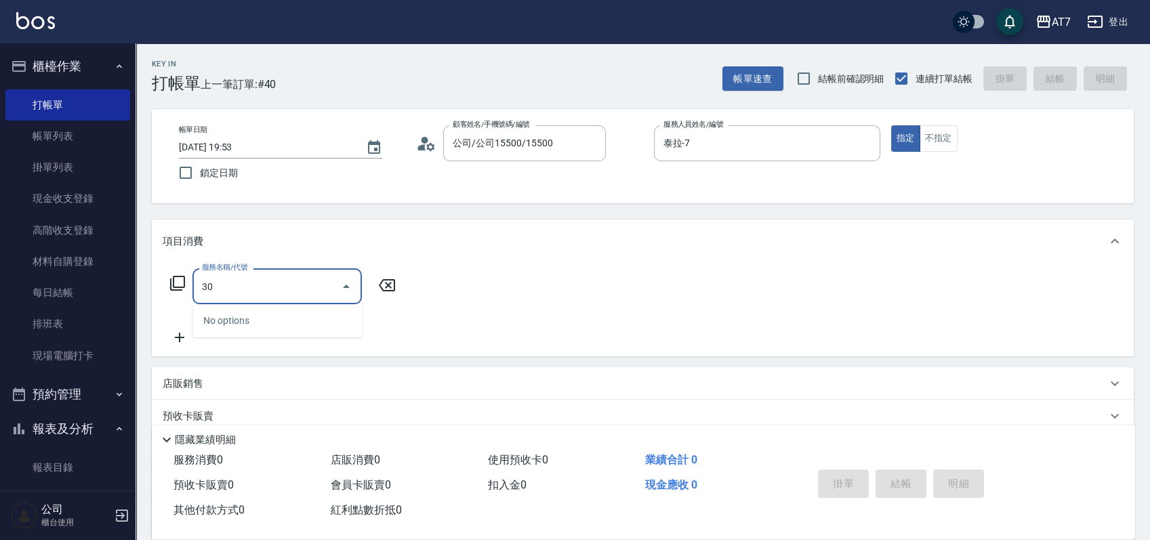
type input "305"
type input "50"
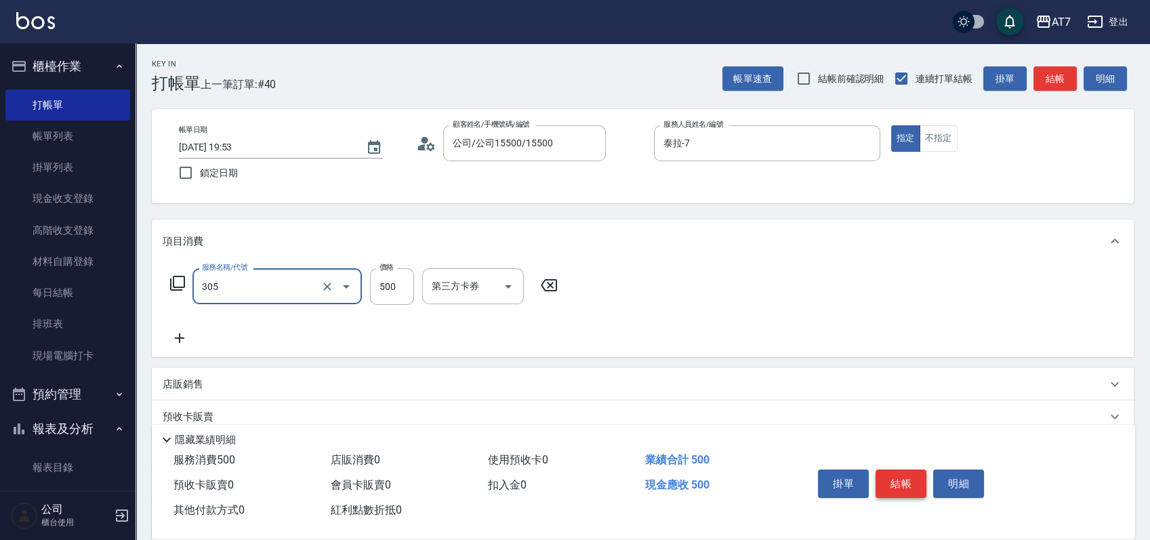
type input "A++剪髮(305)"
click at [896, 478] on button "結帳" at bounding box center [900, 483] width 51 height 28
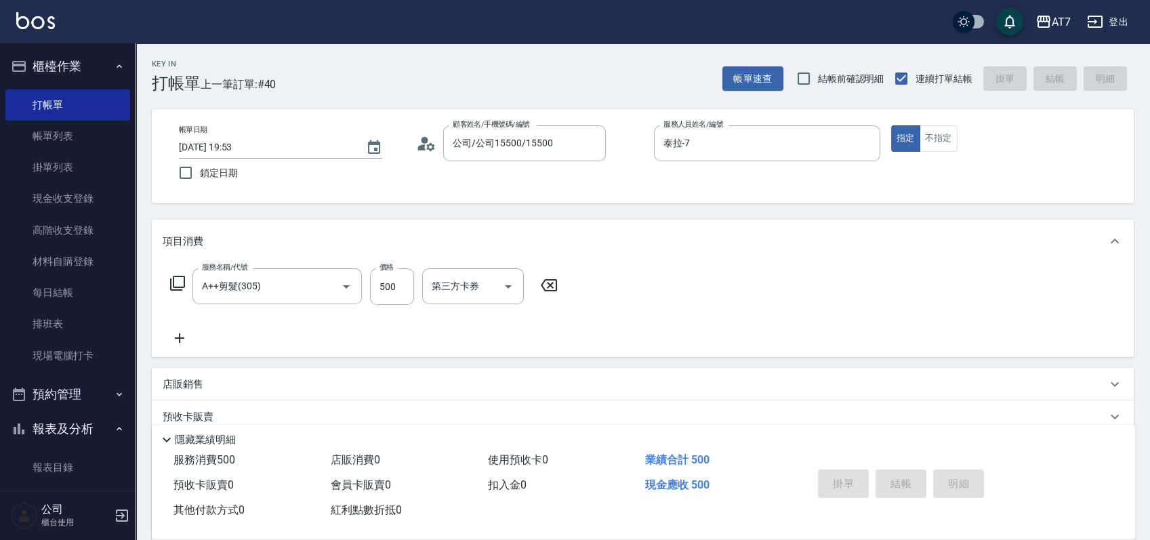
type input "2025/09/09 19:54"
type input "0"
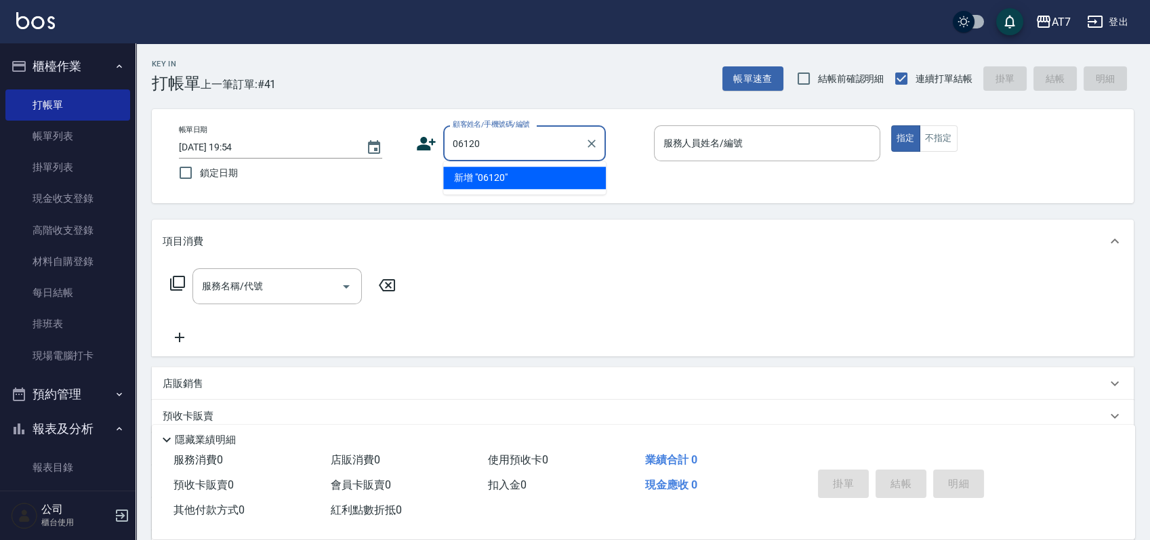
type input "06120"
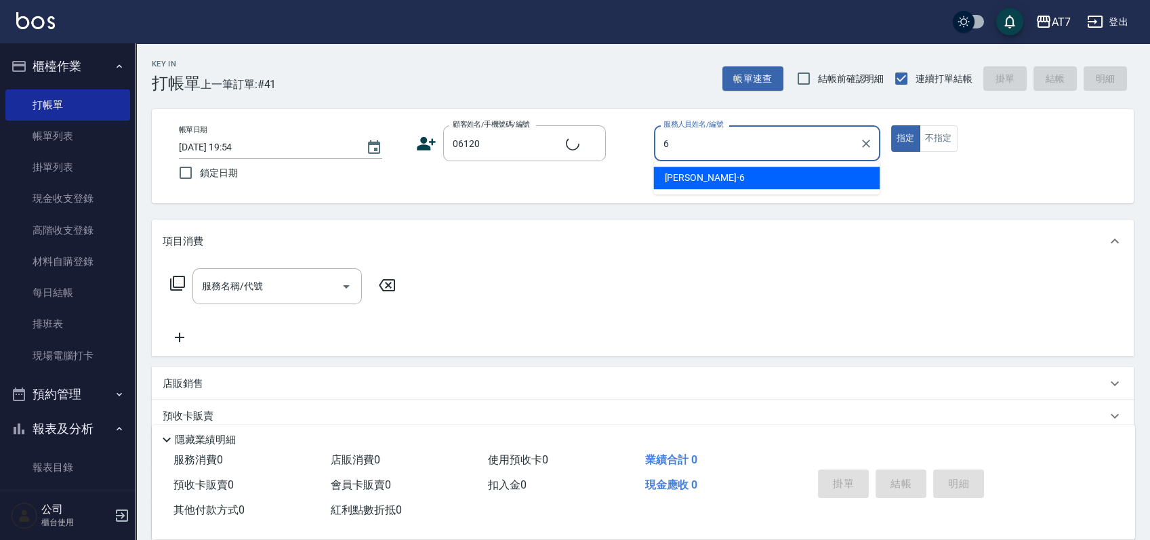
type input "6"
type input "公司單/06120-1/06120"
type input "杜莎莎-6"
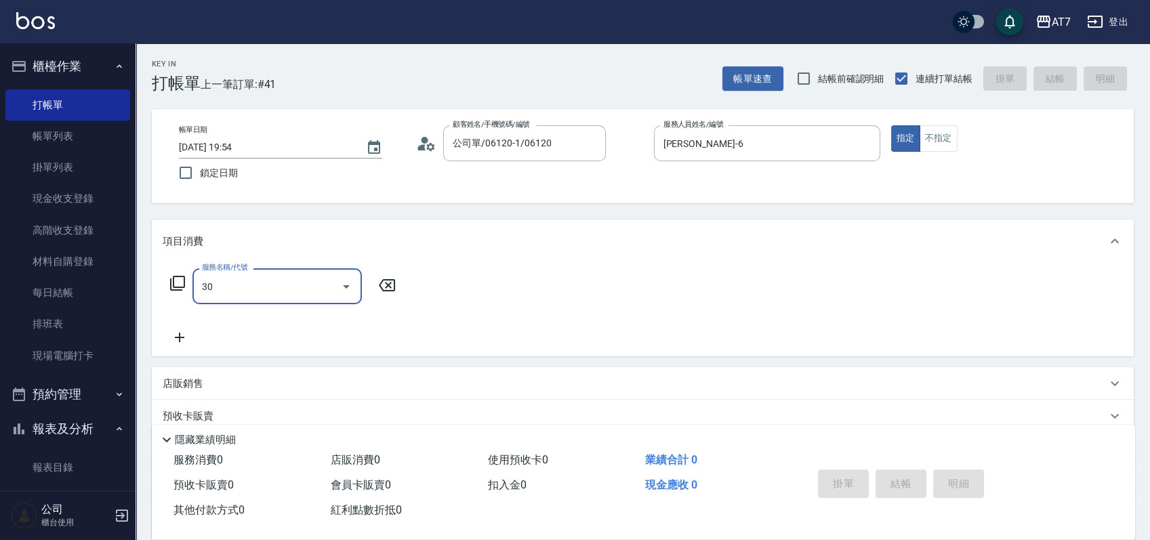
type input "303"
type input "40"
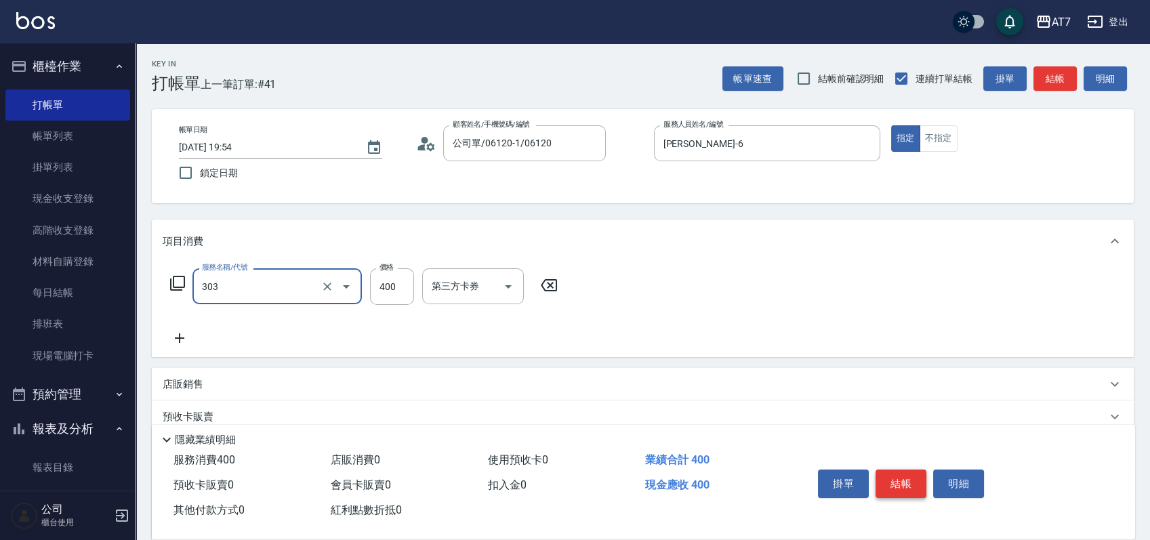
type input "A級剪髮(303)"
click at [896, 478] on button "結帳" at bounding box center [900, 483] width 51 height 28
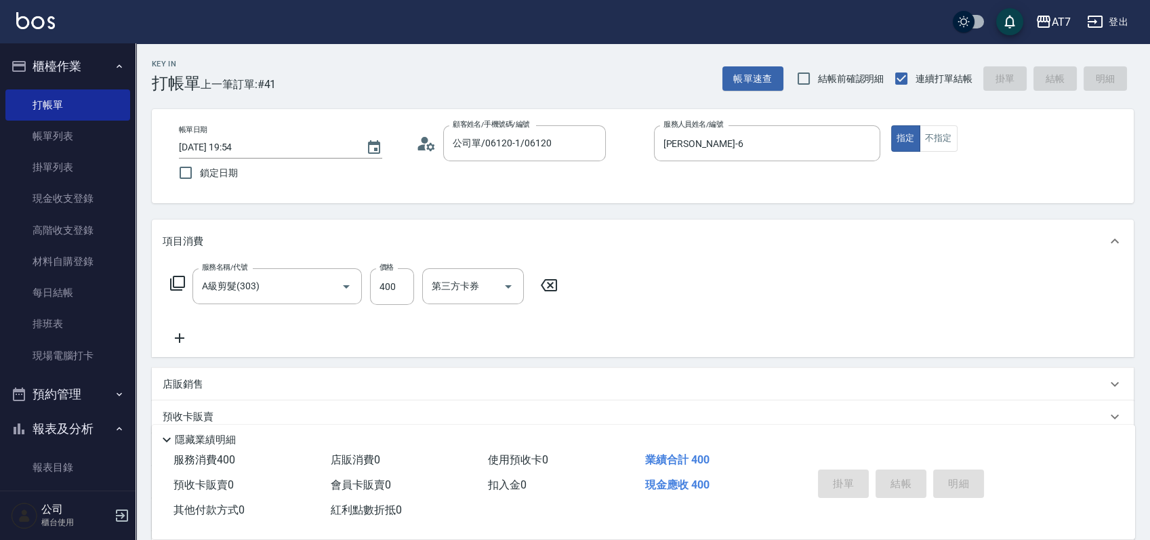
type input "0"
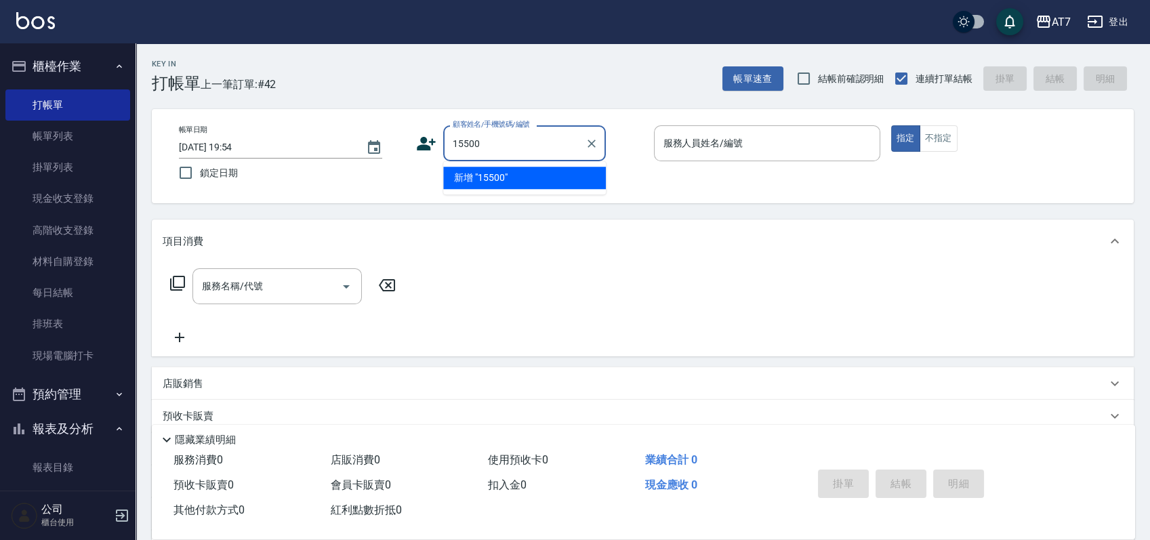
type input "15500"
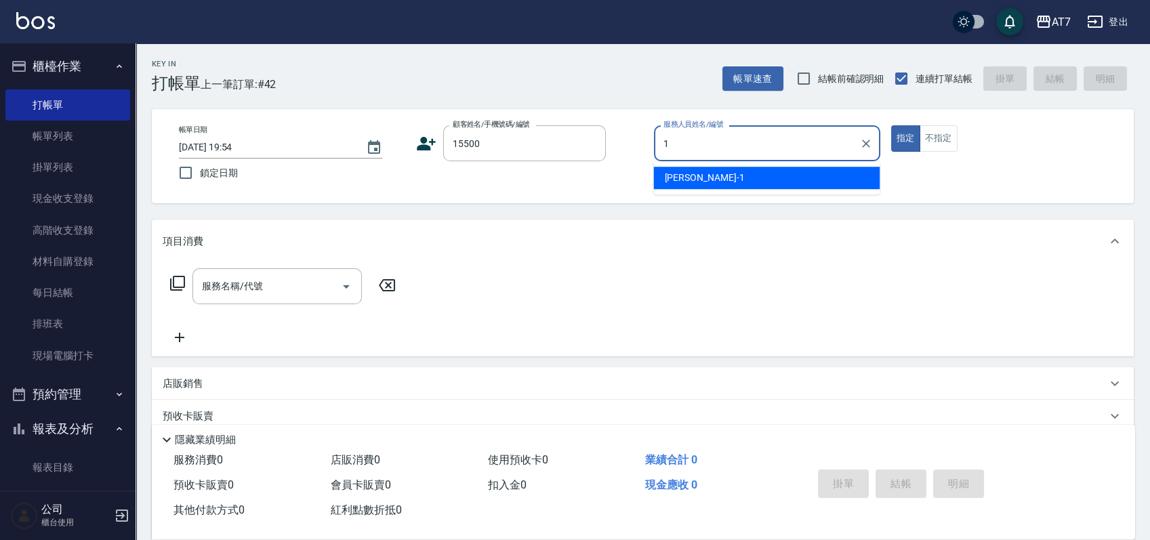
type input "米雪兒-1"
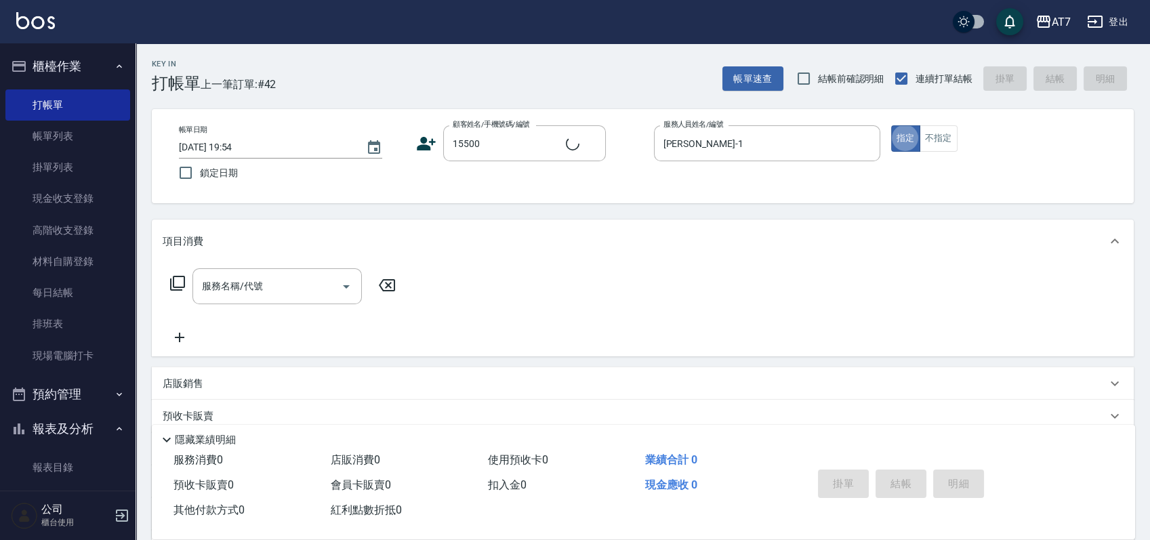
type input "公司/公司15500/15500"
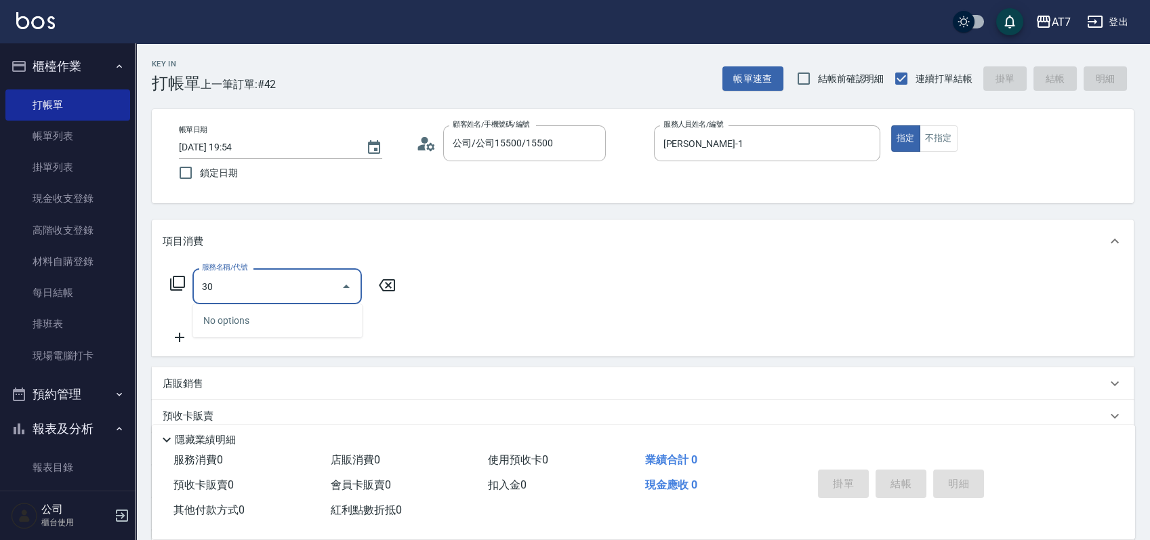
type input "302"
type input "30"
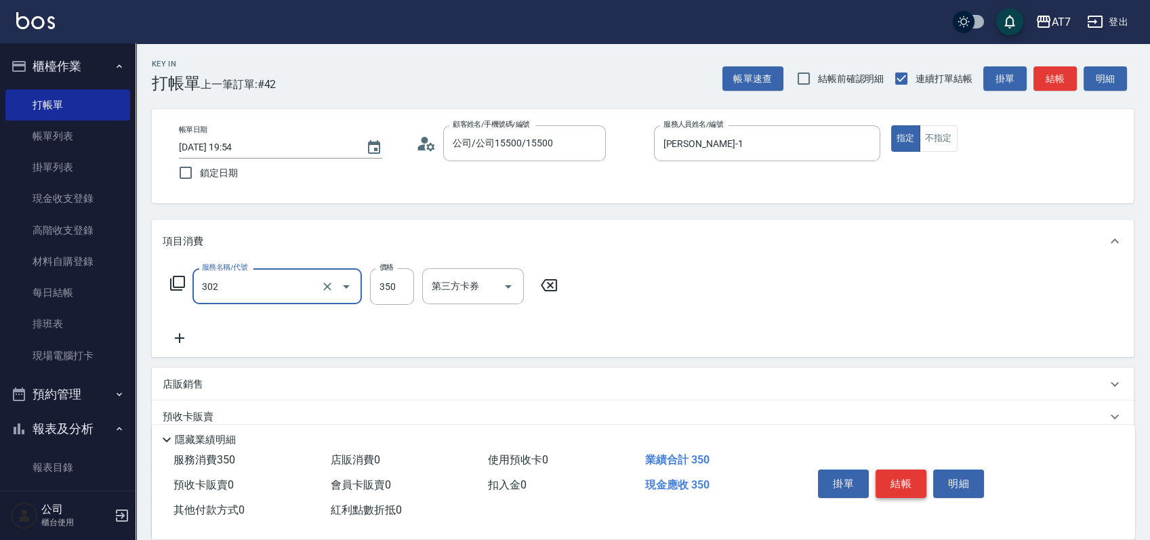
type input "剪髮(302)"
click at [896, 478] on button "結帳" at bounding box center [900, 483] width 51 height 28
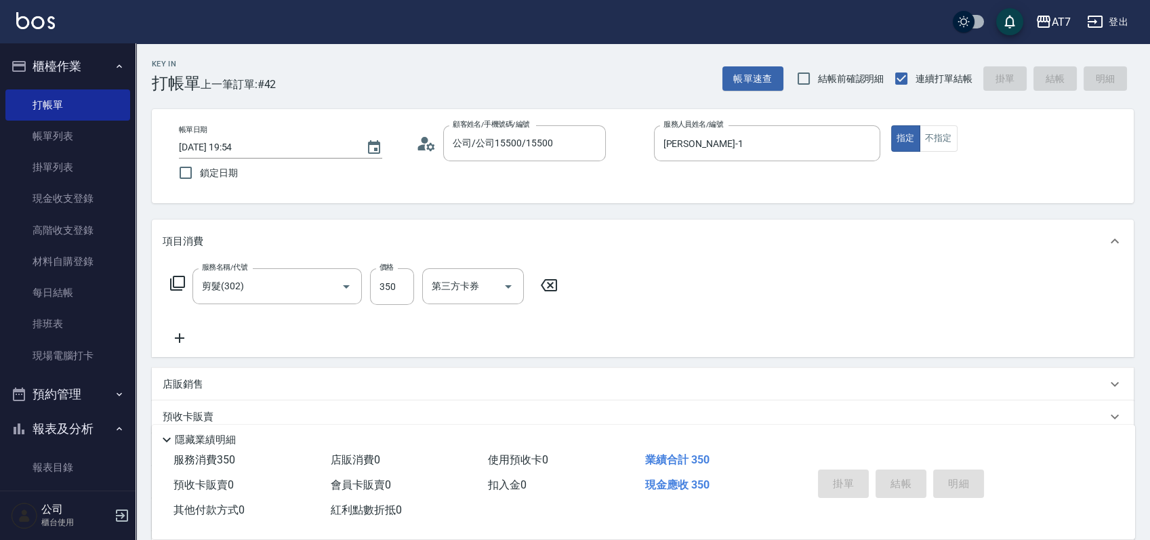
type input "0"
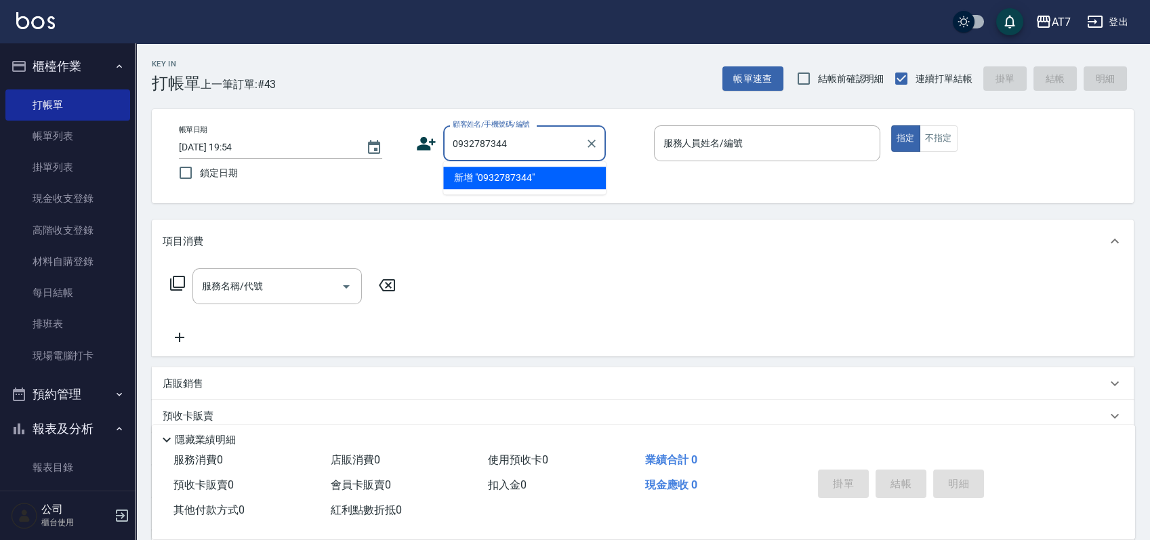
type input "0932787344"
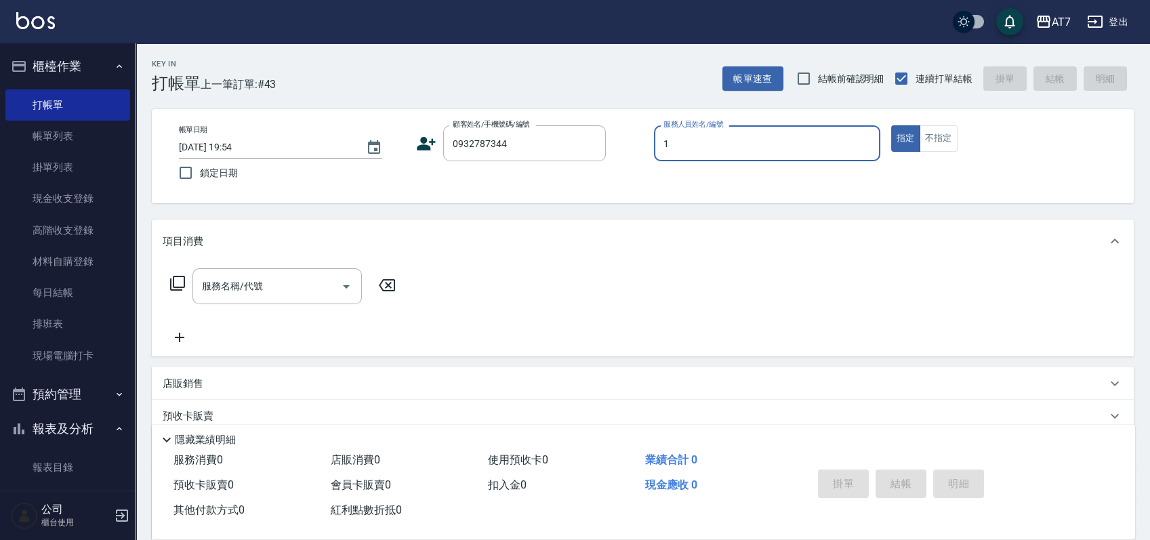
type input "18"
type input "湯雅如/0932787344/14259"
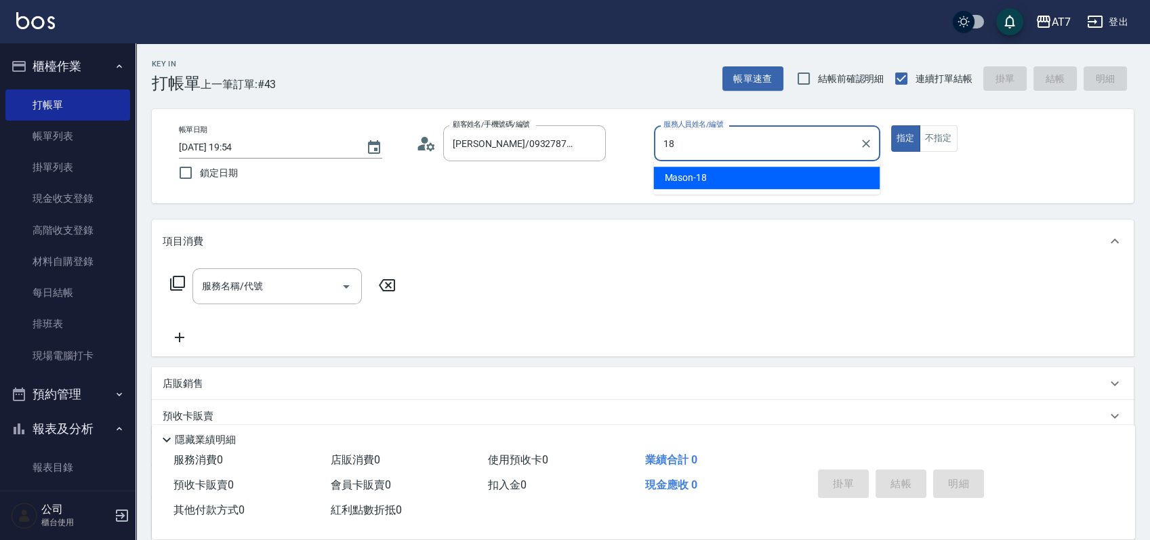
type input "Mason-18"
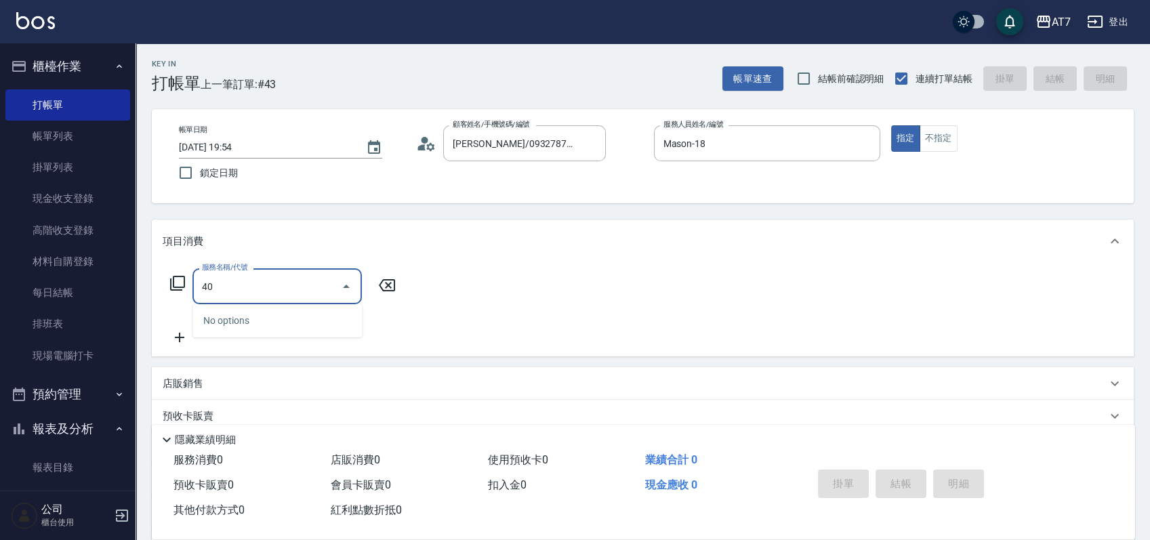
type input "401"
type input "150"
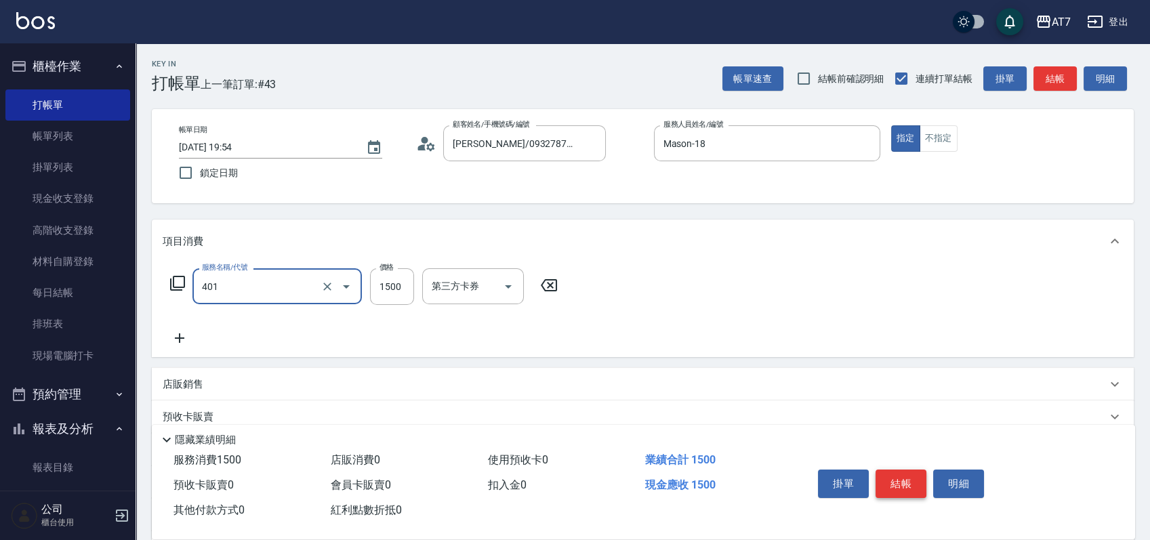
type input "染髮(互助)(401)"
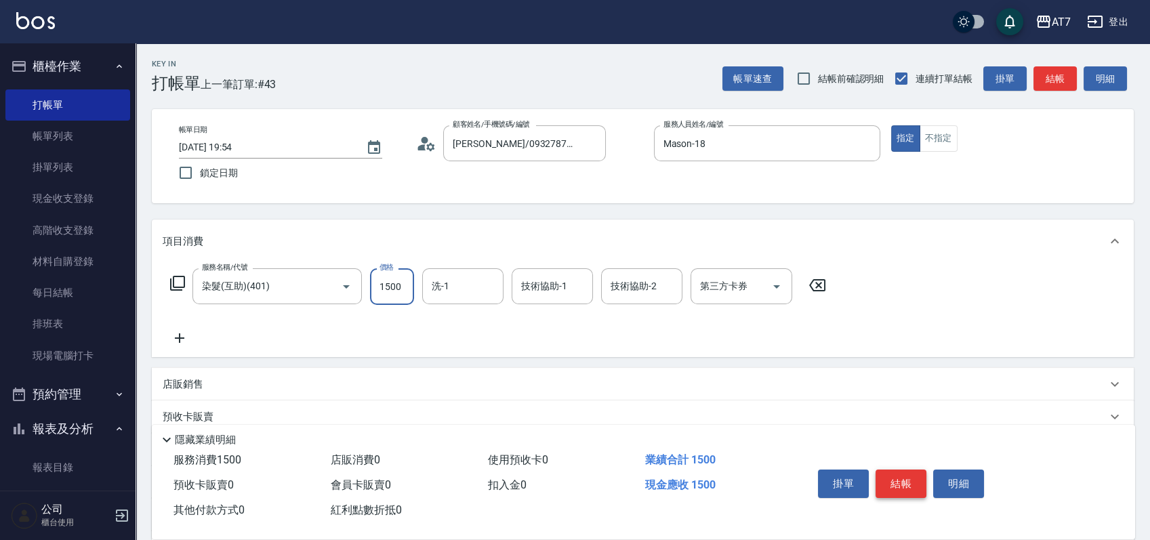
type input "2"
type input "0"
type input "239"
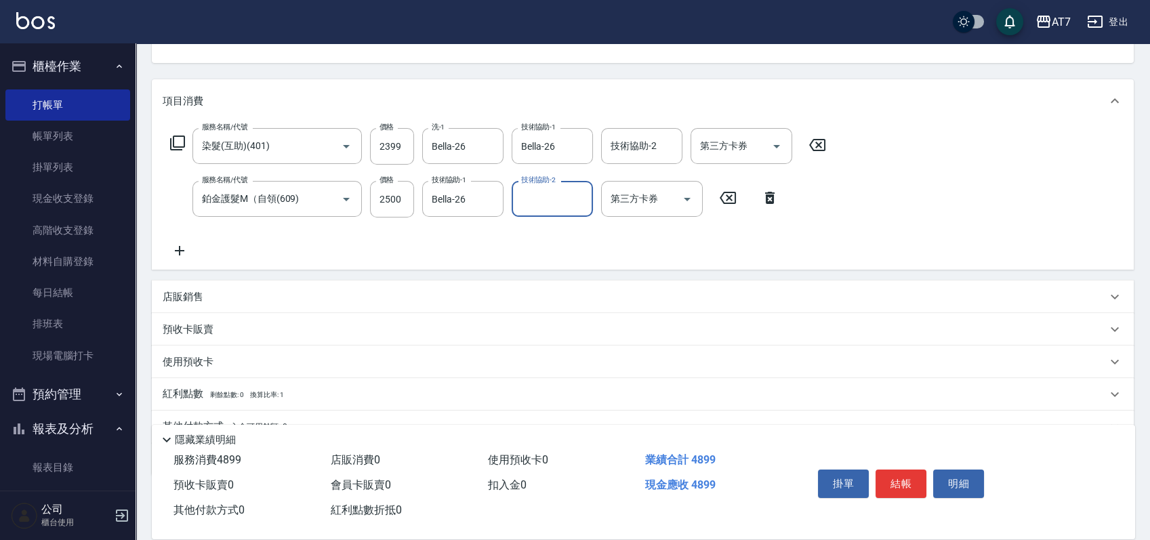
scroll to position [180, 0]
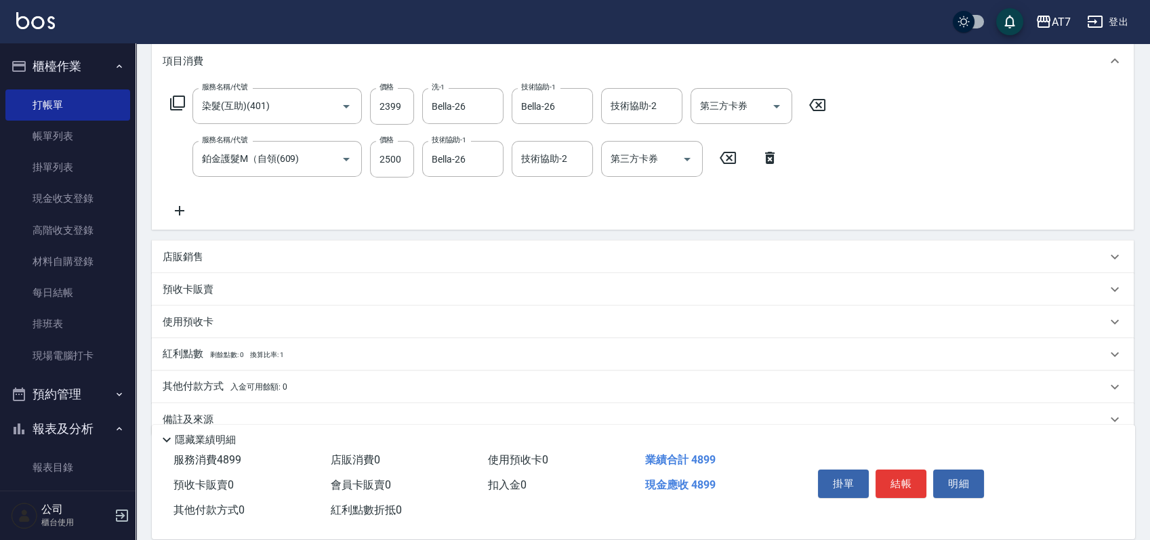
click at [593, 259] on div "店販銷售" at bounding box center [635, 257] width 944 height 14
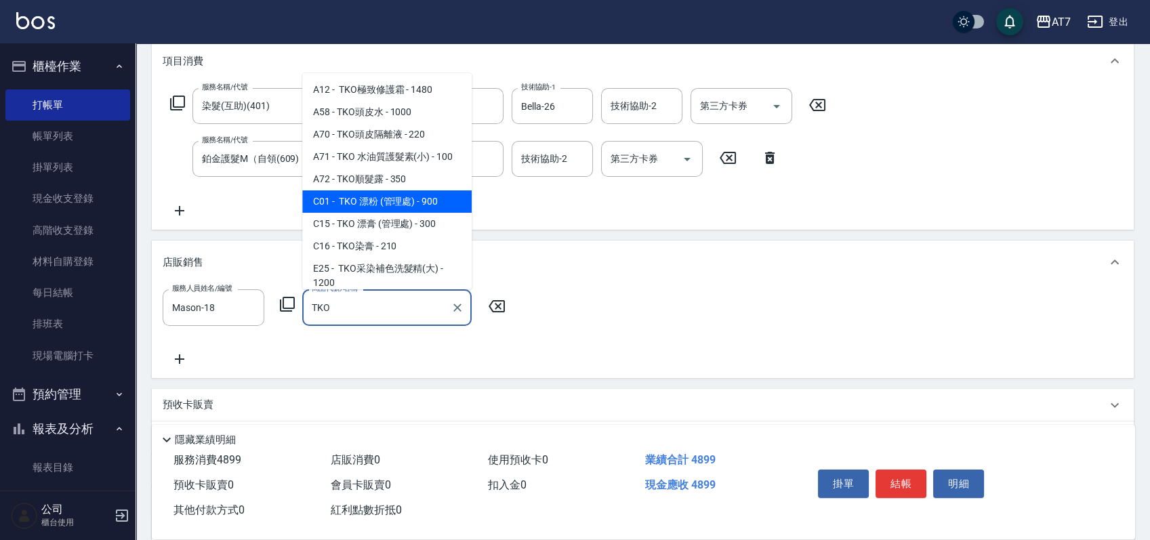
scroll to position [90, 0]
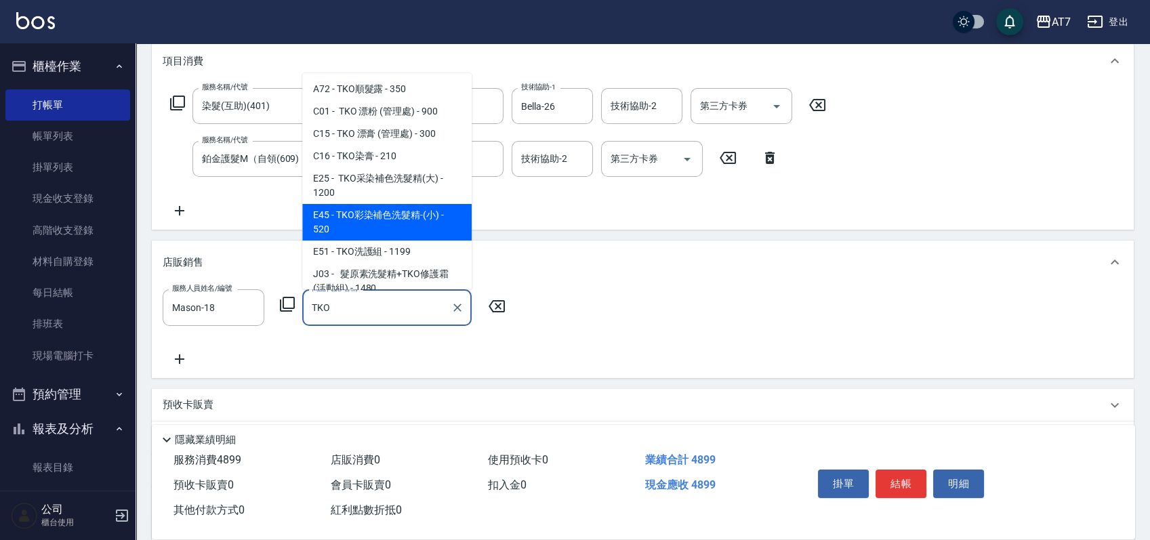
click at [407, 219] on span "E45 - TKO彩染補色洗髮精-(小) - 520" at bounding box center [386, 222] width 169 height 37
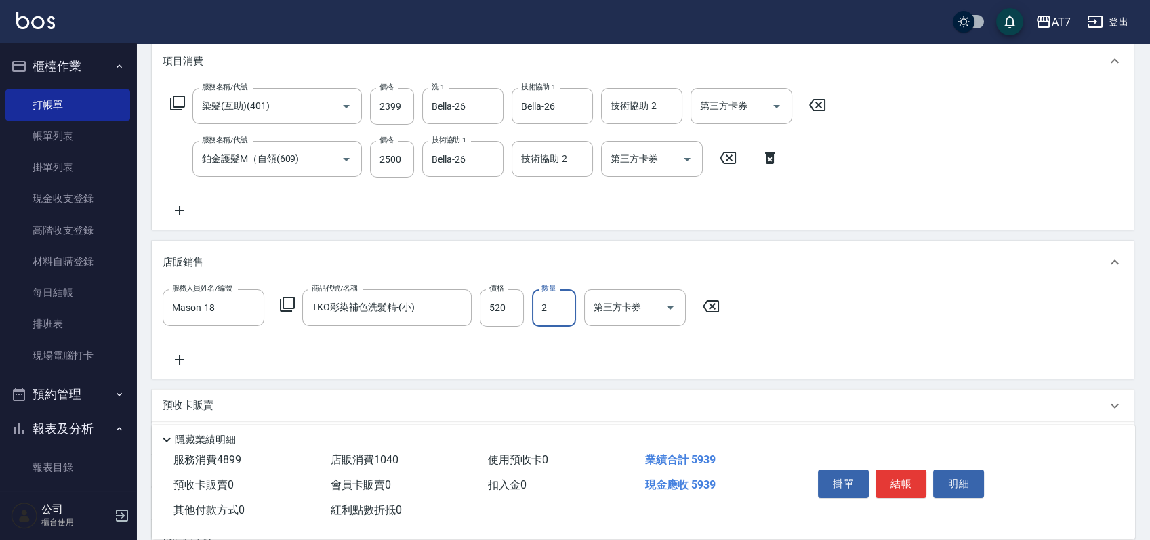
scroll to position [320, 0]
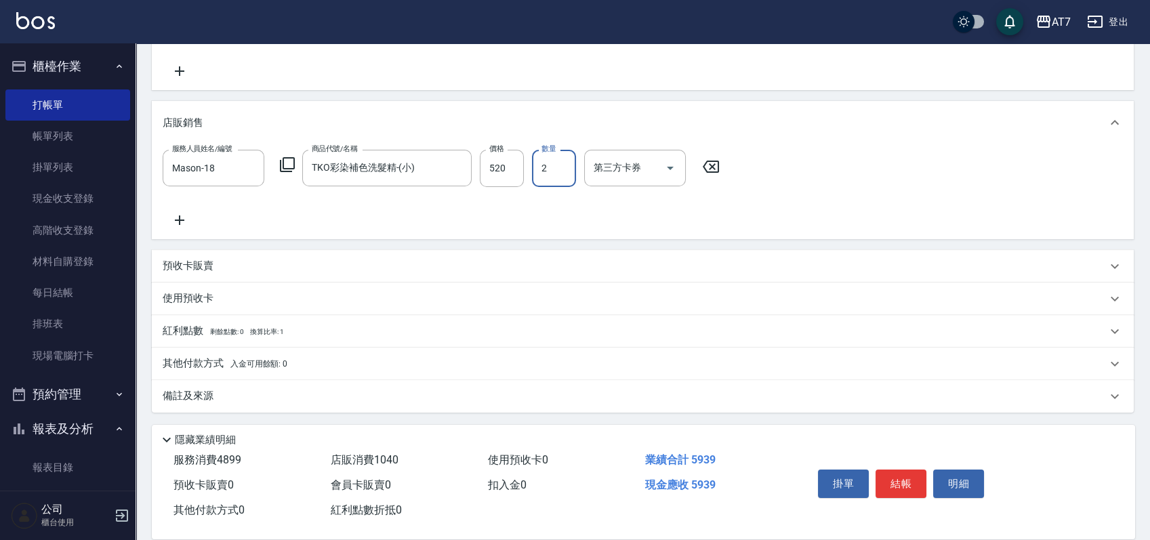
click at [346, 348] on div "其他付款方式 入金可用餘額: 0" at bounding box center [643, 364] width 982 height 33
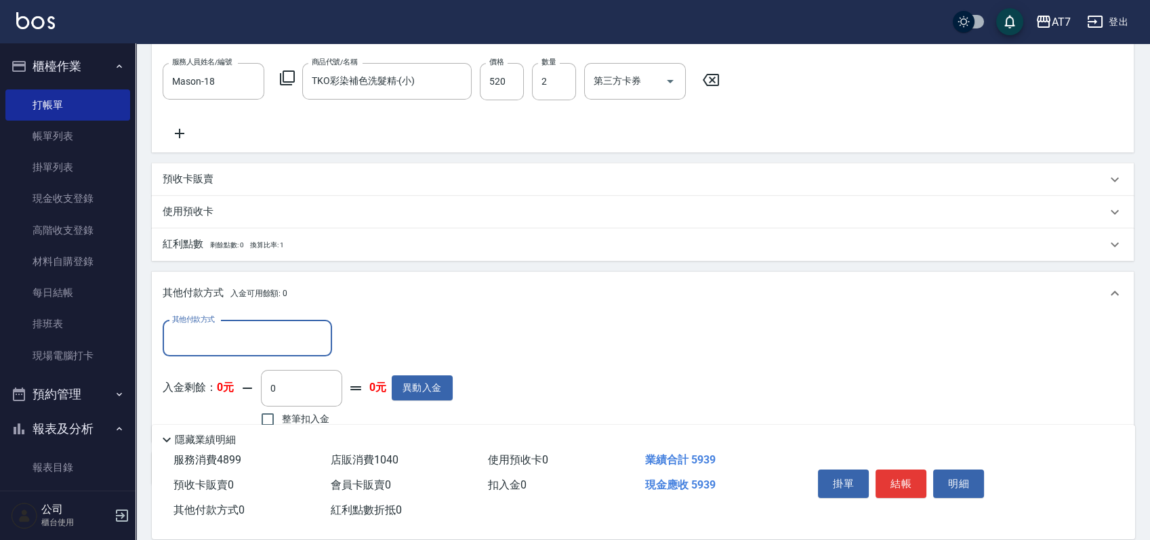
scroll to position [479, 0]
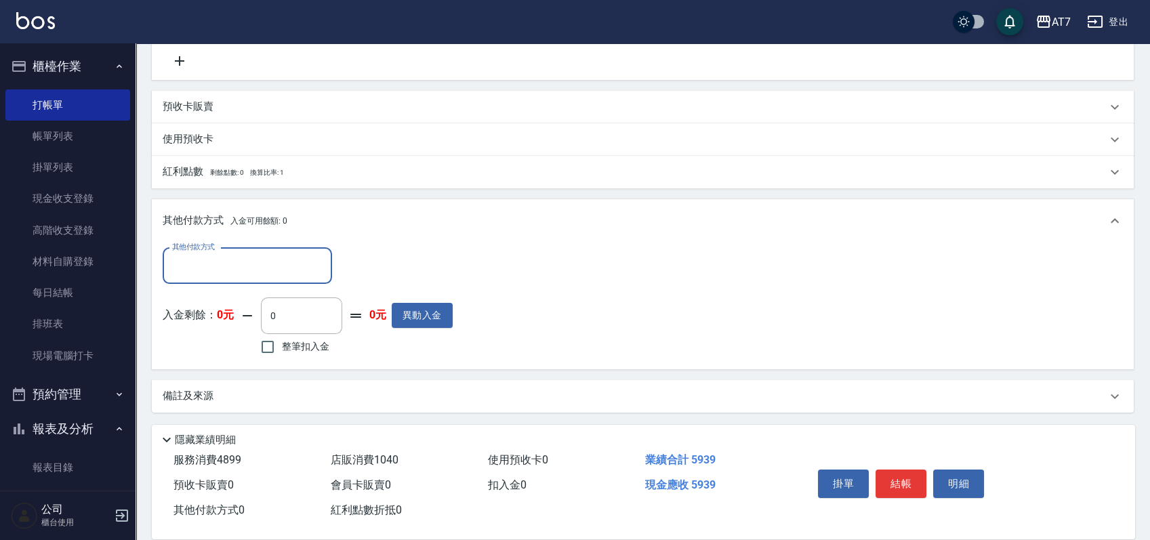
click at [226, 264] on input "其他付款方式" at bounding box center [247, 266] width 157 height 24
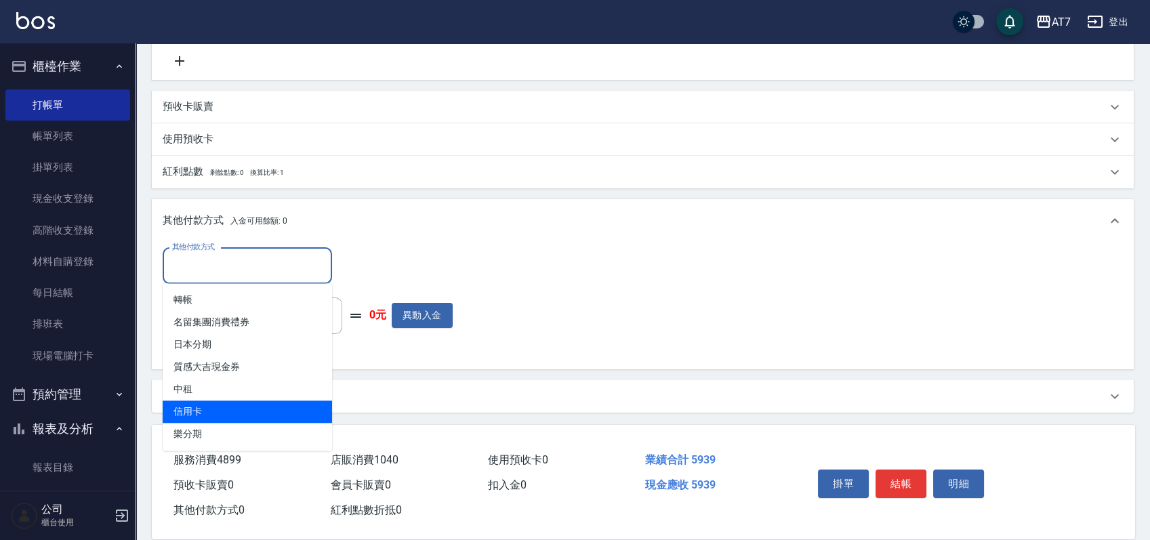
click at [204, 417] on span "信用卡" at bounding box center [247, 411] width 169 height 22
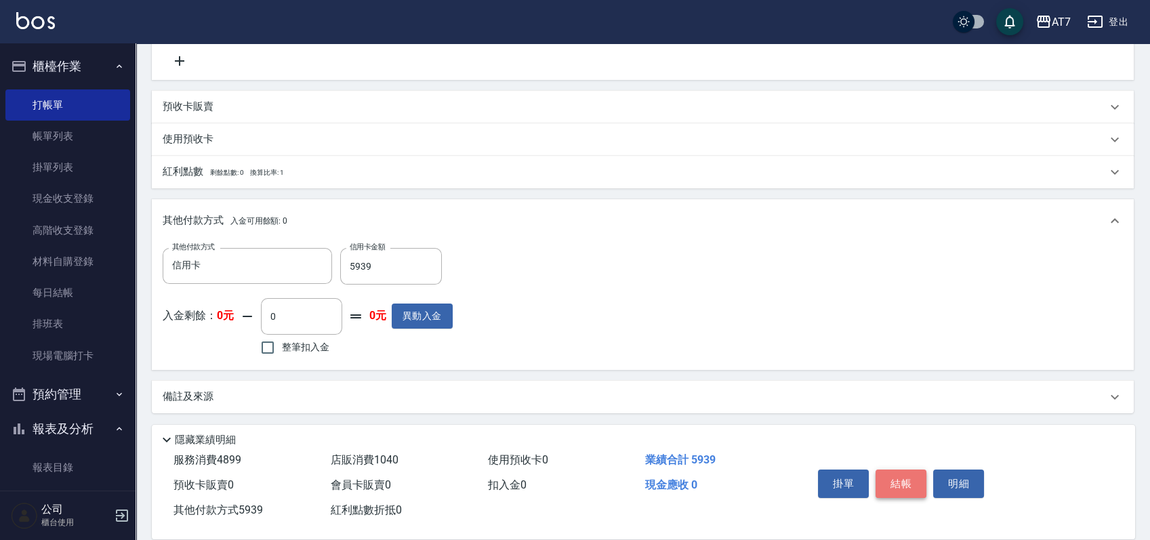
click at [891, 474] on button "結帳" at bounding box center [900, 483] width 51 height 28
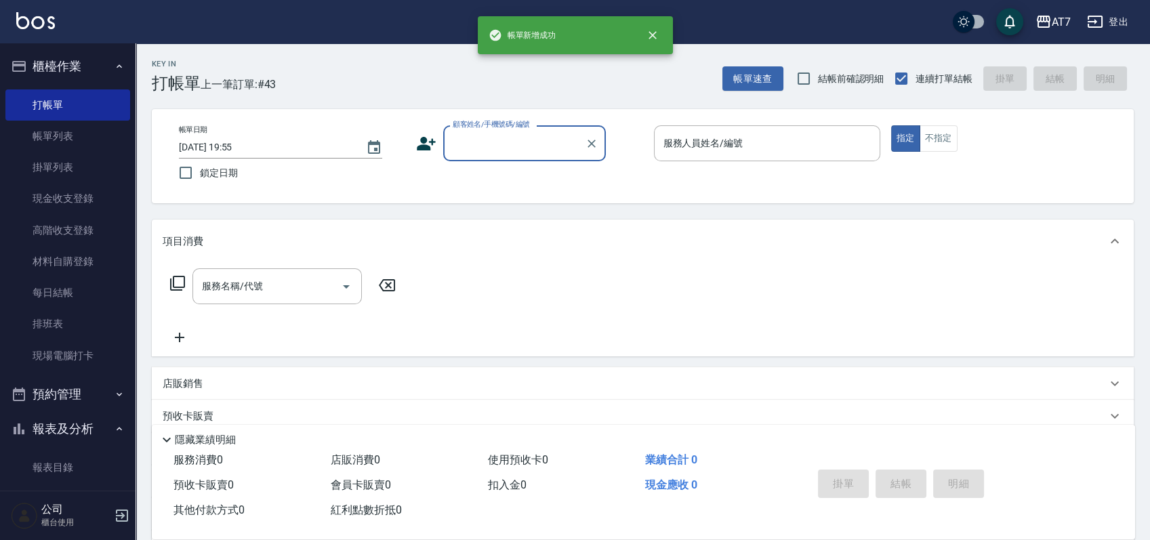
scroll to position [0, 0]
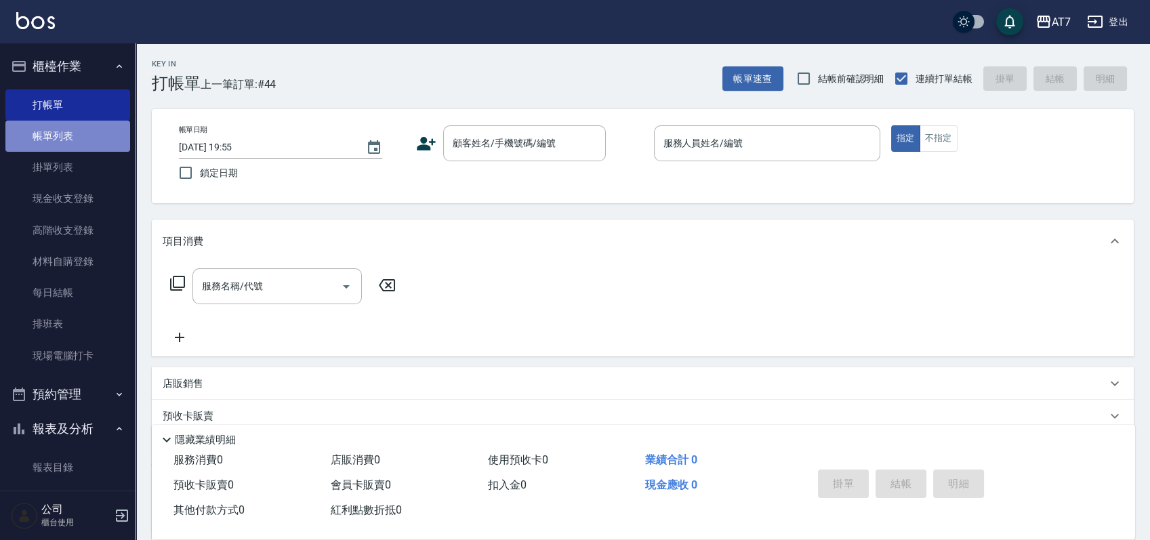
click at [79, 125] on link "帳單列表" at bounding box center [67, 136] width 125 height 31
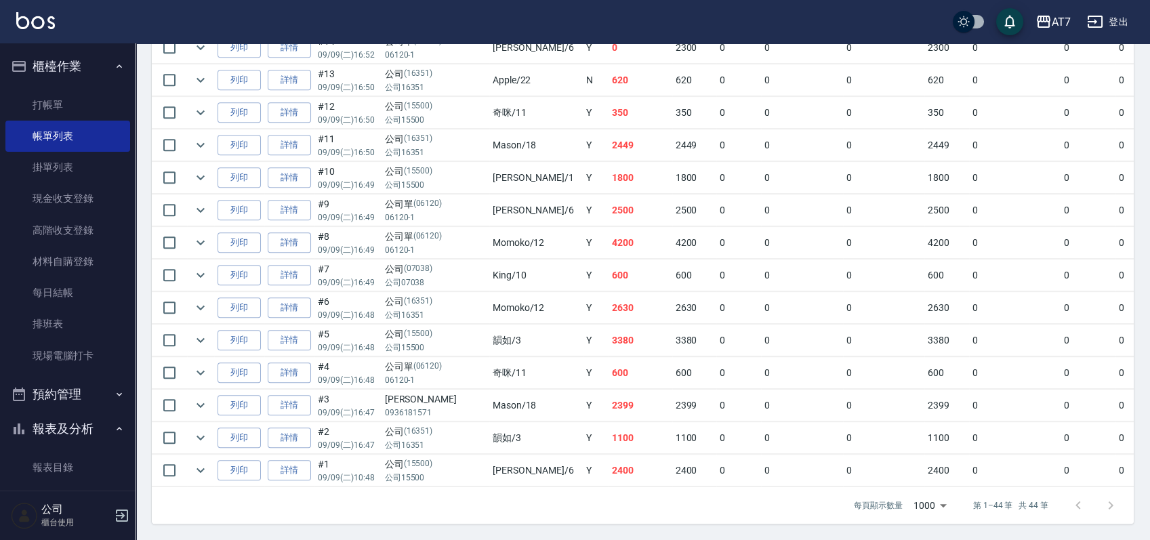
scroll to position [1358, 0]
click at [72, 99] on link "打帳單" at bounding box center [67, 104] width 125 height 31
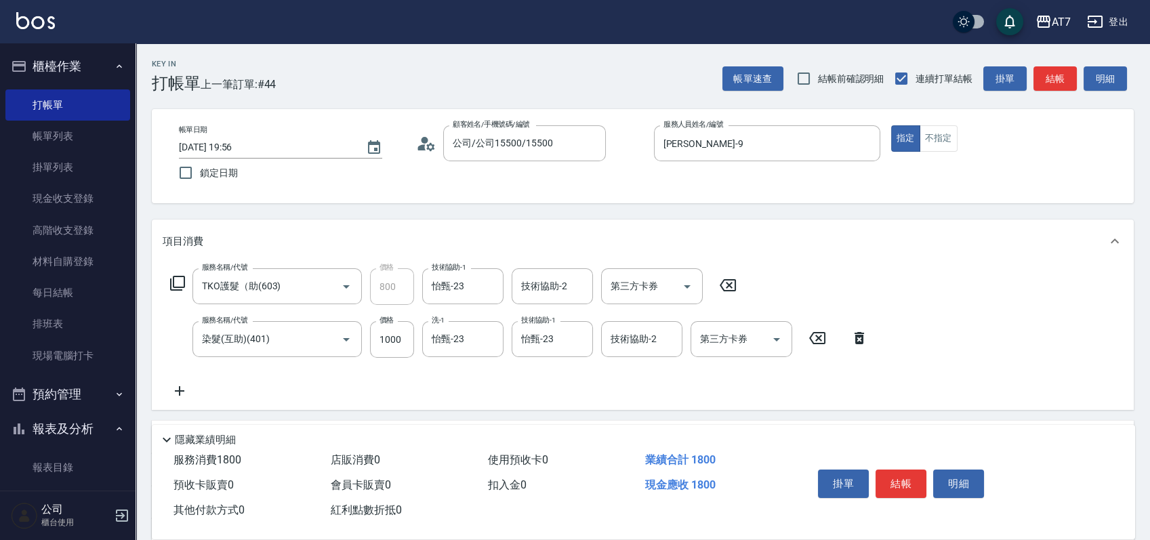
click at [184, 278] on icon at bounding box center [177, 283] width 15 height 15
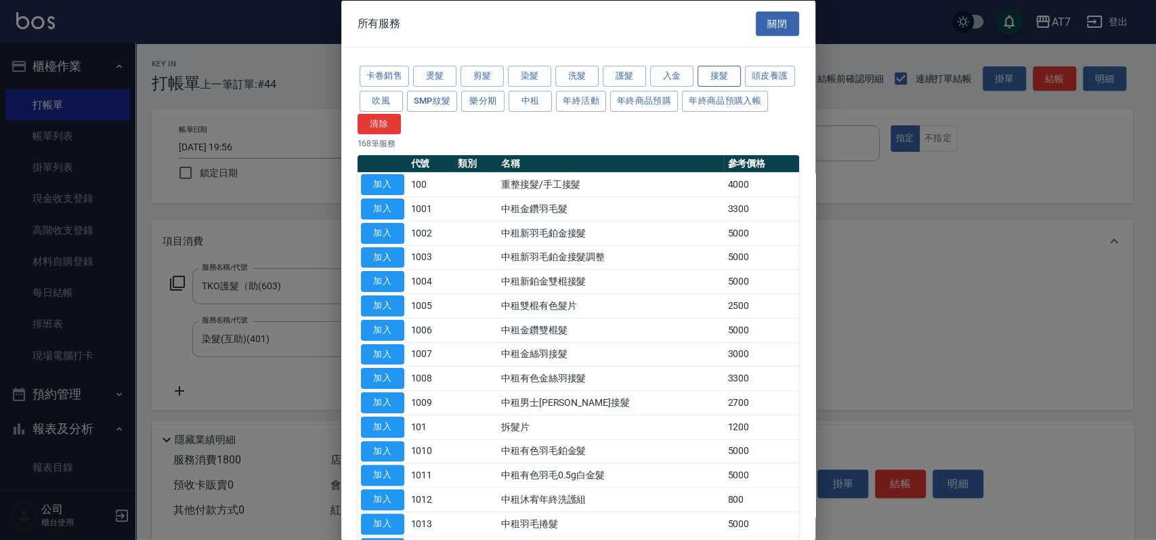
click at [734, 79] on button "接髮" at bounding box center [719, 76] width 43 height 21
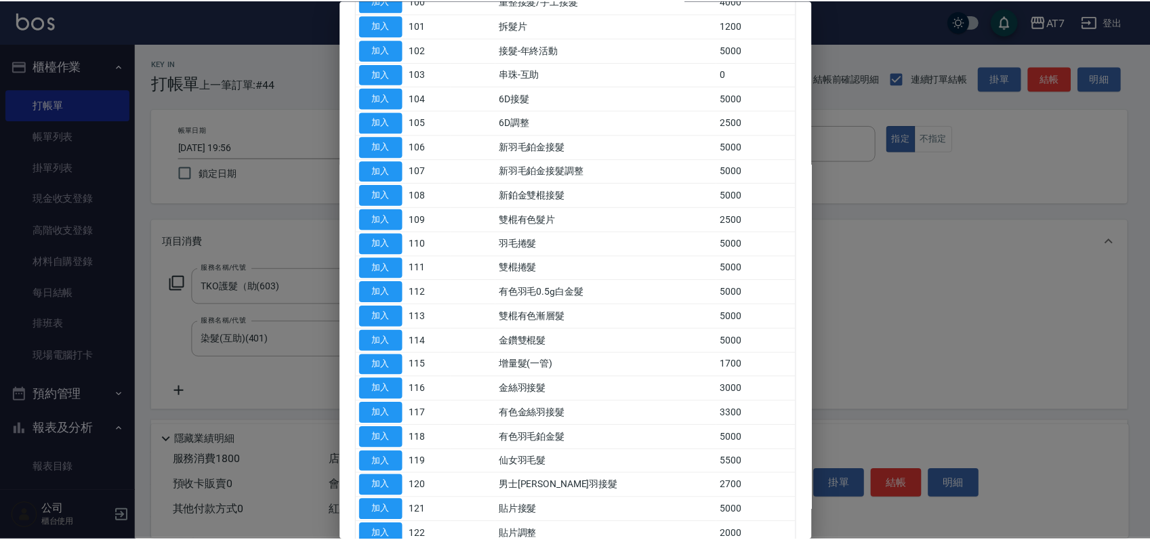
scroll to position [337, 0]
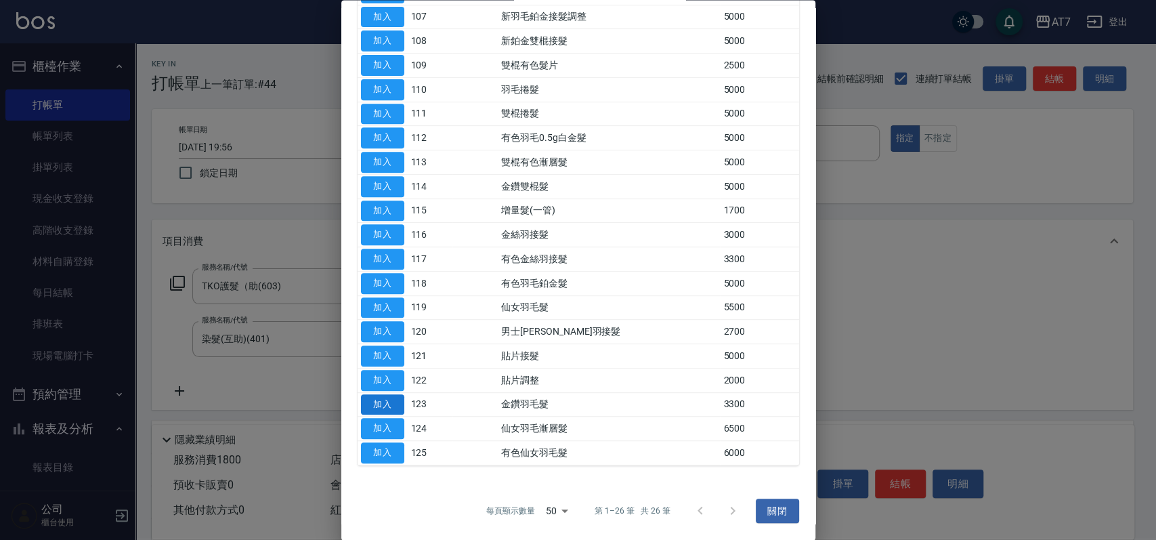
click at [390, 400] on button "加入" at bounding box center [382, 404] width 43 height 21
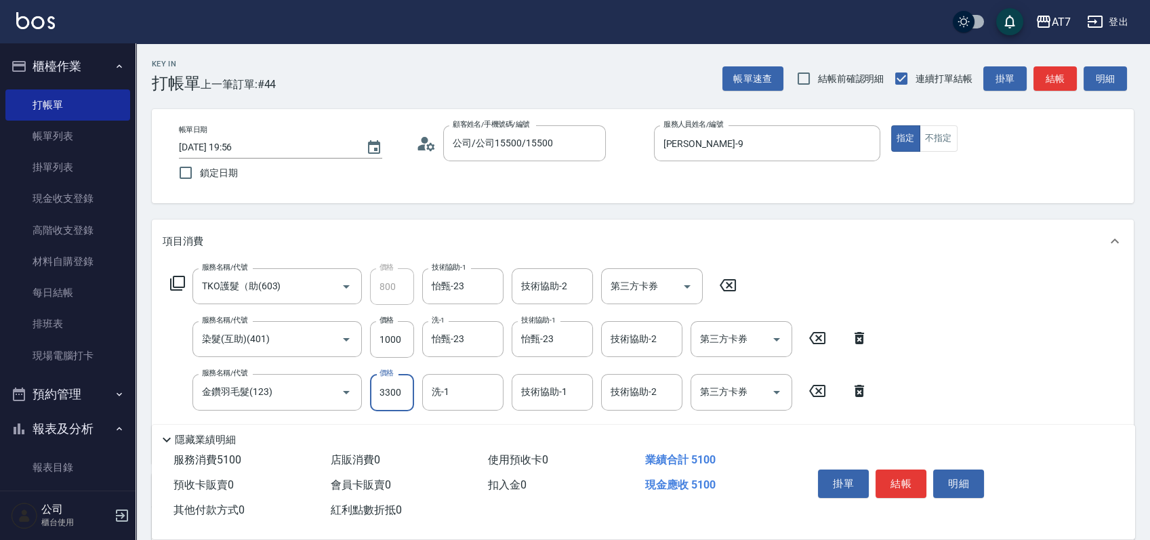
click at [390, 400] on input "3300" at bounding box center [392, 392] width 44 height 37
click at [572, 345] on icon "Clear" at bounding box center [579, 340] width 14 height 14
click at [549, 335] on input "技術協助-1" at bounding box center [552, 339] width 69 height 24
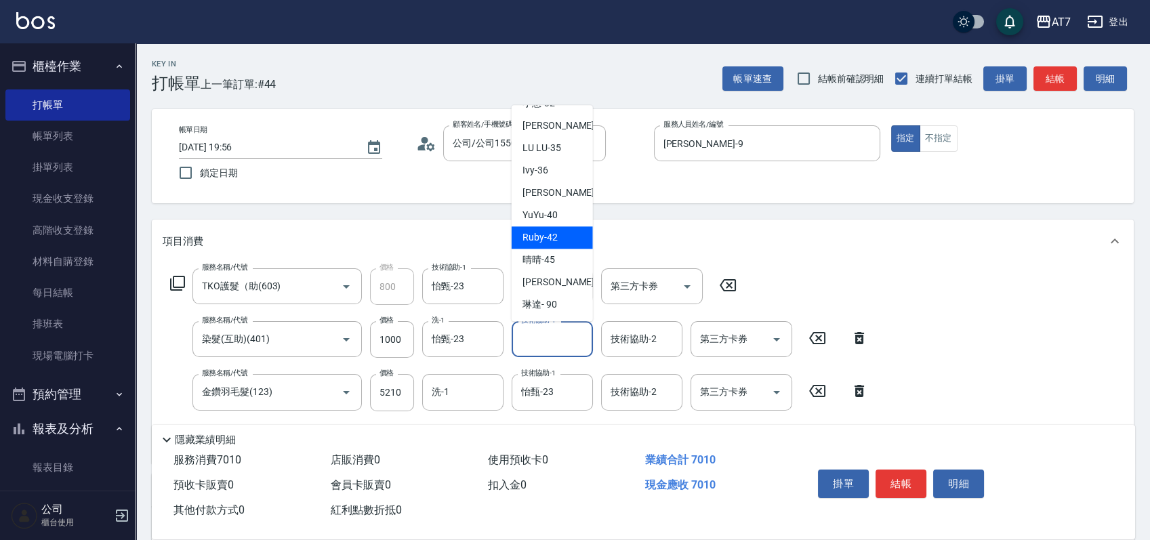
scroll to position [352, 0]
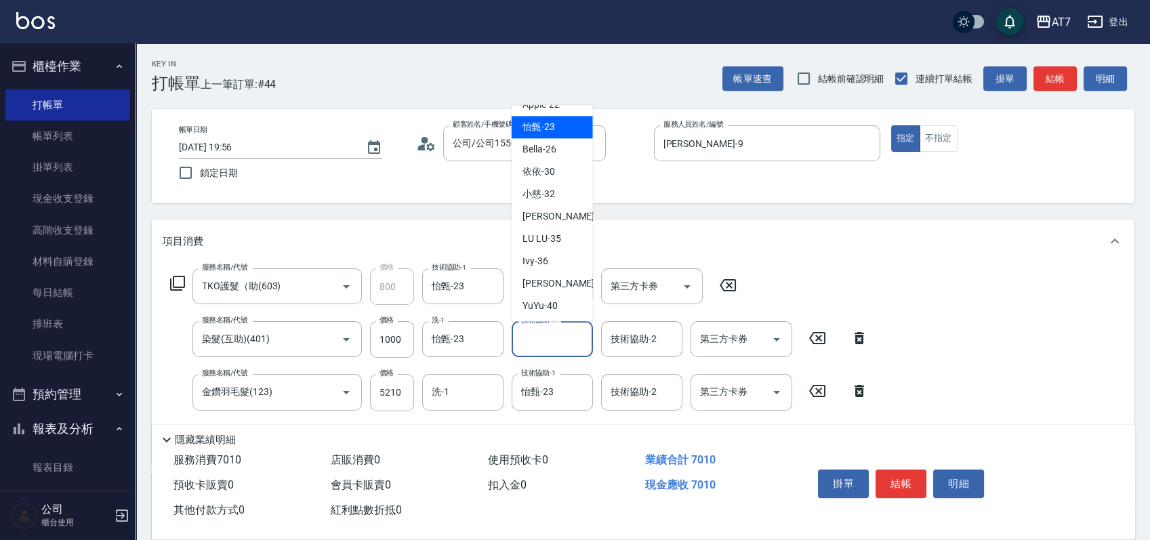
click at [558, 133] on div "怡甄 -23" at bounding box center [551, 128] width 81 height 22
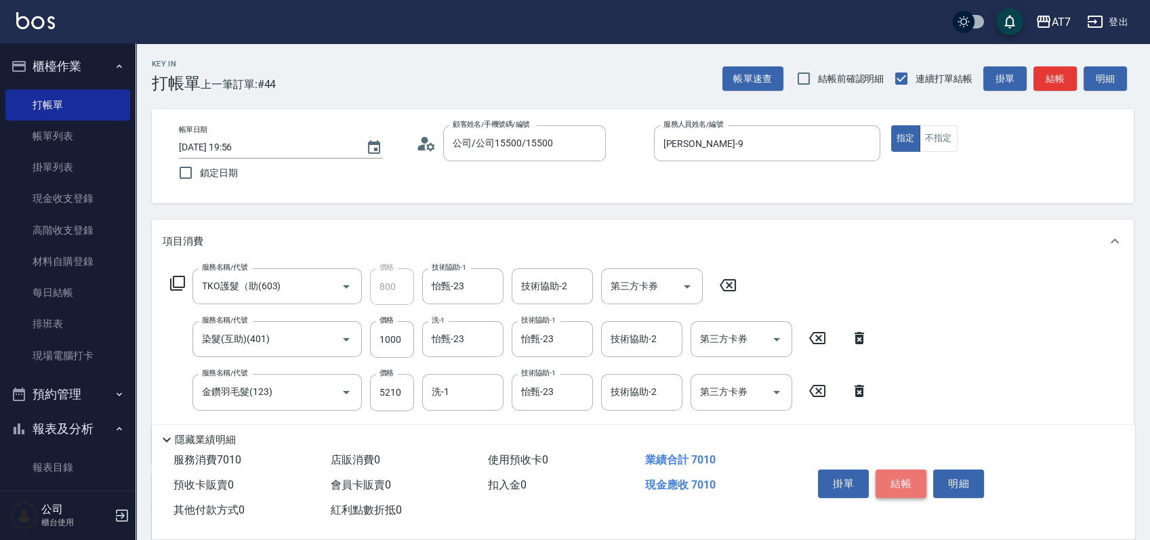
click at [903, 479] on button "結帳" at bounding box center [900, 483] width 51 height 28
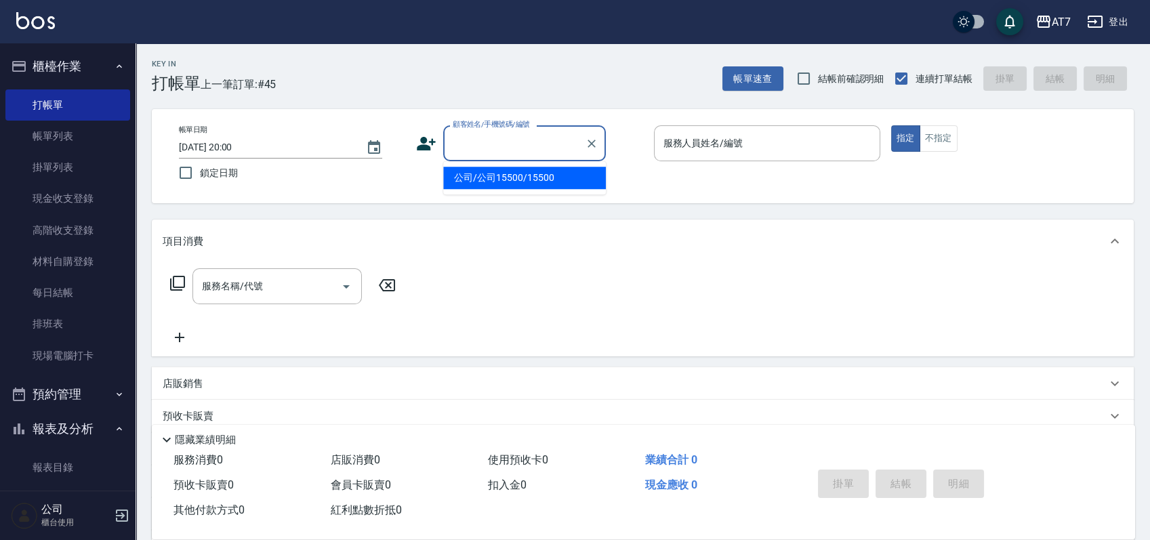
click at [486, 149] on input "顧客姓名/手機號碼/編號" at bounding box center [514, 143] width 130 height 24
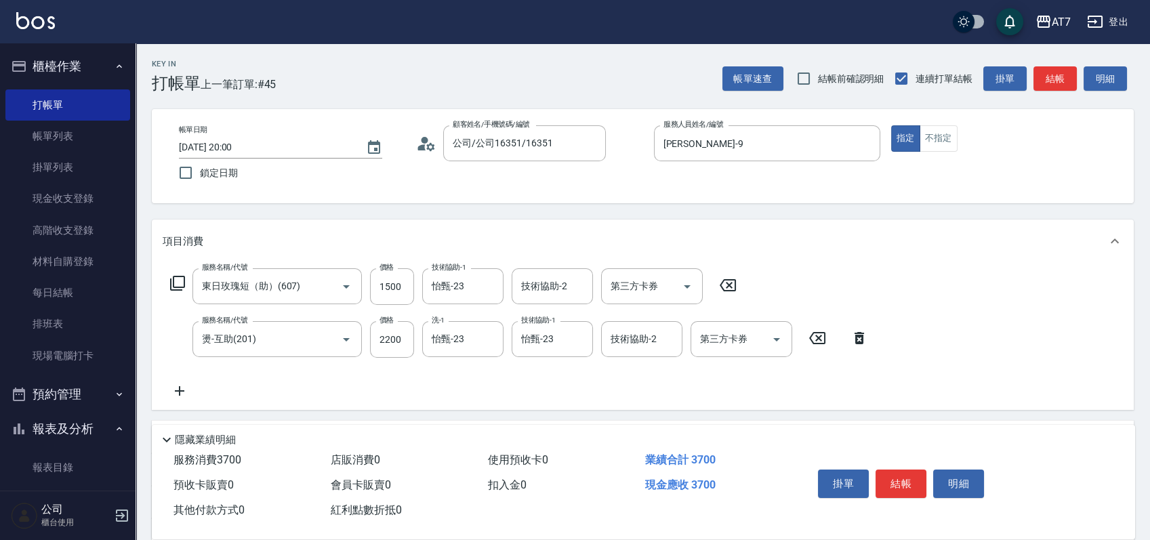
click at [177, 280] on icon at bounding box center [177, 283] width 16 height 16
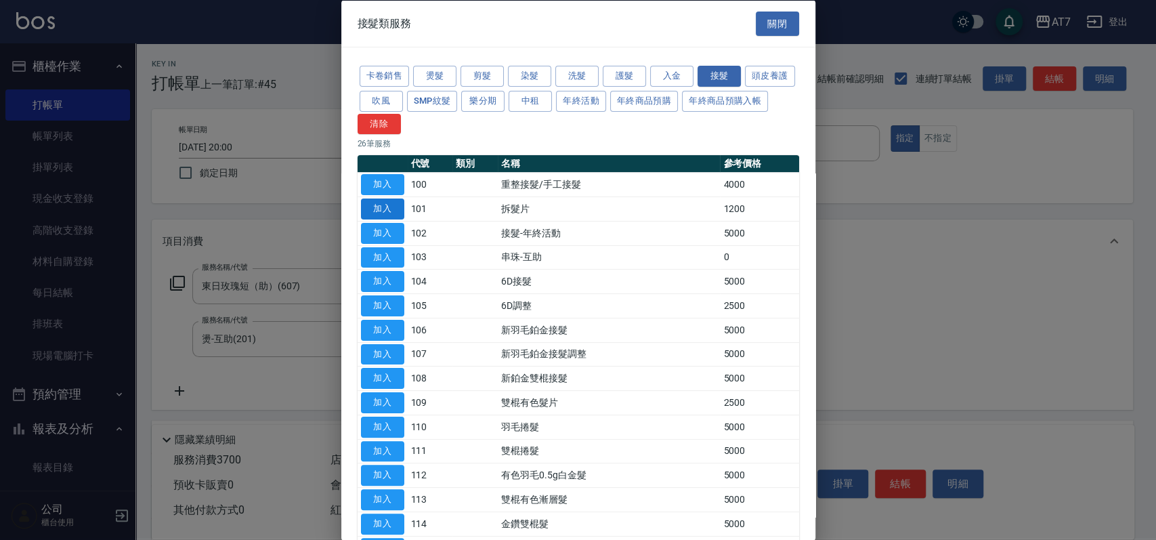
click at [383, 216] on button "加入" at bounding box center [382, 208] width 43 height 21
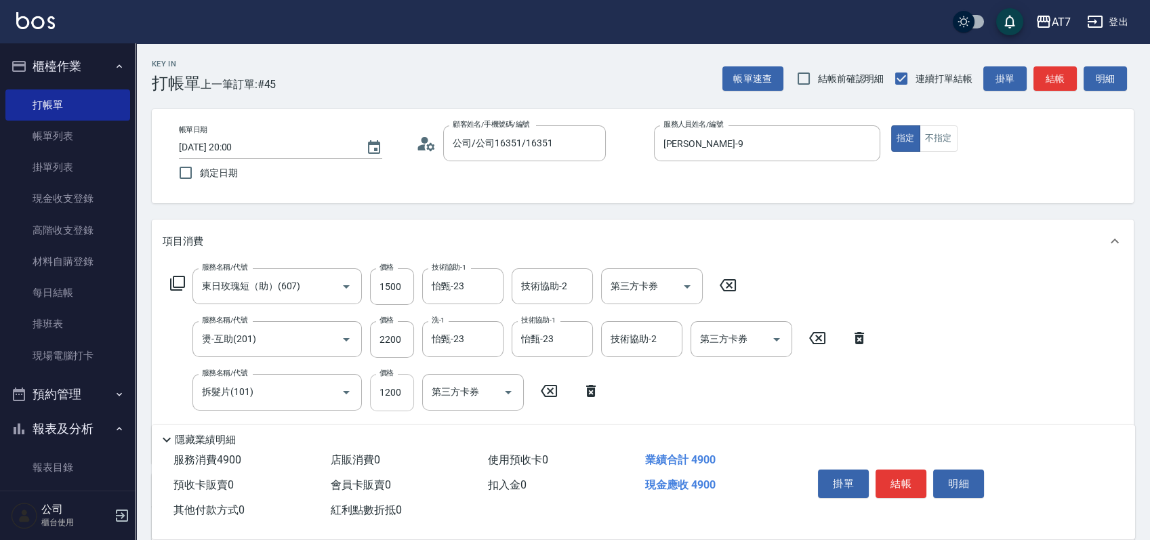
click at [390, 394] on input "1200" at bounding box center [392, 392] width 44 height 37
click at [181, 276] on icon at bounding box center [177, 283] width 15 height 15
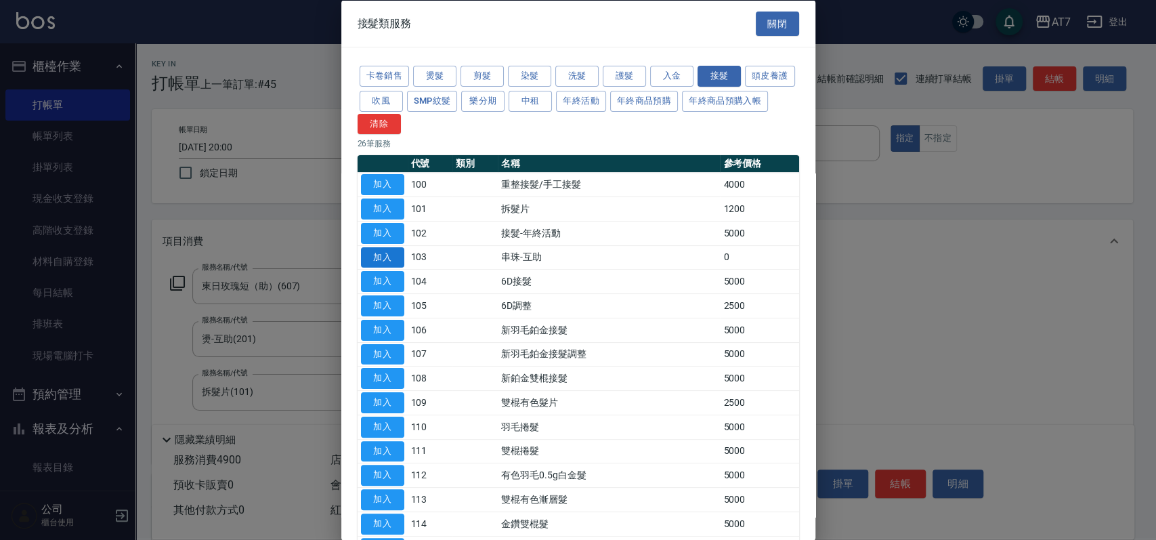
click at [379, 257] on button "加入" at bounding box center [382, 257] width 43 height 21
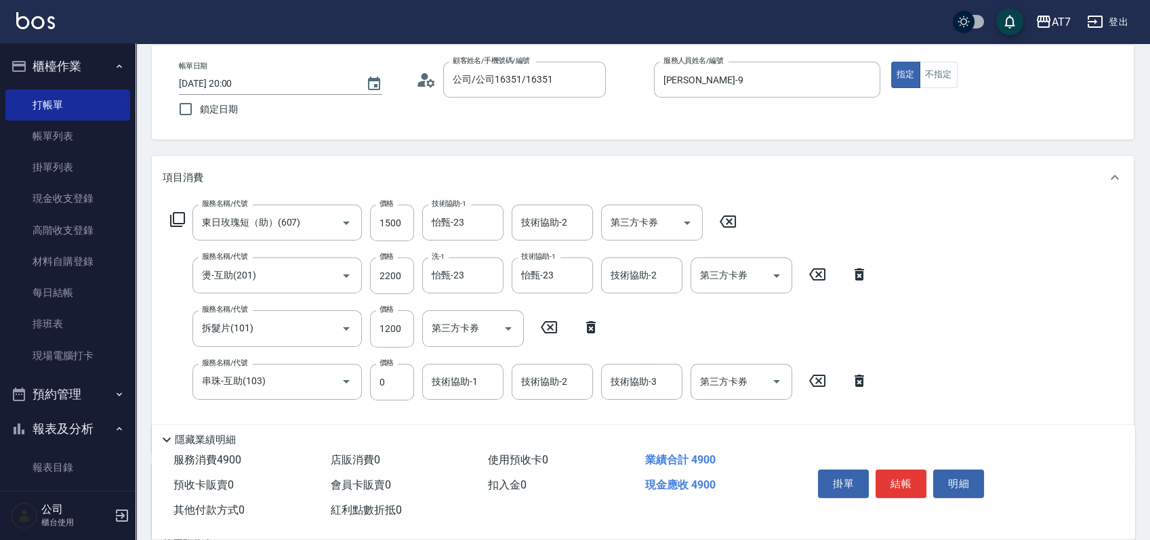
scroll to position [90, 0]
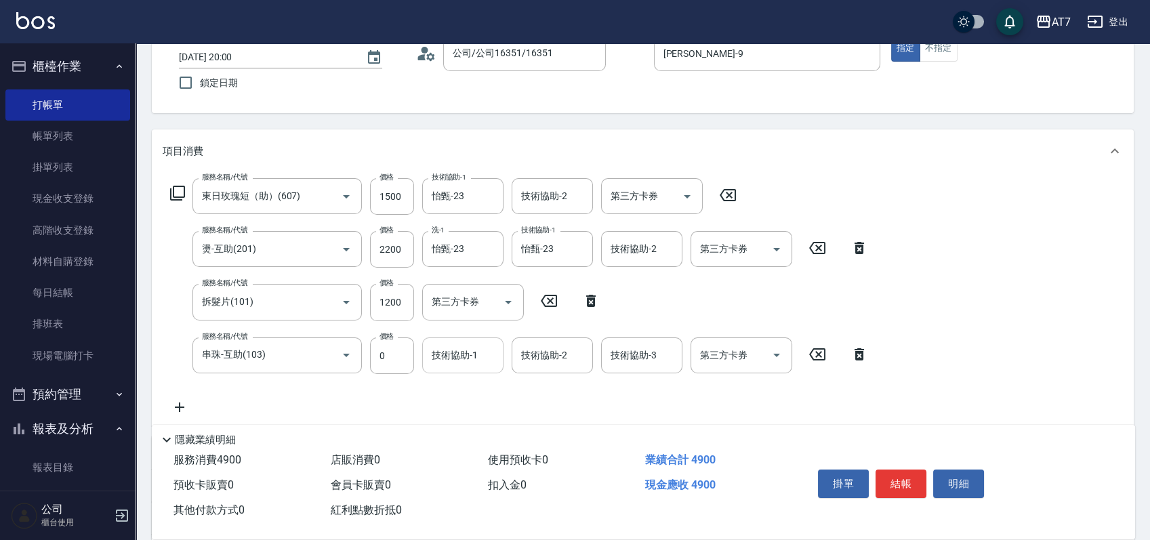
click at [446, 359] on input "技術協助-1" at bounding box center [462, 355] width 69 height 24
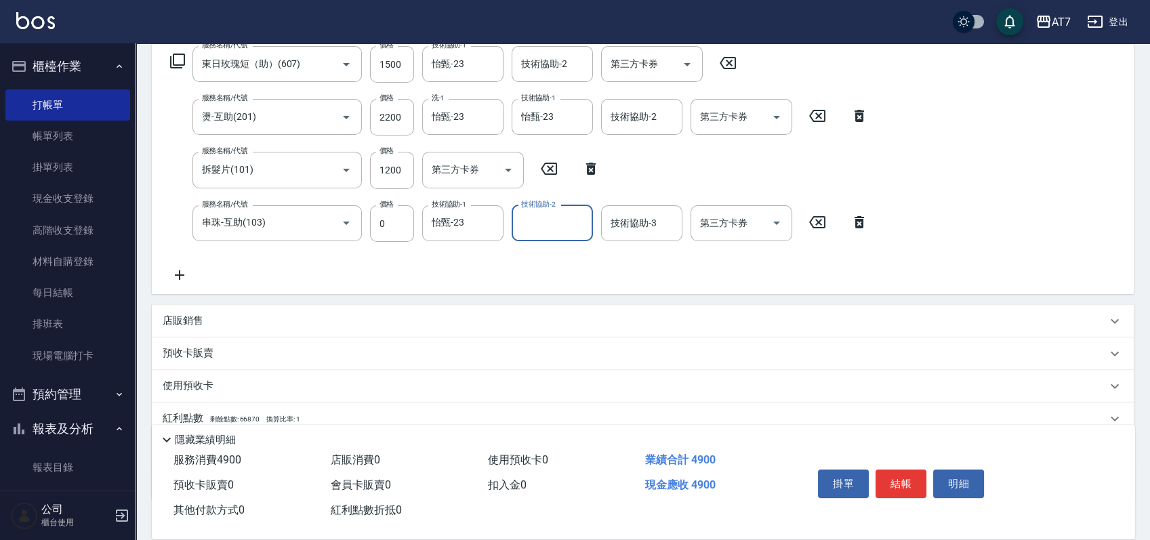
scroll to position [309, 0]
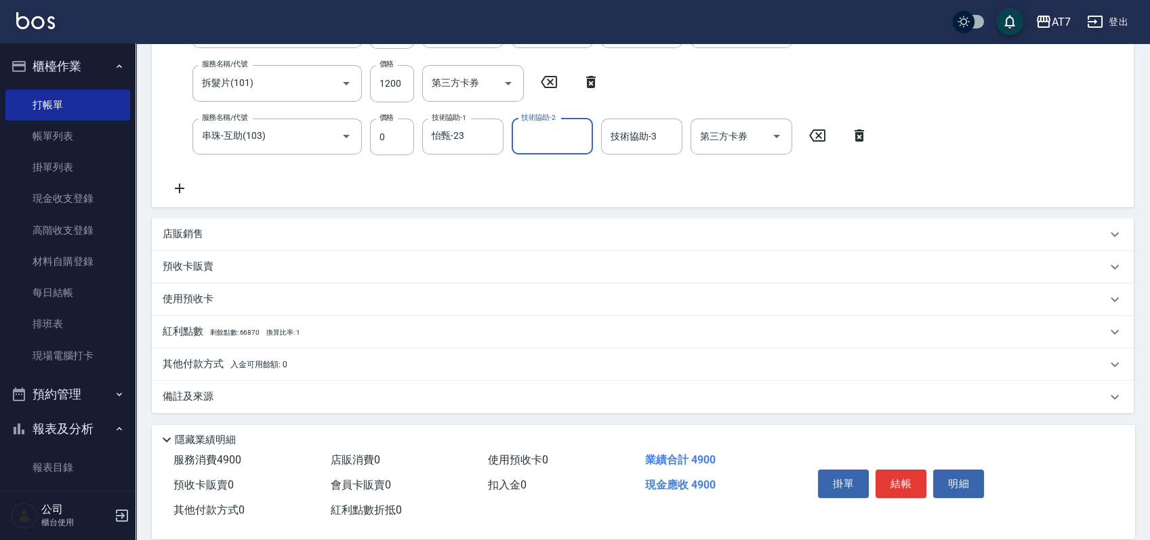
click at [354, 363] on div "其他付款方式 入金可用餘額: 0" at bounding box center [635, 364] width 944 height 15
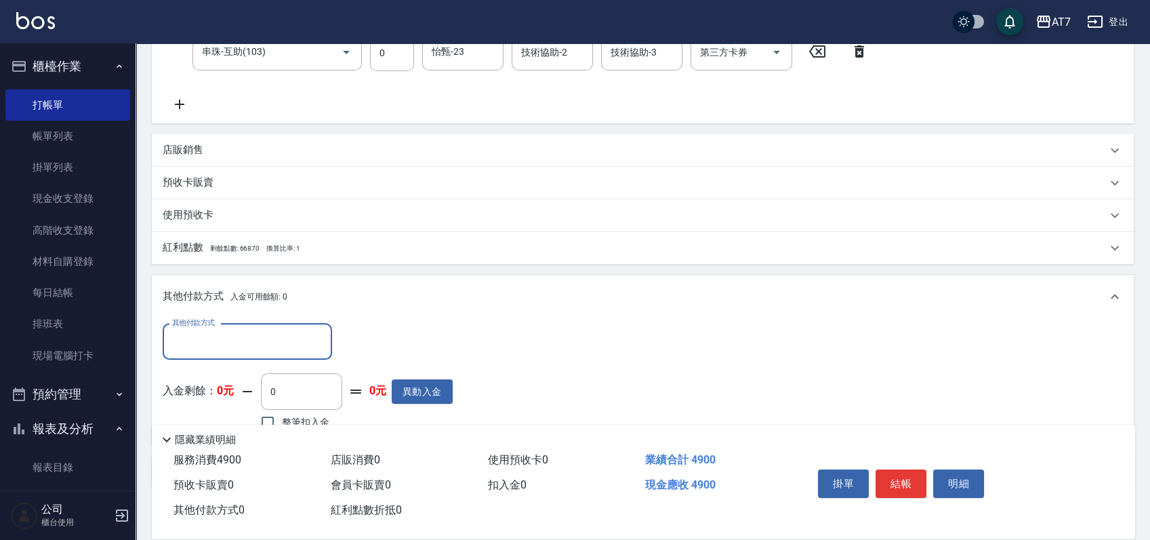
scroll to position [462, 0]
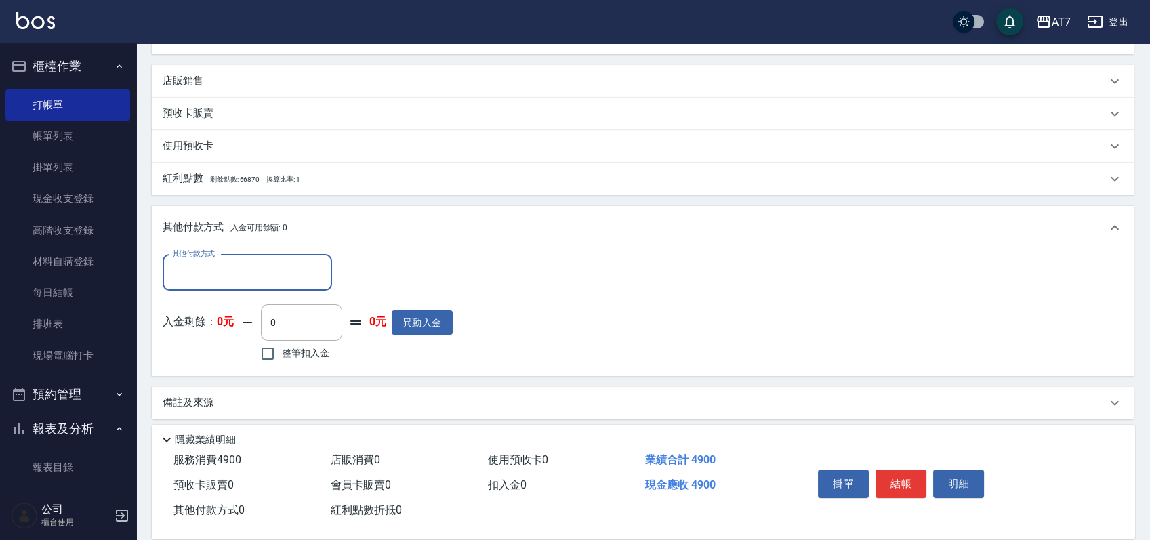
click at [244, 271] on input "其他付款方式" at bounding box center [247, 273] width 157 height 24
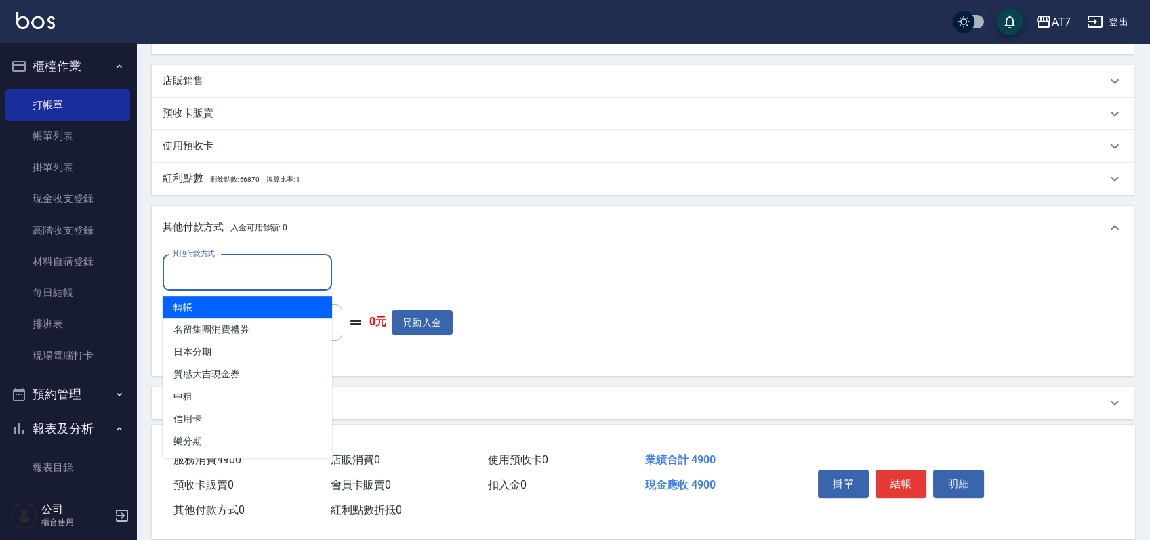
click at [237, 306] on span "轉帳" at bounding box center [247, 307] width 169 height 22
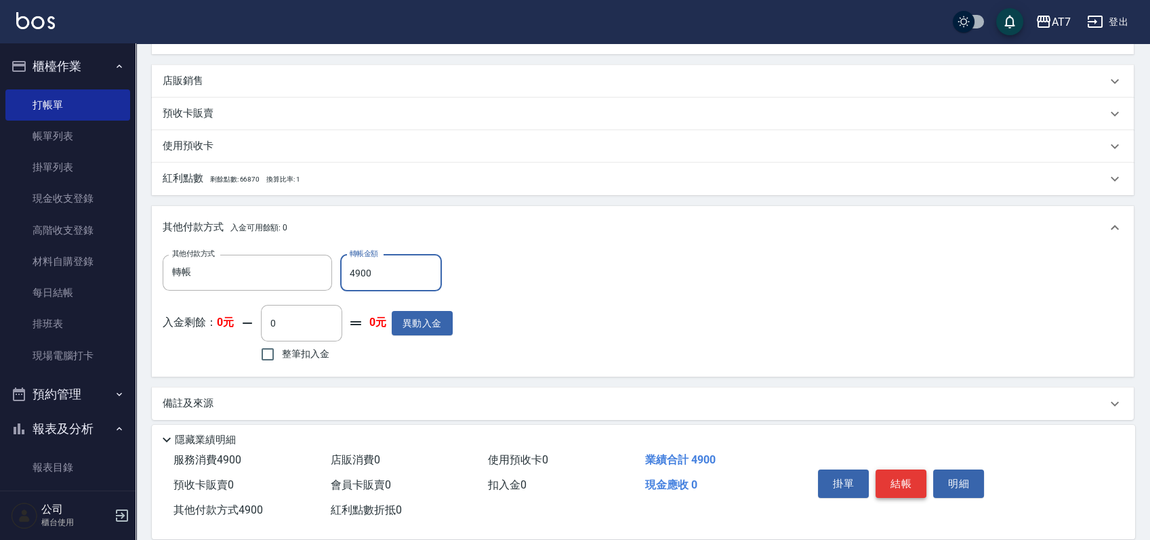
click at [898, 478] on button "結帳" at bounding box center [900, 483] width 51 height 28
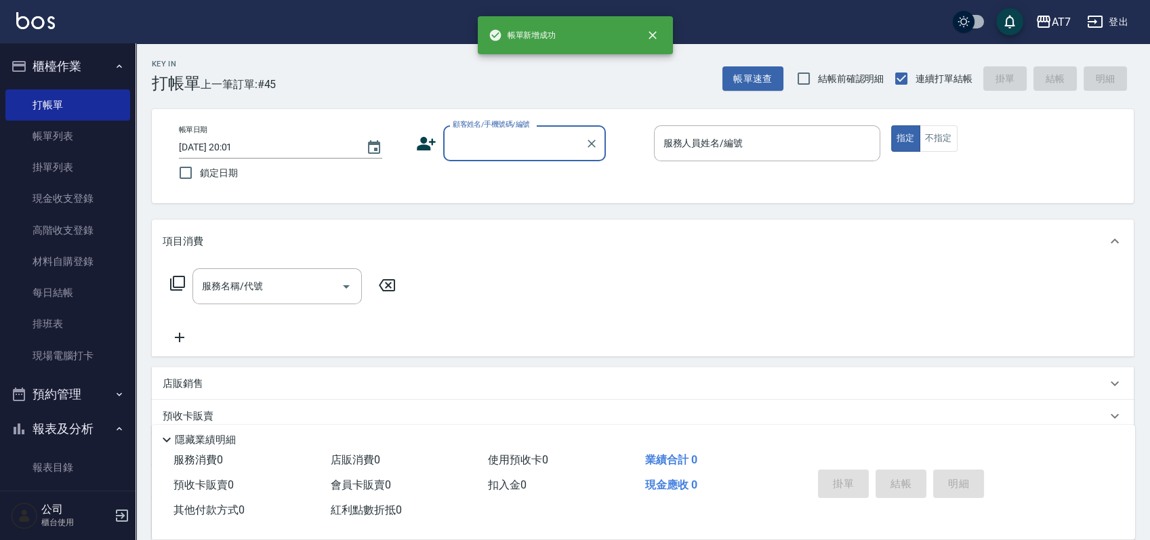
scroll to position [0, 0]
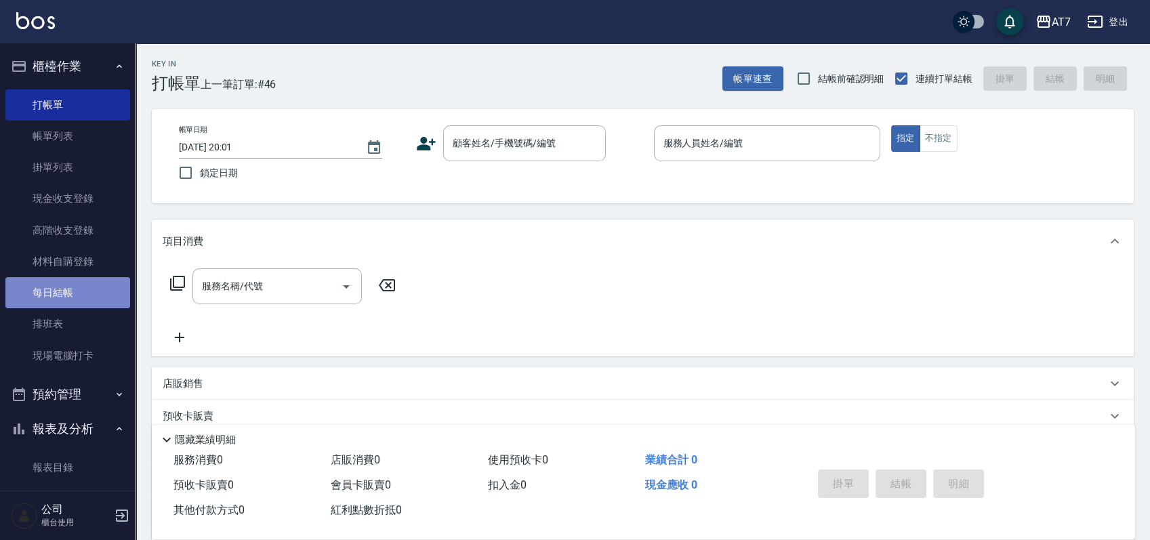
click at [72, 299] on link "每日結帳" at bounding box center [67, 292] width 125 height 31
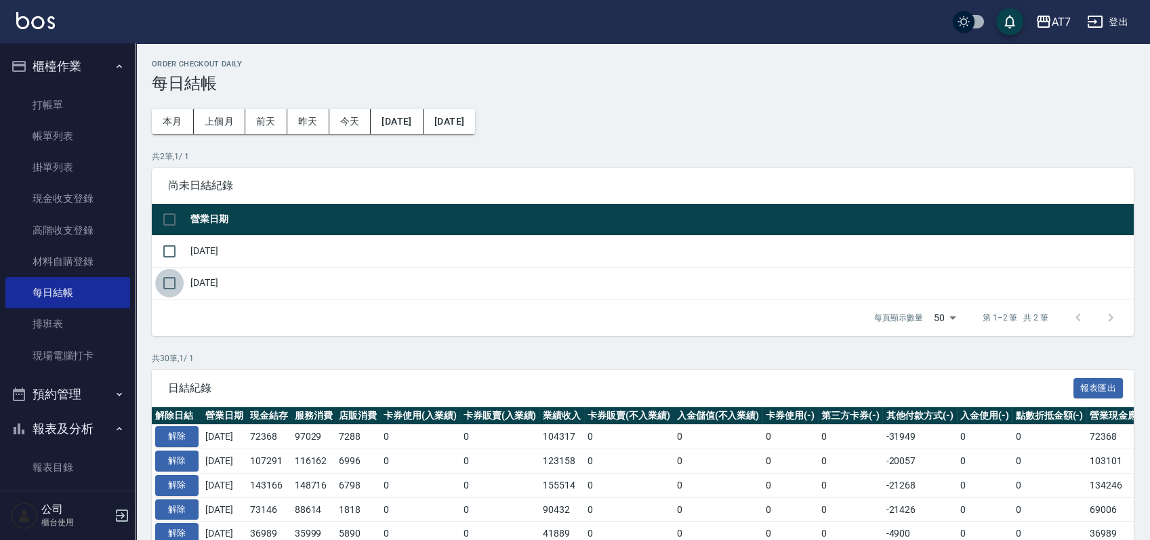
click at [161, 280] on input "checkbox" at bounding box center [169, 283] width 28 height 28
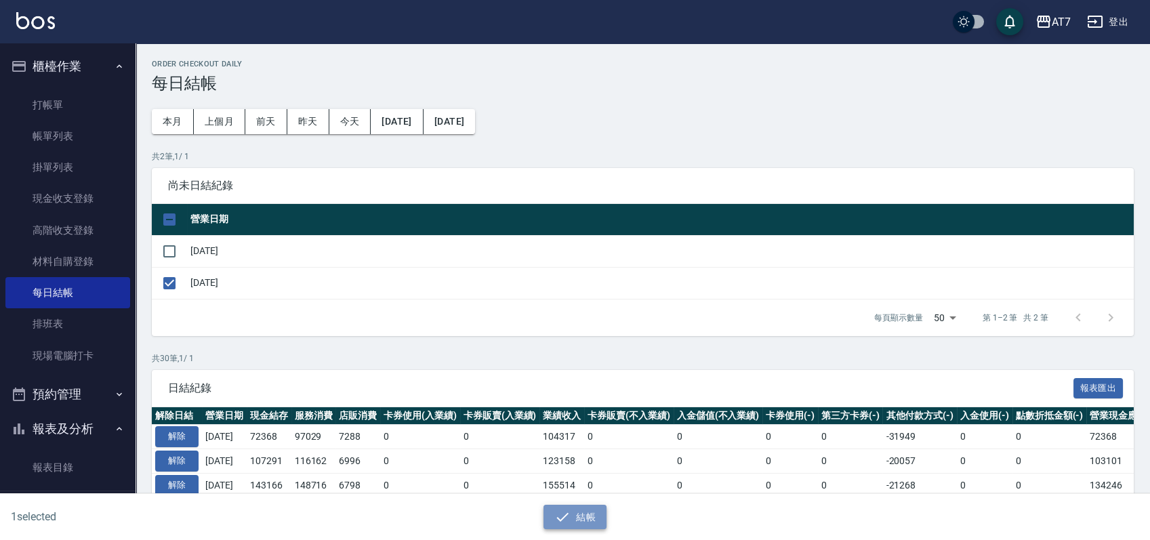
click at [570, 511] on button "結帳" at bounding box center [574, 517] width 63 height 25
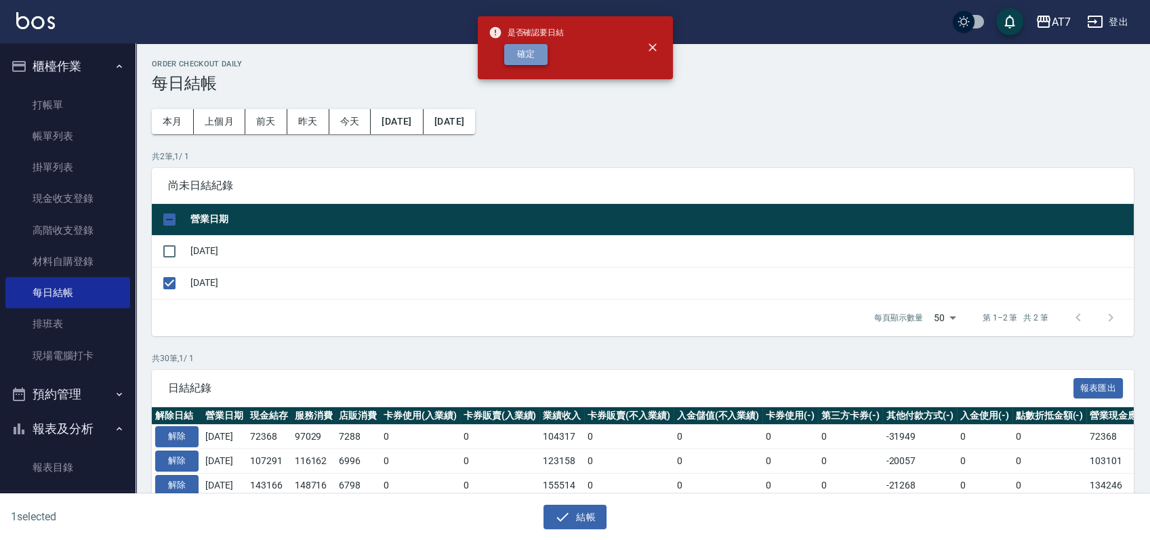
click at [533, 54] on button "確定" at bounding box center [525, 54] width 43 height 21
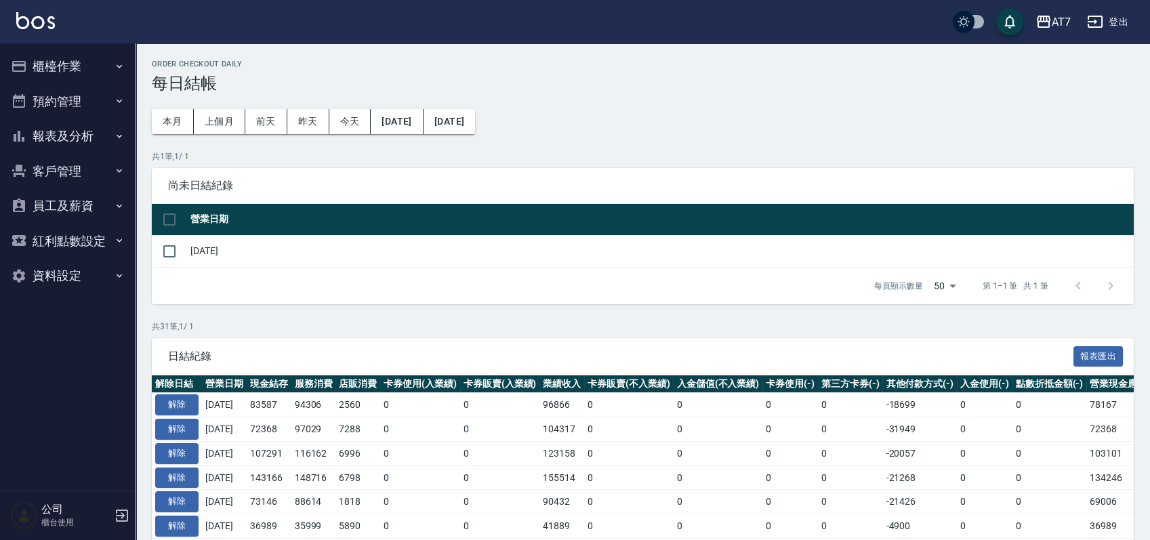
click at [69, 128] on button "報表及分析" at bounding box center [67, 136] width 125 height 35
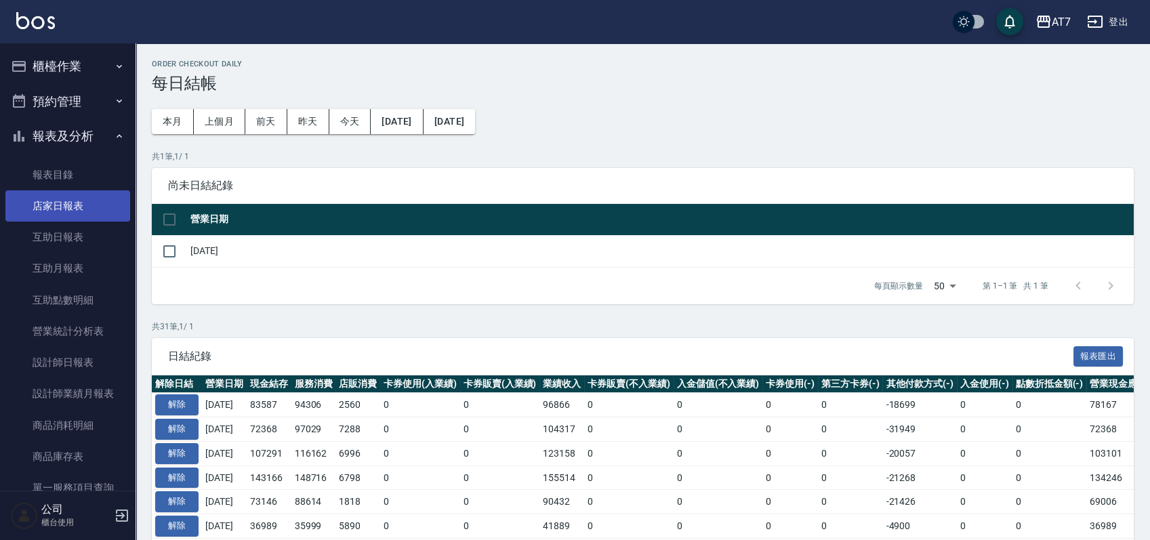
click at [72, 205] on link "店家日報表" at bounding box center [67, 205] width 125 height 31
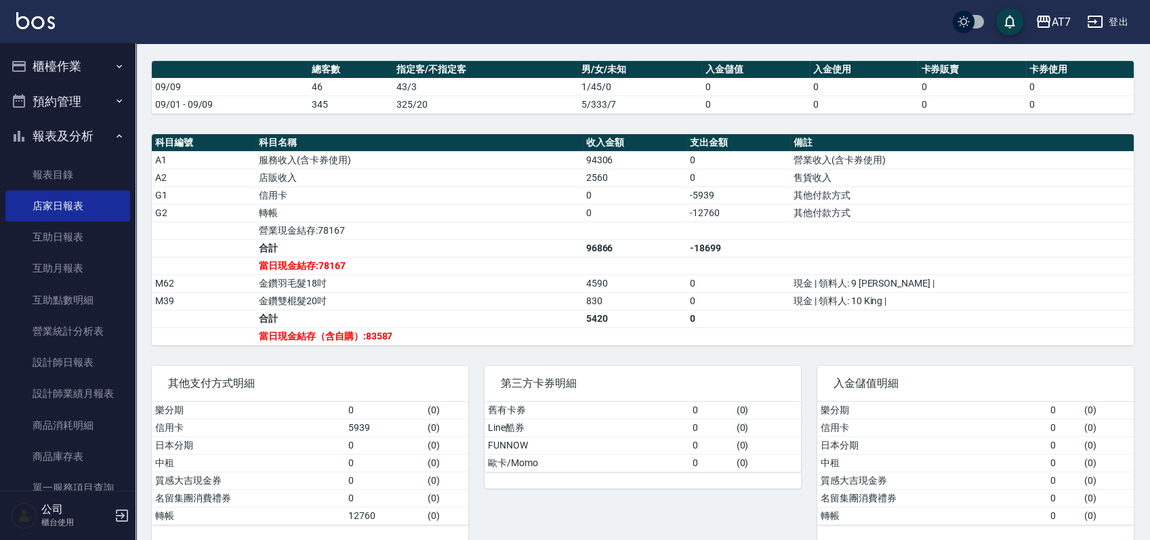
scroll to position [405, 0]
